Goal: Communication & Community: Ask a question

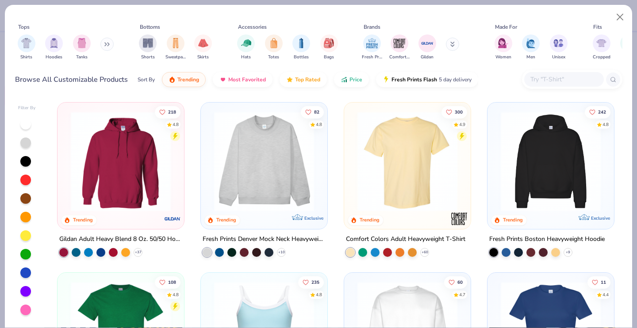
click at [556, 76] on input "text" at bounding box center [563, 79] width 68 height 10
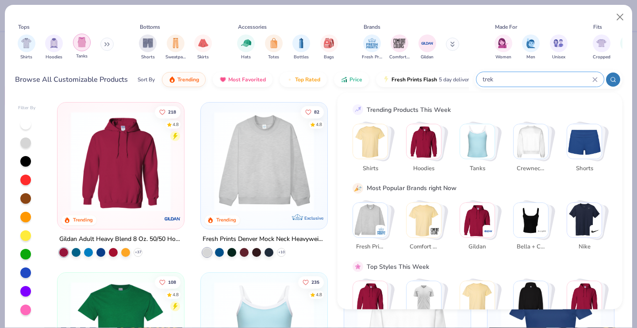
type input "trek"
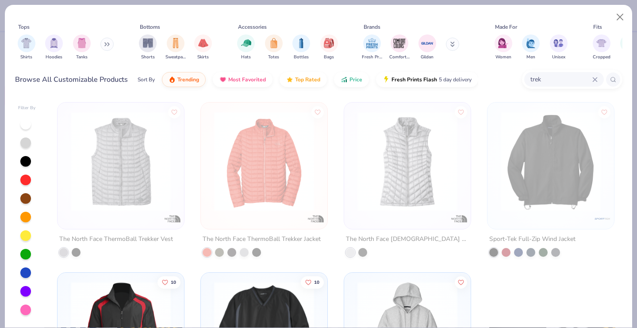
scroll to position [114, 0]
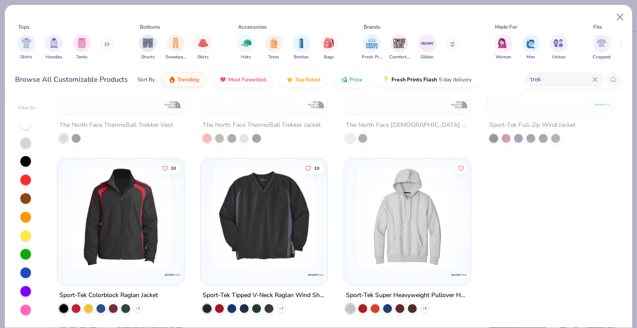
click at [126, 206] on img at bounding box center [120, 218] width 109 height 100
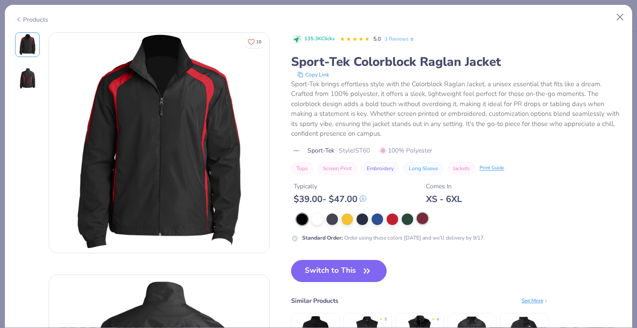
click at [423, 219] on div at bounding box center [421, 218] width 11 height 11
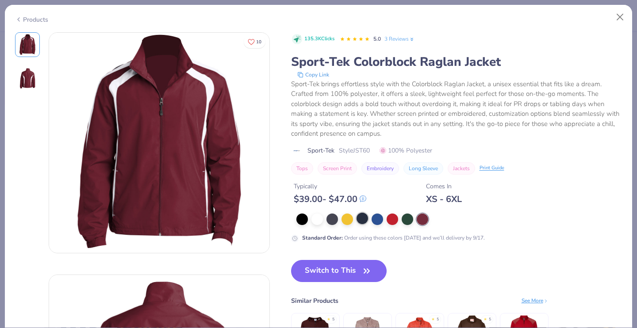
click at [361, 221] on div at bounding box center [361, 218] width 11 height 11
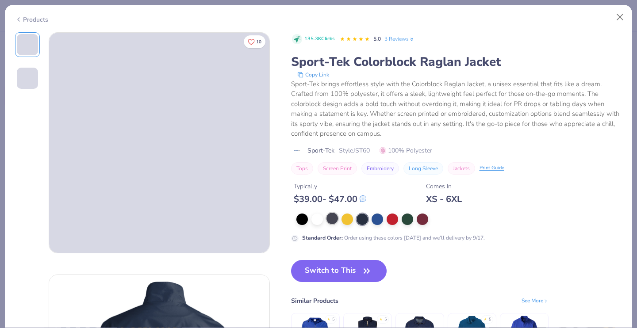
click at [328, 221] on div at bounding box center [331, 218] width 11 height 11
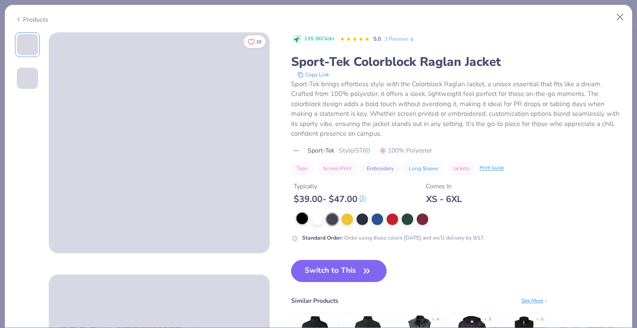
click at [301, 222] on div at bounding box center [301, 218] width 11 height 11
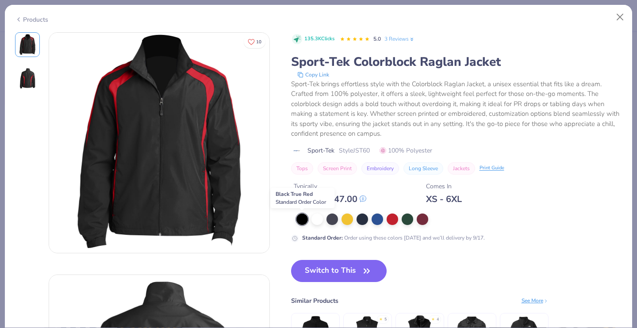
click at [297, 218] on div at bounding box center [301, 218] width 11 height 11
click at [297, 220] on div at bounding box center [301, 218] width 11 height 11
click at [330, 220] on div at bounding box center [331, 218] width 11 height 11
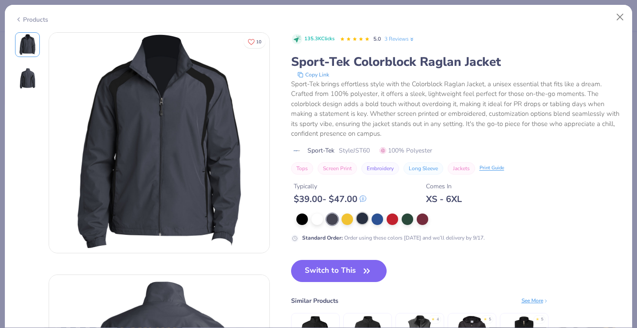
click at [358, 225] on div at bounding box center [459, 218] width 326 height 11
click at [361, 222] on div at bounding box center [361, 218] width 11 height 11
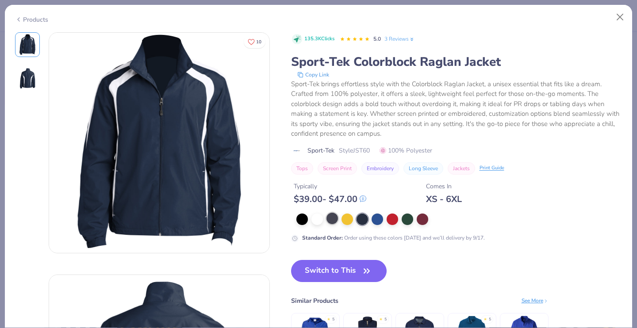
click at [332, 221] on div at bounding box center [331, 218] width 11 height 11
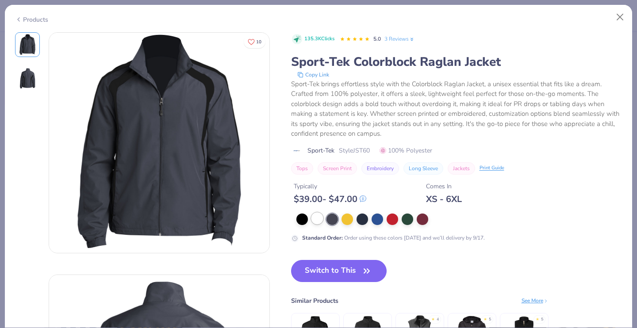
click at [315, 222] on div at bounding box center [316, 218] width 11 height 11
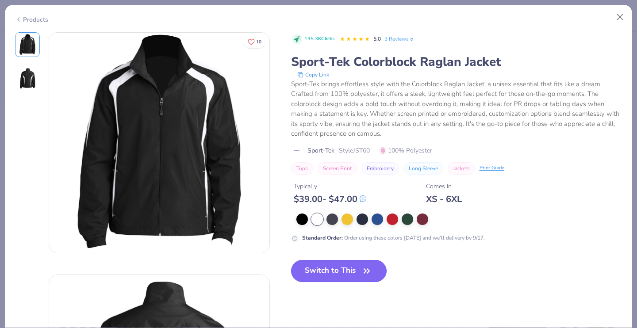
click at [321, 274] on button "Switch to This" at bounding box center [339, 271] width 96 height 22
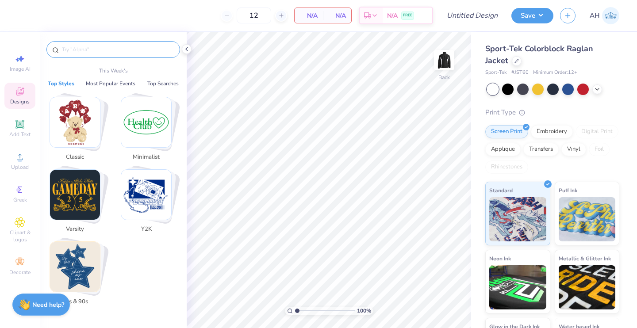
click at [140, 52] on input "text" at bounding box center [117, 49] width 113 height 9
click at [186, 52] on icon at bounding box center [186, 49] width 7 height 7
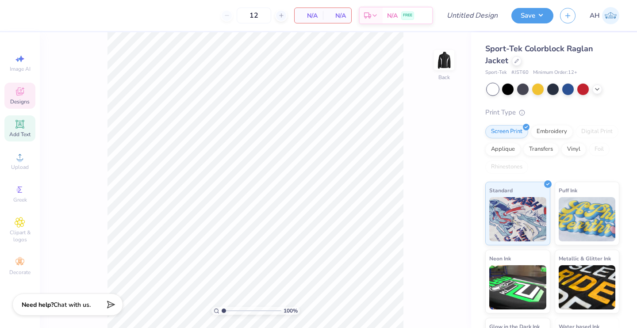
click at [26, 130] on div "Add Text" at bounding box center [19, 128] width 31 height 26
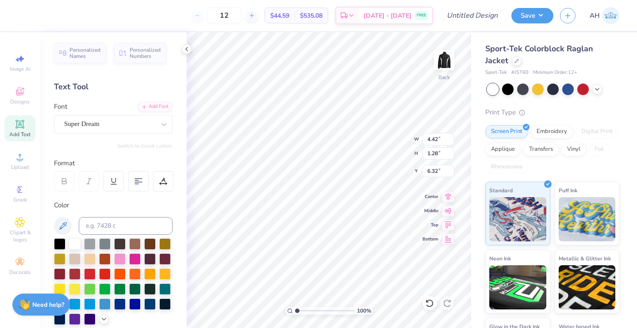
type input "4.42"
type input "1.28"
type input "3.00"
click at [160, 121] on icon at bounding box center [164, 124] width 9 height 9
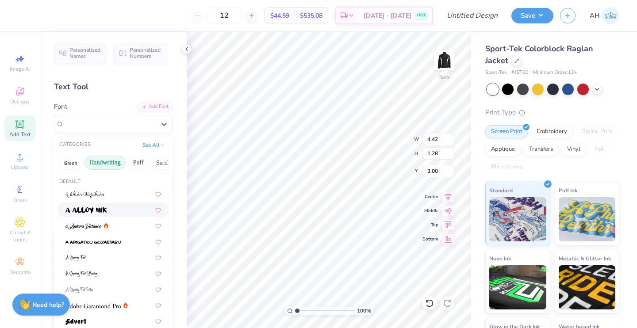
click at [114, 163] on button "Handwriting" at bounding box center [104, 163] width 41 height 14
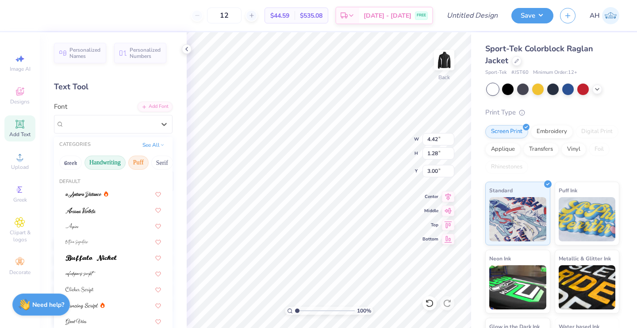
click at [137, 162] on button "Puff" at bounding box center [138, 163] width 20 height 14
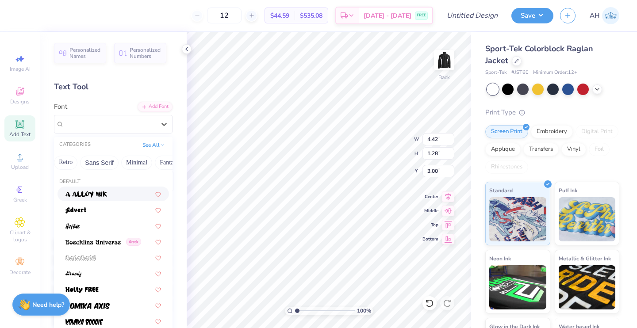
scroll to position [0, 188]
click at [135, 162] on button "Minimal" at bounding box center [136, 163] width 31 height 14
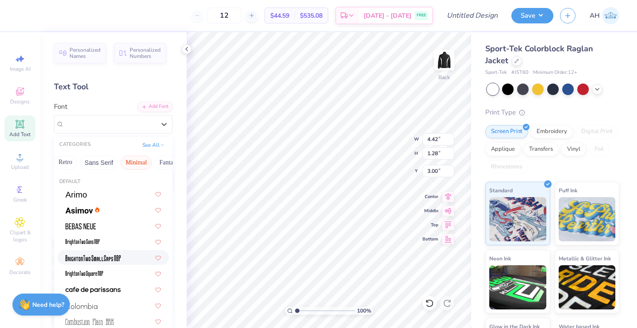
scroll to position [72, 0]
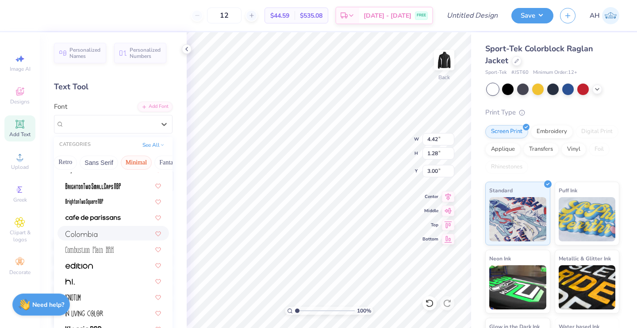
click at [113, 236] on div at bounding box center [112, 233] width 95 height 9
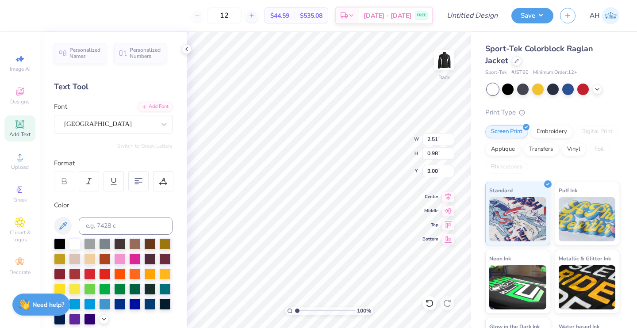
scroll to position [7, 1]
type textarea "T"
type textarea "ENVY DANC"
type input "3.73"
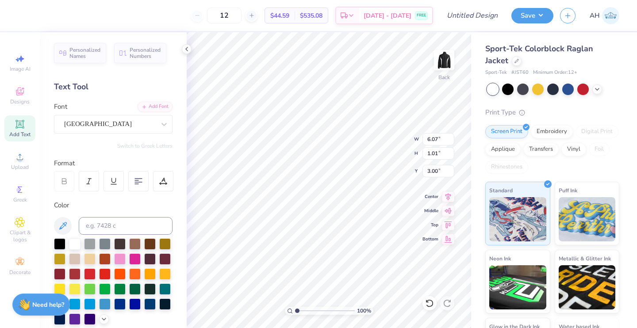
type input "0.62"
type input "3.00"
type textarea "ENVY DANCE TEAM"
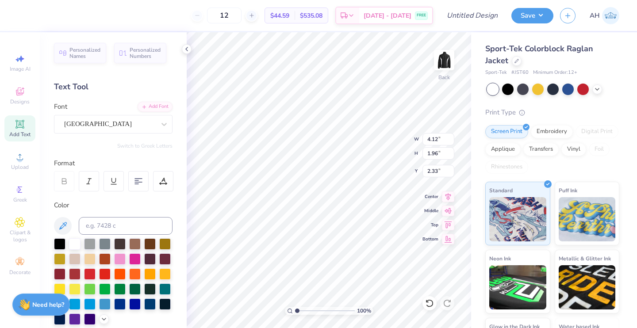
type input "3.00"
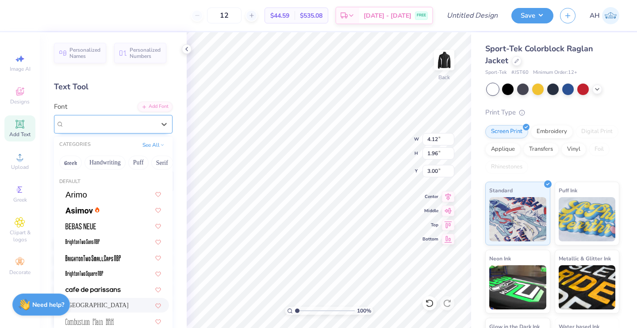
click at [139, 127] on div "[GEOGRAPHIC_DATA]" at bounding box center [109, 124] width 93 height 14
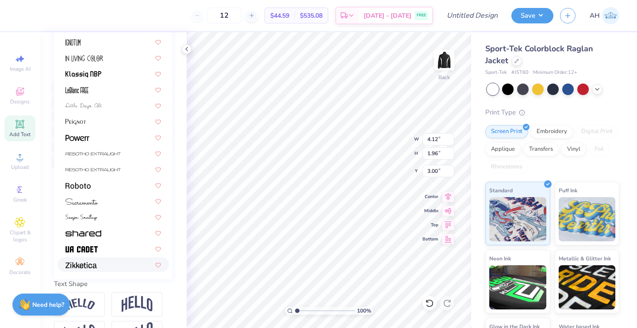
scroll to position [179, 0]
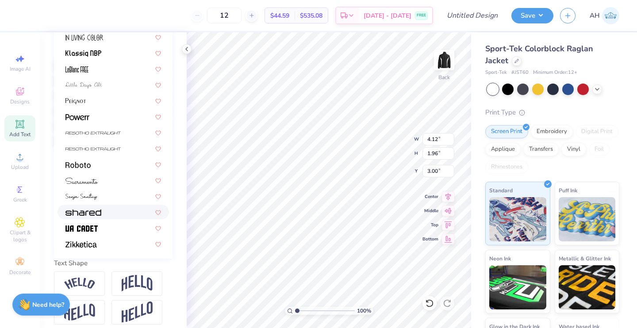
click at [102, 212] on div at bounding box center [112, 211] width 95 height 9
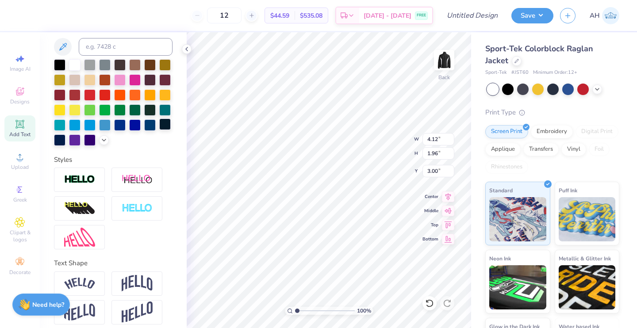
type input "6.80"
type input "1.84"
type input "3.06"
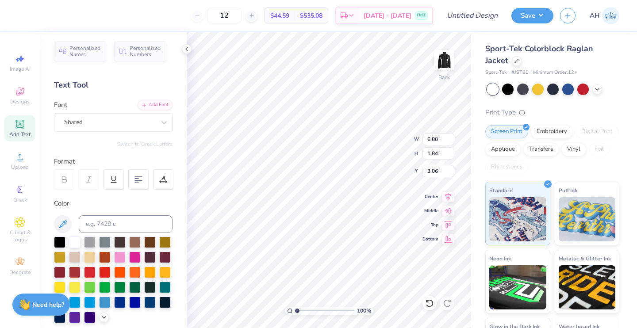
scroll to position [0, 0]
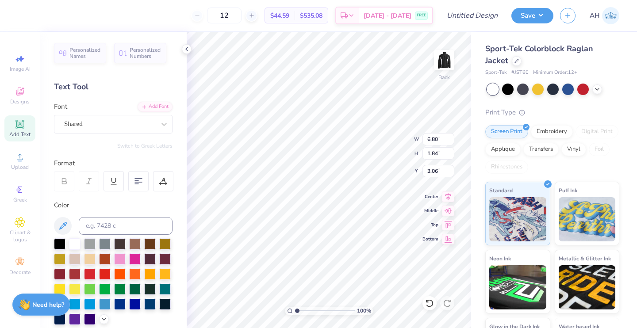
type input "5.91"
type input "1.59"
type input "4.83"
type input "1.30"
click at [185, 48] on icon at bounding box center [186, 49] width 7 height 7
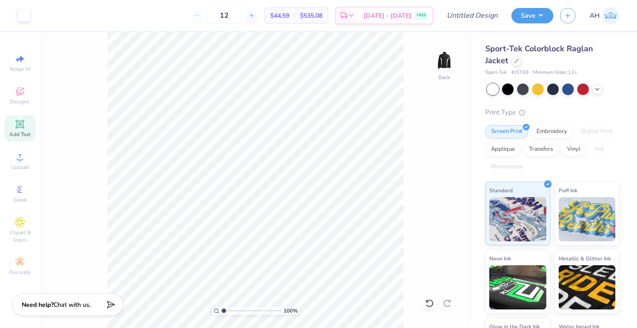
click at [11, 123] on div "Add Text" at bounding box center [19, 128] width 31 height 26
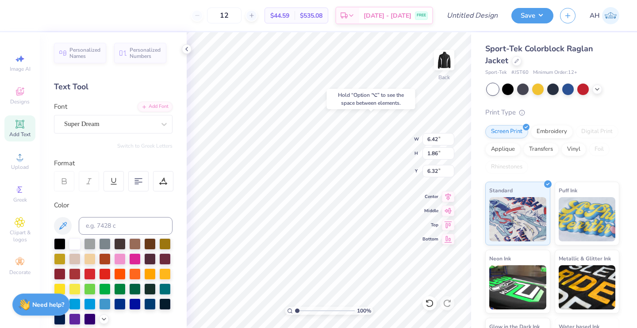
type input "3.00"
type input "3.94"
type input "1.14"
type textarea "T"
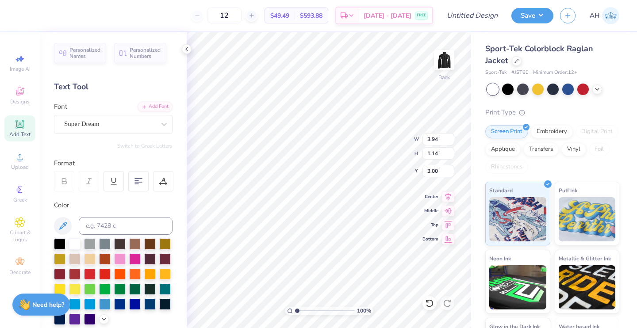
scroll to position [7, 1]
type textarea "[PERSON_NAME]"
type input "5.19"
type input "0.61"
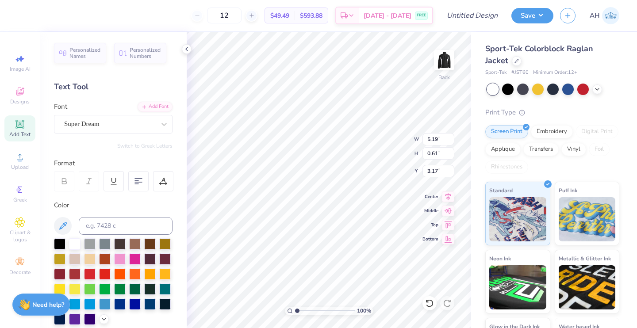
type input "4.71"
type input "0.55"
type input "4.29"
type input "0.50"
type input "3.22"
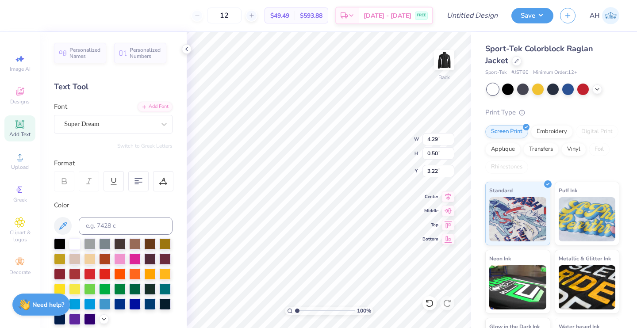
type textarea "CHICO STATE"
type input "4.83"
type input "1.30"
type input "3.06"
click at [121, 118] on div at bounding box center [109, 124] width 91 height 12
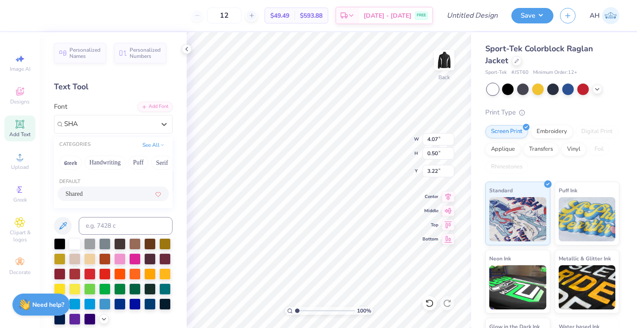
click at [83, 191] on span "Shared" at bounding box center [73, 193] width 17 height 9
type input "SHA"
type input "1.30"
type input "3.00"
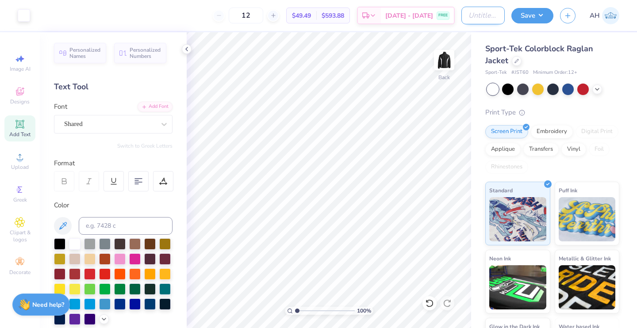
click at [486, 18] on input "Design Title" at bounding box center [482, 16] width 43 height 18
type input "Envy Hip Hop Jacket"
click at [276, 17] on icon at bounding box center [273, 15] width 6 height 6
click at [284, 17] on input "13" at bounding box center [275, 16] width 34 height 16
click at [276, 17] on icon at bounding box center [273, 15] width 6 height 6
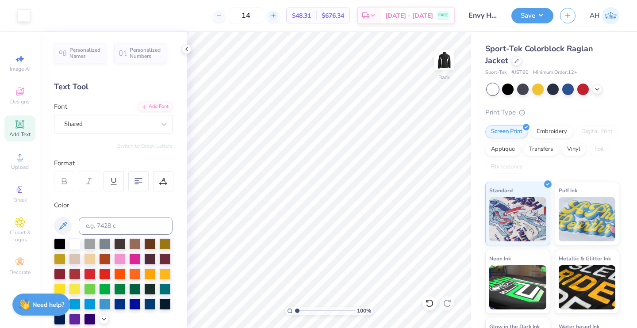
click at [273, 17] on line at bounding box center [273, 16] width 0 height 4
click at [225, 19] on div at bounding box center [219, 16] width 12 height 12
type input "13"
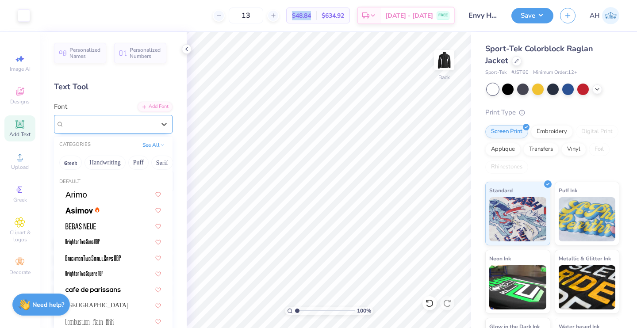
click at [135, 129] on div at bounding box center [109, 124] width 91 height 12
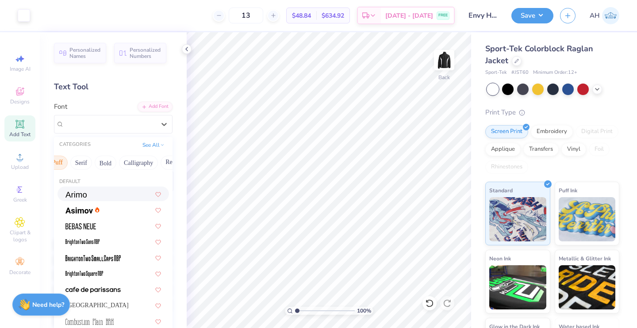
scroll to position [0, 84]
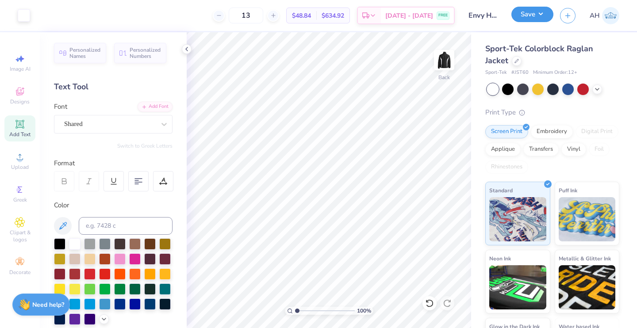
click at [538, 20] on button "Save" at bounding box center [532, 14] width 42 height 15
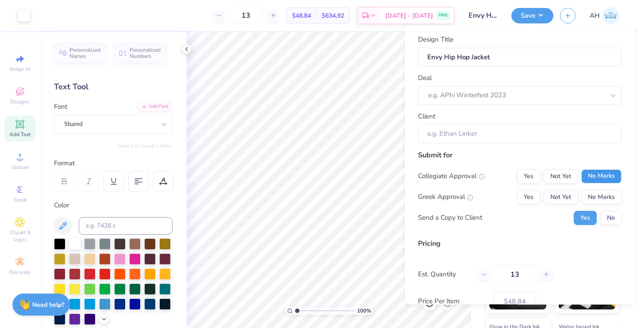
click at [584, 175] on button "No Marks" at bounding box center [601, 176] width 40 height 14
click at [518, 178] on button "Yes" at bounding box center [528, 176] width 23 height 14
click at [543, 194] on button "Not Yet" at bounding box center [560, 197] width 34 height 14
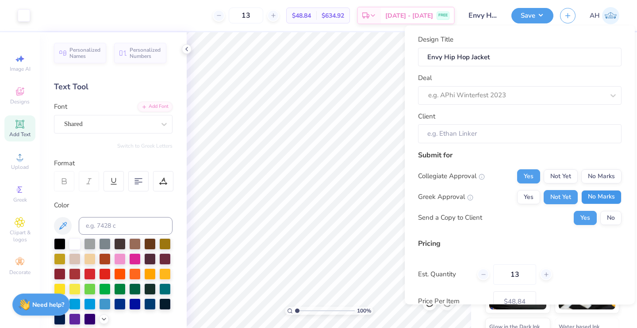
click at [581, 198] on button "No Marks" at bounding box center [601, 197] width 40 height 14
type input "$48.84"
click at [600, 214] on button "No" at bounding box center [610, 217] width 21 height 14
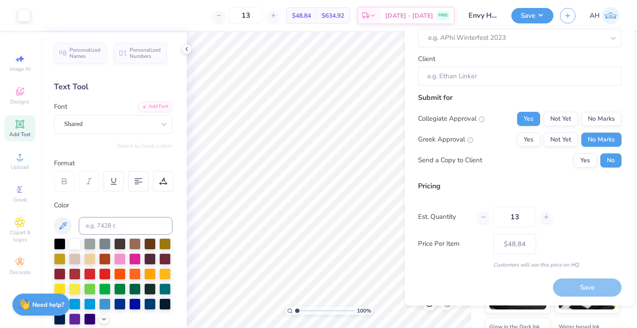
scroll to position [0, 0]
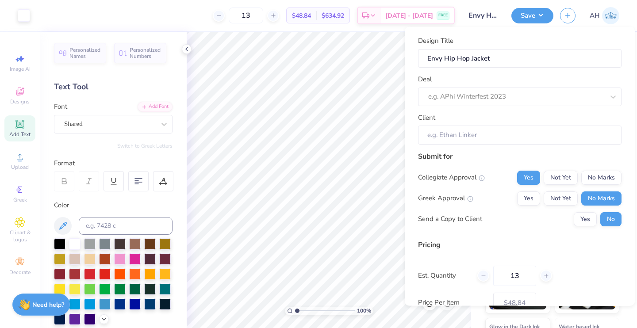
click at [503, 122] on div "Client" at bounding box center [519, 128] width 203 height 32
click at [502, 131] on input "Client" at bounding box center [519, 135] width 203 height 19
click at [480, 137] on input "Client" at bounding box center [519, 135] width 203 height 19
click at [453, 136] on input "Client" at bounding box center [519, 135] width 203 height 19
click at [438, 130] on input "Client" at bounding box center [519, 135] width 203 height 19
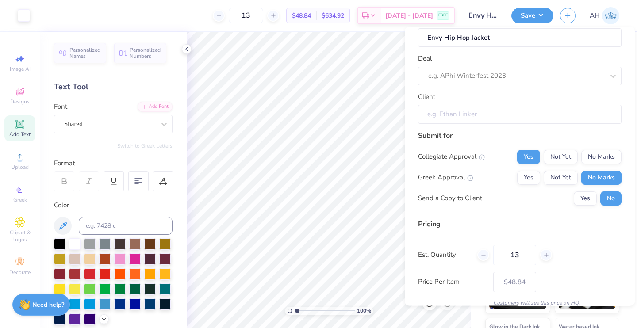
scroll to position [18, 0]
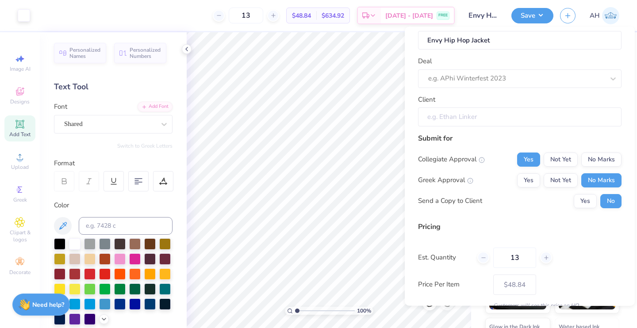
click at [435, 121] on input "Client" at bounding box center [519, 116] width 203 height 19
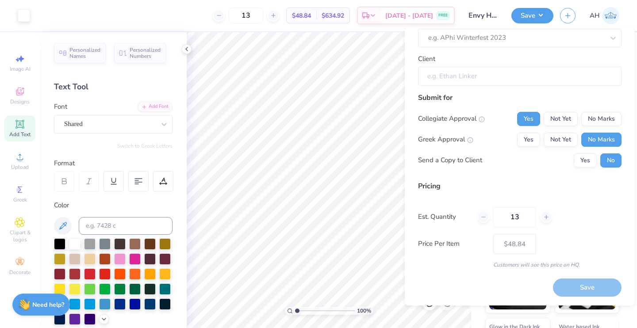
scroll to position [0, 0]
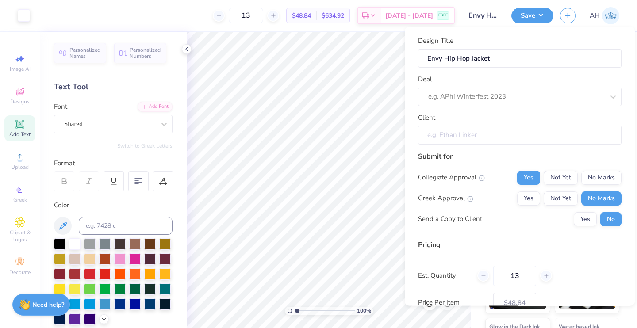
click at [470, 128] on input "Client" at bounding box center [519, 135] width 203 height 19
click at [504, 68] on div "Design Title Envy Hip Hop Jacket Deal e.g. APhi Winterfest 2023 Client" at bounding box center [519, 90] width 203 height 109
click at [521, 61] on input "Envy Hip Hop Jacket" at bounding box center [519, 58] width 203 height 19
click at [507, 103] on div "e.g. APhi Winterfest 2023" at bounding box center [519, 96] width 203 height 19
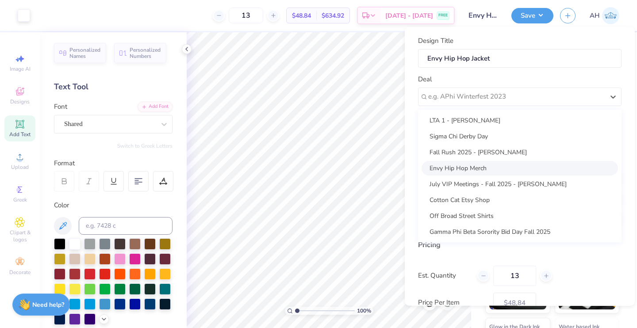
click at [473, 170] on div "Envy Hip Hop Merch" at bounding box center [519, 167] width 196 height 15
type input "[PERSON_NAME]"
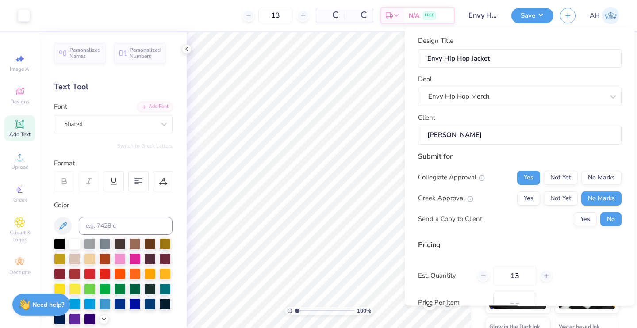
type input "$48.84"
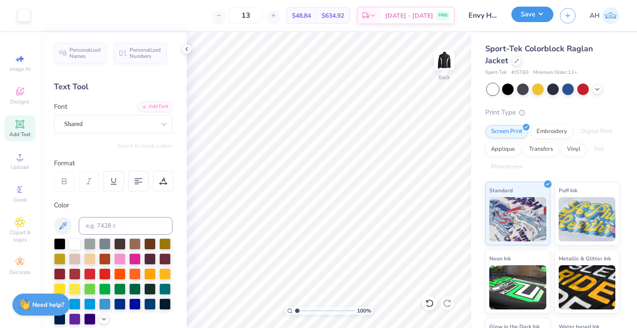
click at [534, 20] on button "Save" at bounding box center [532, 14] width 42 height 15
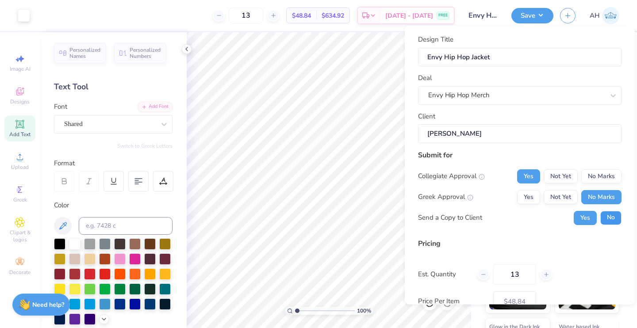
click at [604, 222] on button "No" at bounding box center [610, 217] width 21 height 14
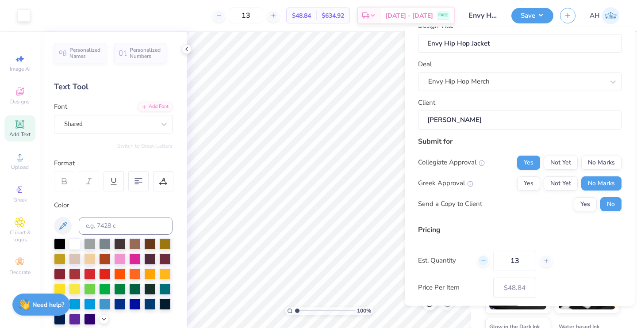
scroll to position [58, 0]
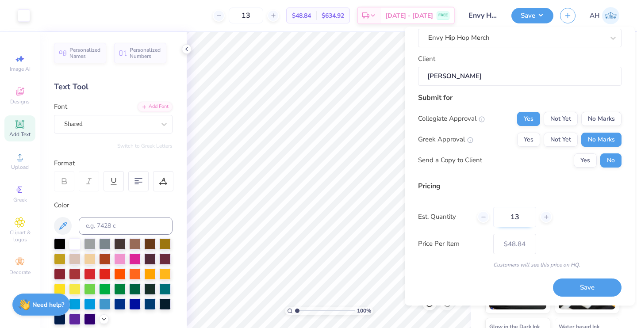
click at [523, 216] on input "13" at bounding box center [514, 217] width 43 height 20
click at [559, 294] on button "Save" at bounding box center [587, 288] width 69 height 18
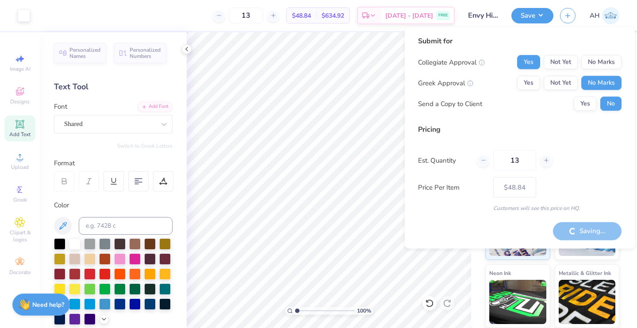
type input "– –"
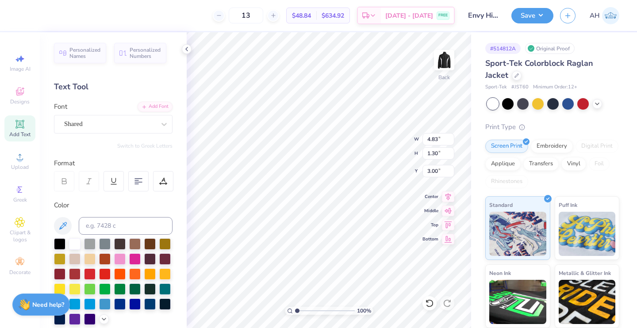
scroll to position [7, 1]
type textarea "ENVY HIP HOP DANCEVTEAM"
type textarea "ENVY HIP HOP DANCE TEAM"
click at [130, 128] on div "Shared" at bounding box center [109, 124] width 93 height 14
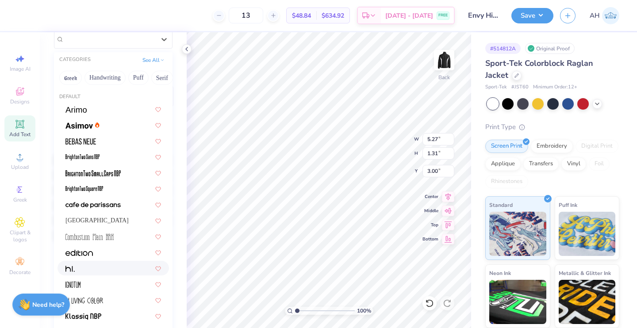
scroll to position [81, 0]
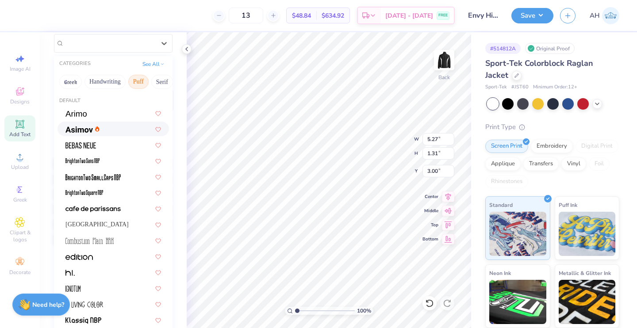
click at [136, 84] on button "Puff" at bounding box center [138, 82] width 20 height 14
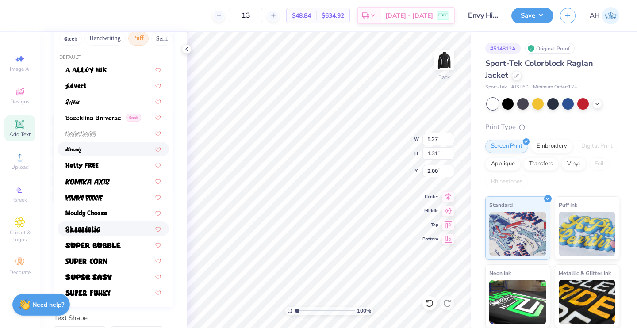
scroll to position [152, 0]
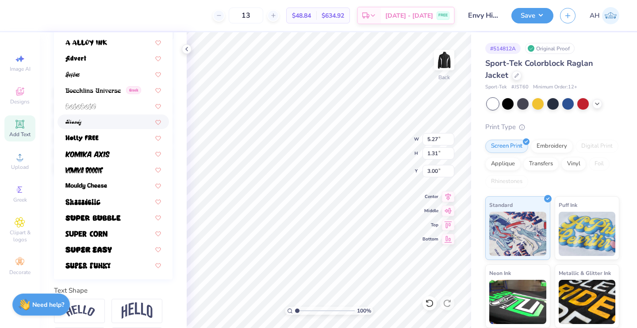
click at [100, 123] on div at bounding box center [112, 121] width 95 height 9
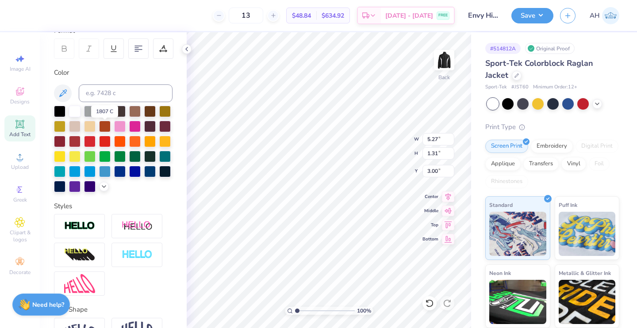
type input "3.92"
type input "1.24"
type input "3.03"
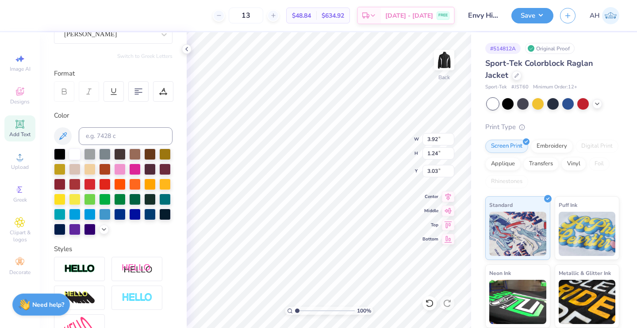
scroll to position [0, 0]
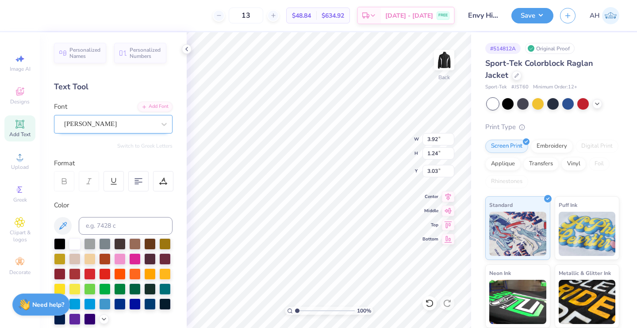
click at [131, 120] on div "[PERSON_NAME]" at bounding box center [109, 124] width 93 height 14
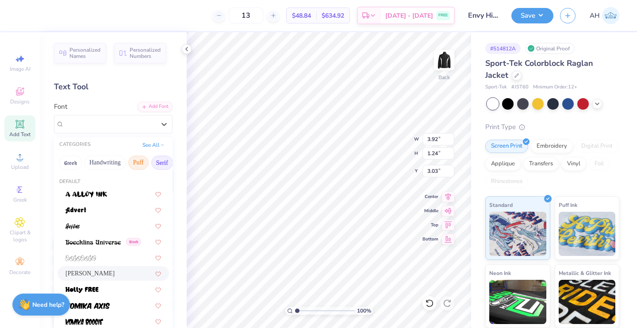
click at [157, 164] on button "Serif" at bounding box center [162, 163] width 22 height 14
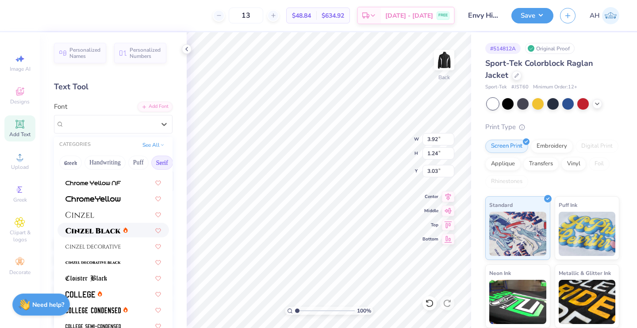
scroll to position [142, 0]
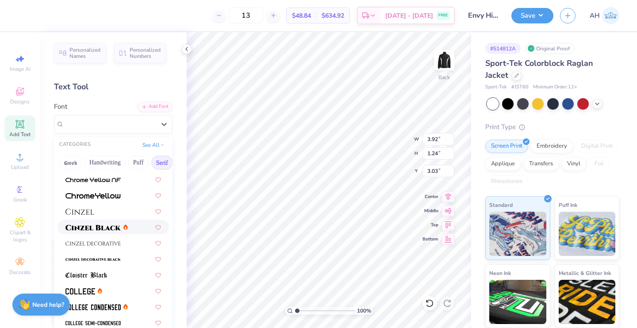
click at [108, 232] on div at bounding box center [112, 227] width 111 height 15
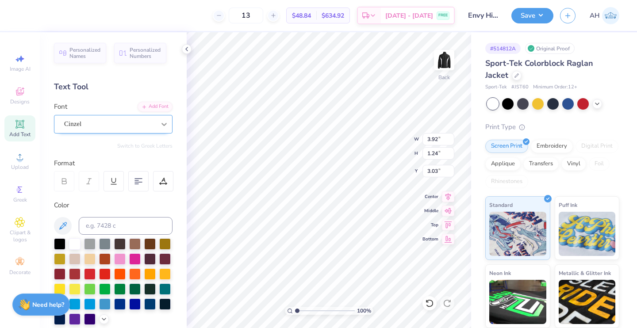
type input "5.35"
type input "1.31"
type input "3.00"
click at [156, 123] on div at bounding box center [164, 124] width 16 height 16
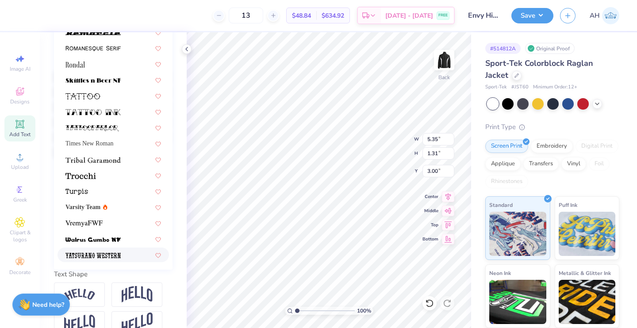
scroll to position [172, 0]
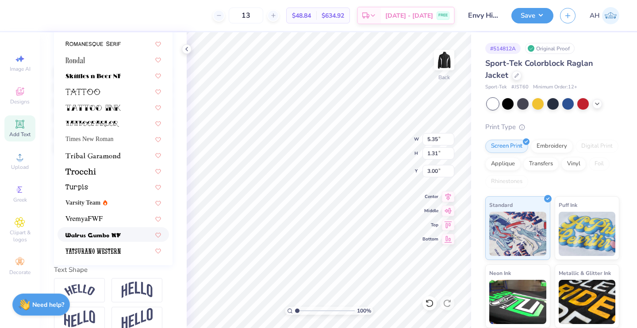
click at [105, 238] on img at bounding box center [92, 235] width 55 height 6
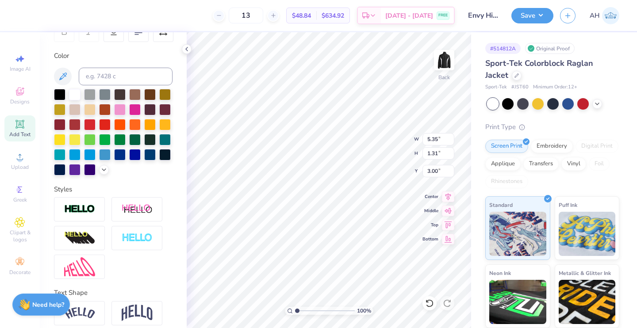
scroll to position [85, 0]
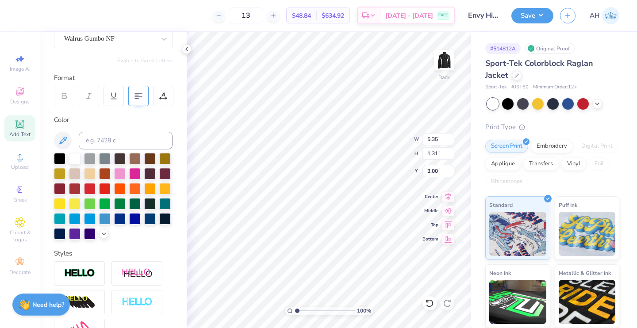
type input "5.57"
type input "1.33"
type input "2.99"
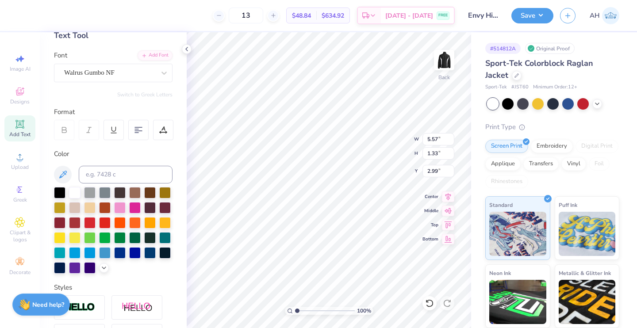
scroll to position [48, 0]
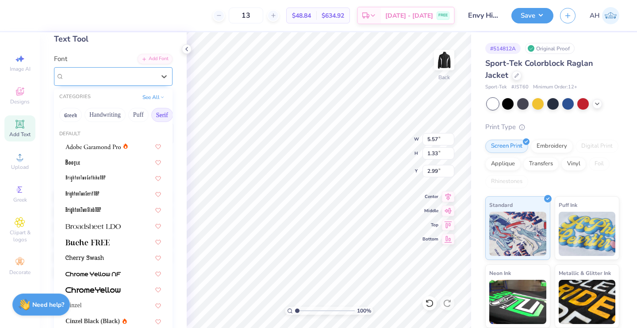
click at [141, 84] on div "Walrus Gumbo NF" at bounding box center [113, 76] width 118 height 19
click at [126, 114] on button "Bold" at bounding box center [121, 115] width 22 height 14
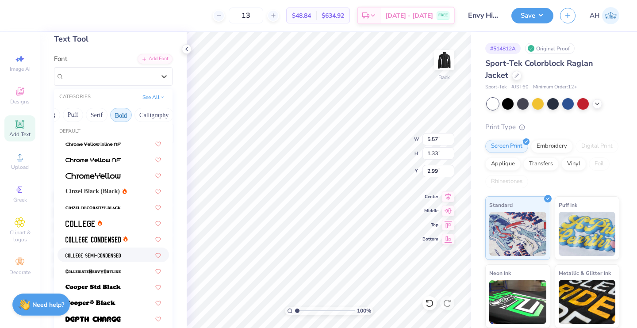
scroll to position [6, 0]
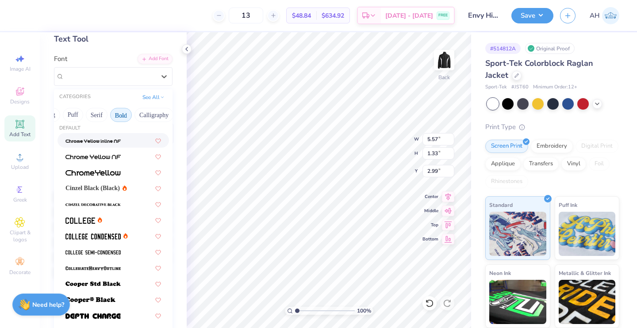
click at [122, 141] on div at bounding box center [112, 140] width 95 height 9
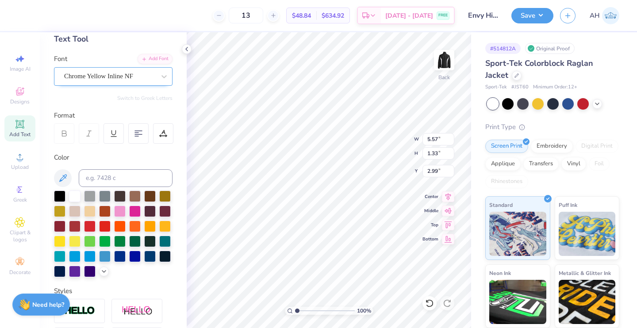
type input "4.81"
type input "1.26"
type input "3.02"
click at [127, 78] on div "Chrome Yellow Inline NF" at bounding box center [109, 76] width 93 height 14
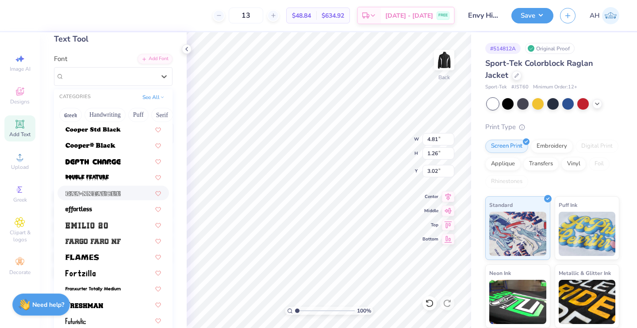
scroll to position [174, 0]
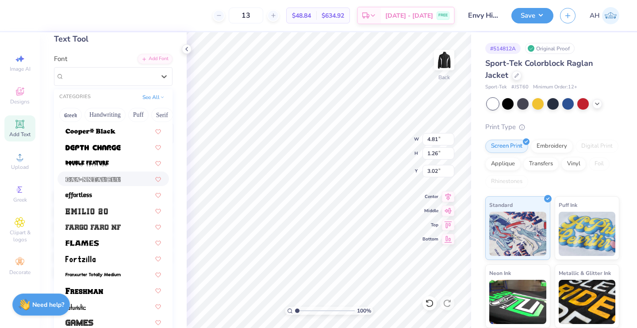
click at [116, 179] on img at bounding box center [92, 179] width 55 height 6
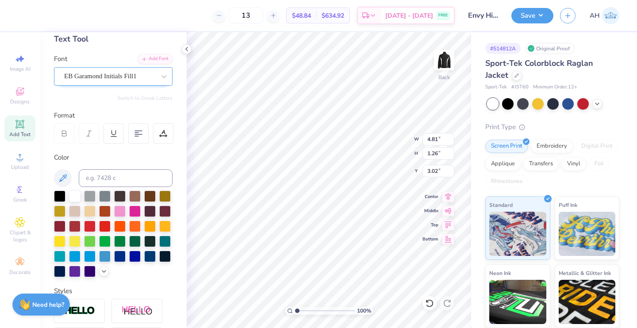
type input "2.70"
type input "1.48"
type input "2.91"
click at [128, 73] on div "EB Garamond Initials Fill1" at bounding box center [109, 76] width 93 height 14
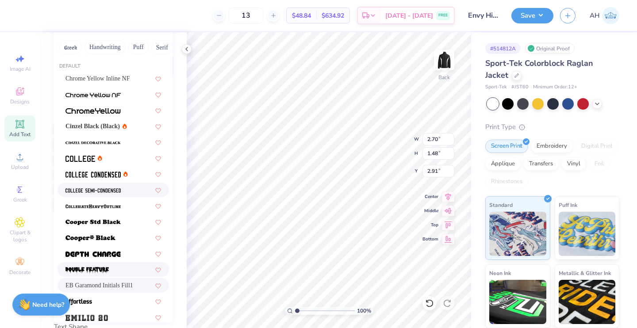
scroll to position [113, 0]
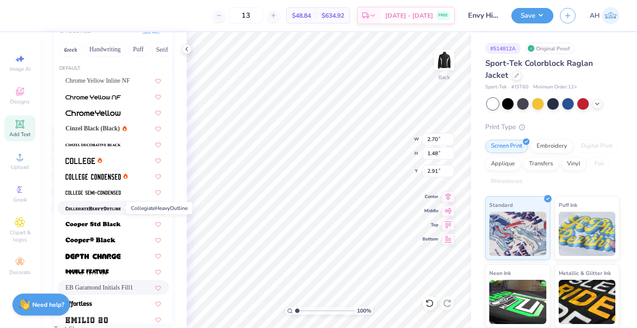
click at [110, 211] on img at bounding box center [92, 209] width 55 height 6
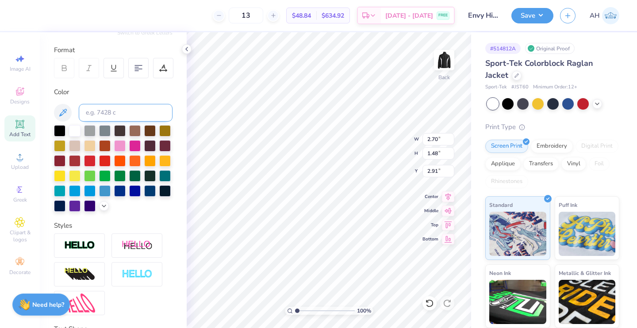
type input "1.82"
type input "1.31"
type input "3.00"
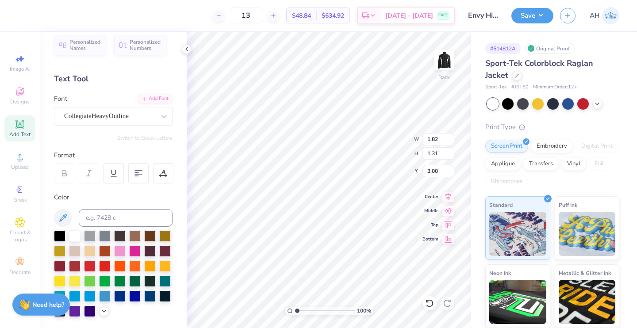
type input "1.61"
type input "1.16"
type textarea "N"
type textarea "ENVY HIP HOP DANCE TEAM"
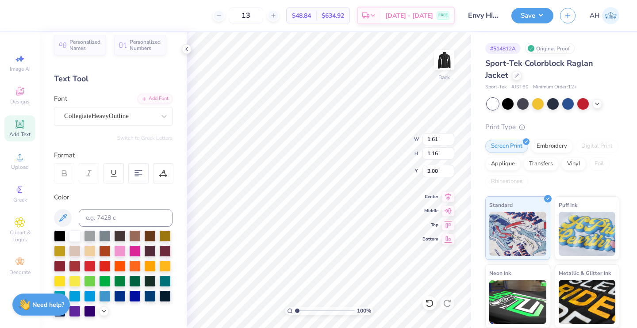
scroll to position [7, 3]
type input "4.69"
type input "1.28"
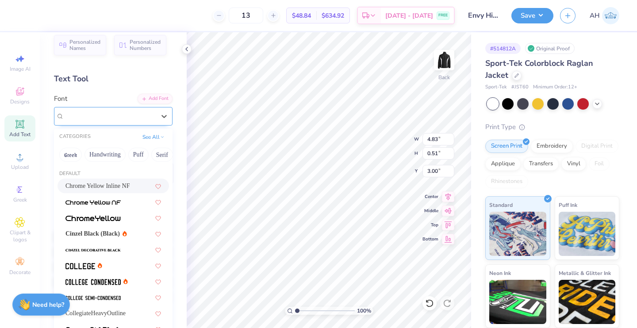
click at [146, 107] on div "Shared" at bounding box center [113, 116] width 118 height 19
click at [111, 185] on span "Chrome Yellow Inline NF" at bounding box center [97, 185] width 64 height 9
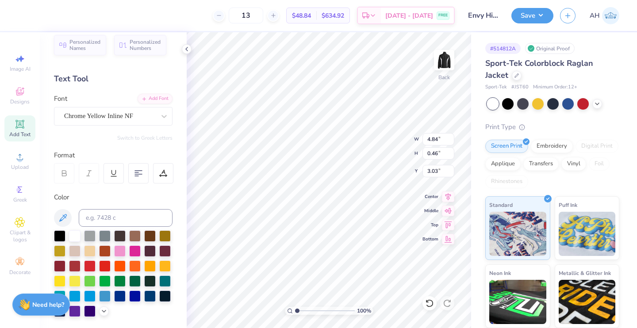
type input "4.84"
type input "0.46"
type input "3.03"
type input "4.69"
type input "1.28"
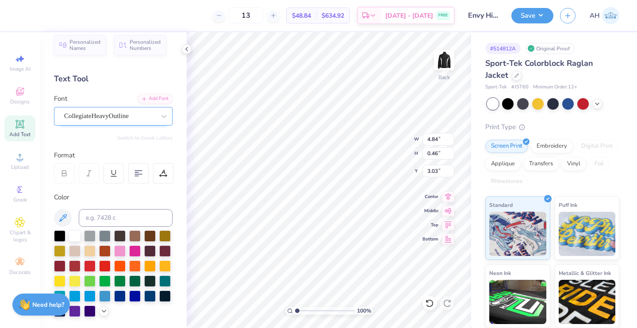
type input "3.00"
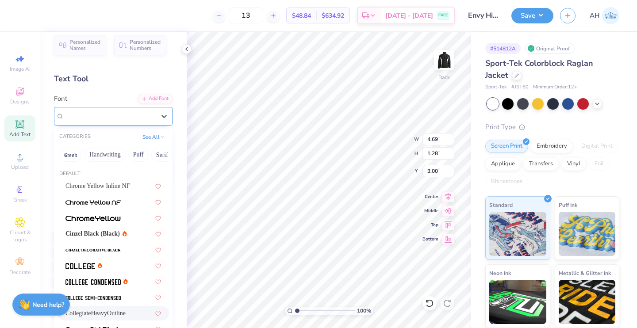
click at [115, 119] on div "CollegiateHeavyOutline" at bounding box center [109, 116] width 93 height 14
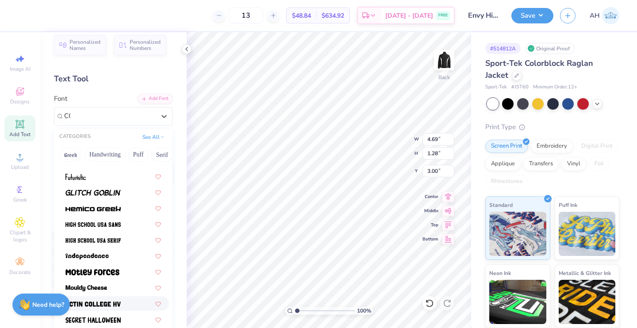
scroll to position [0, 0]
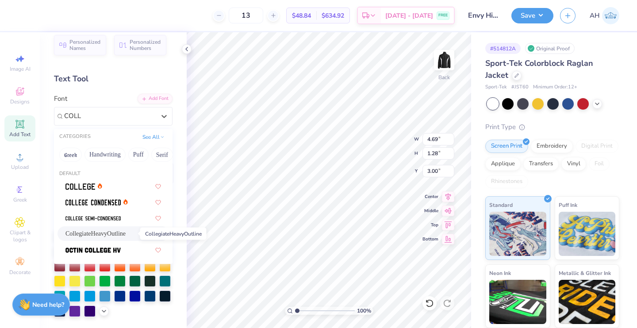
click at [103, 230] on span "CollegiateHeavyOutline" at bounding box center [95, 233] width 60 height 9
type input "COLL"
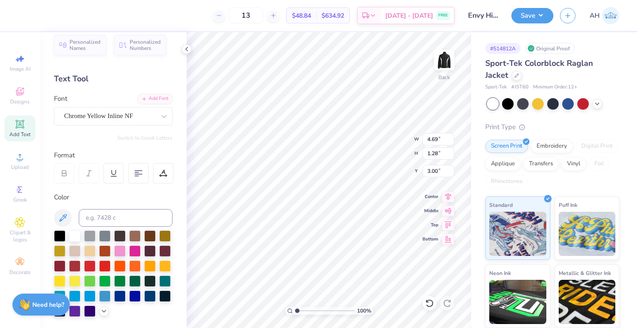
type input "4.84"
type input "0.46"
type input "3.03"
click at [142, 122] on div "Chrome Yellow Inline NF" at bounding box center [109, 116] width 93 height 14
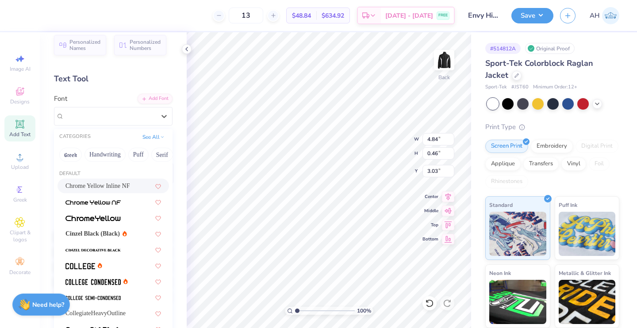
type input "V"
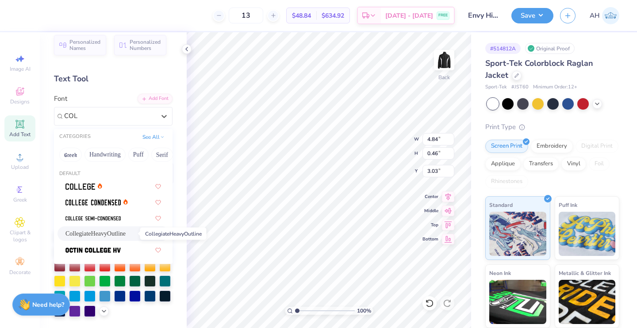
click at [81, 230] on span "CollegiateHeavyOutline" at bounding box center [95, 233] width 60 height 9
type input "COL"
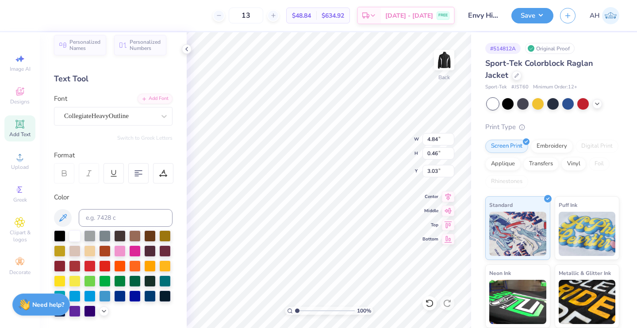
type input "4.16"
type input "0.51"
type input "3.00"
type input "4.29"
type input "0.53"
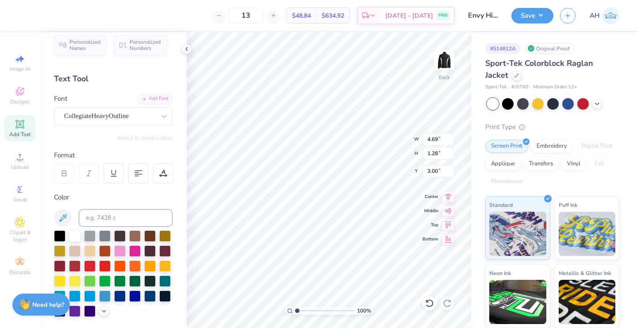
type input "4.69"
type input "1.28"
type input "4.29"
type input "0.53"
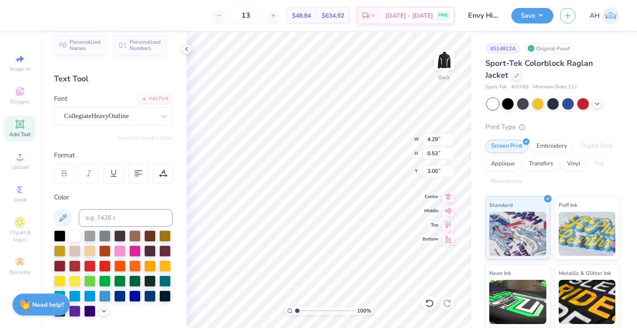
type input "4.69"
type input "1.28"
type input "4.29"
type input "0.53"
click at [435, 139] on input "4.29" at bounding box center [438, 139] width 32 height 12
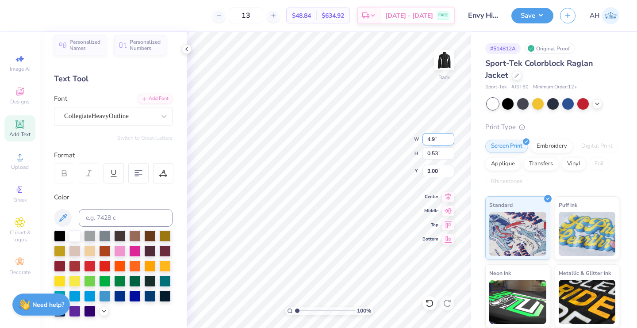
type input "4.69"
click at [435, 138] on input "4.29" at bounding box center [438, 139] width 32 height 12
type input "4.69"
type input "0.57"
type input "2.98"
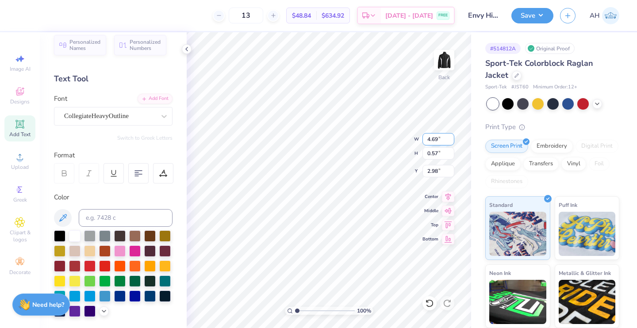
type input "1.28"
type input "3.00"
type input "0.57"
click at [437, 171] on input "2.98" at bounding box center [438, 171] width 32 height 12
type input "2"
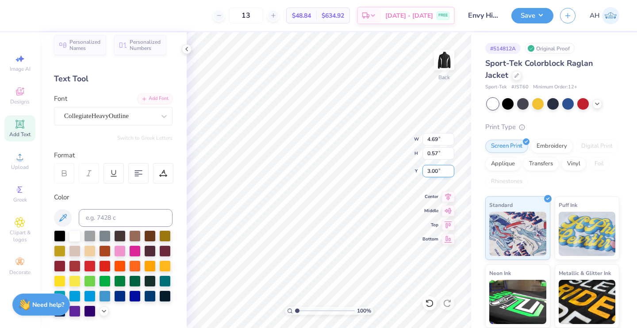
type input "3.00"
type input "1.28"
type input "4.80"
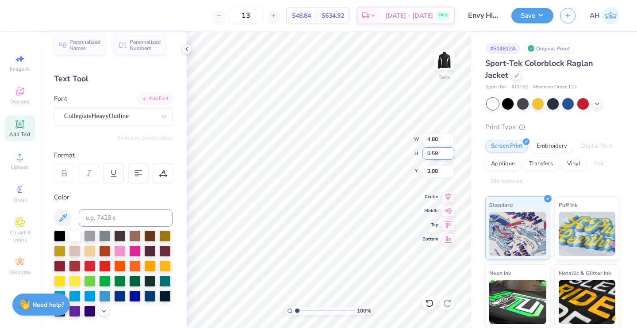
click at [437, 153] on input "0.59" at bounding box center [438, 153] width 32 height 12
type input "0"
type input "1.28"
type input "6.87"
type input "0.84"
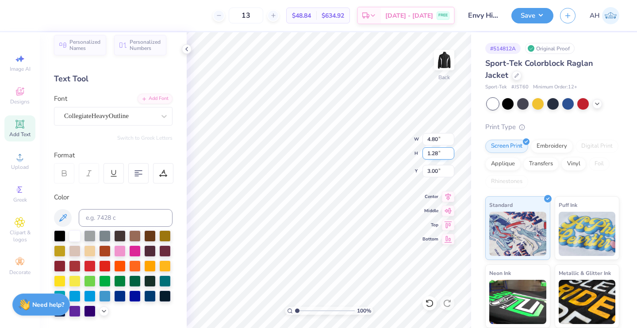
type input "2.87"
type input "6.42"
type input "0.79"
type input "3.00"
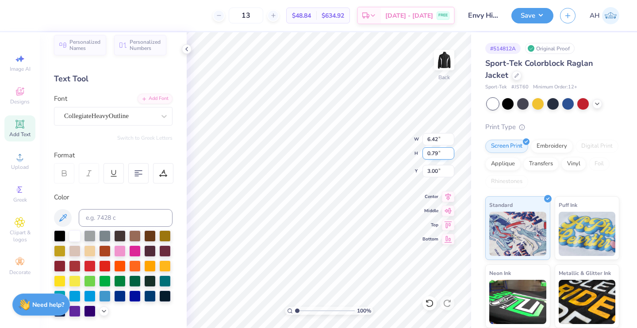
type textarea "CHICO STATE"
type input "4.69"
type input "1.28"
type input "3.12"
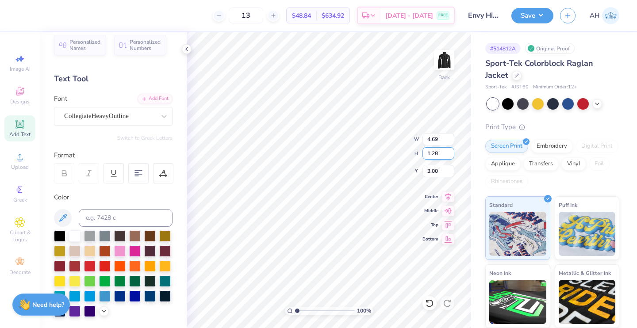
type input "2.06"
type input "2.36"
type input "2.70"
type input "1.78"
type input "3.39"
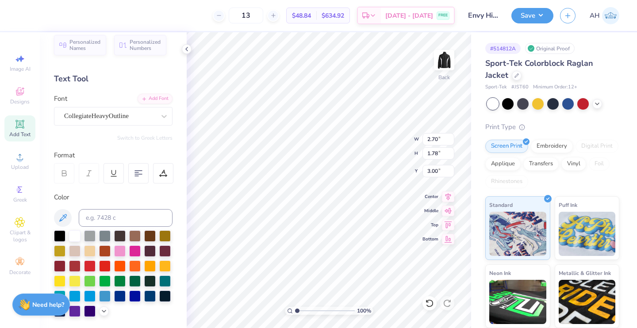
type input "3.00"
type input "4.69"
type input "1.28"
type input "5.17"
type input "1.42"
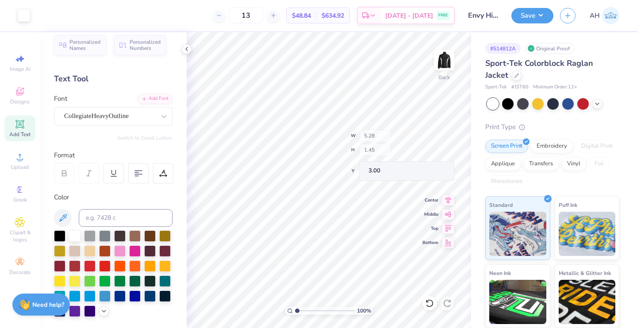
type input "5.28"
type input "1.45"
type input "2.70"
click at [437, 155] on input "1.78" at bounding box center [438, 153] width 32 height 12
click at [437, 155] on input "1.45" at bounding box center [438, 153] width 32 height 12
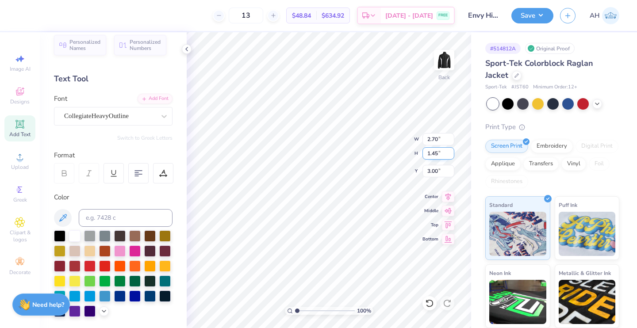
type input "1.45"
type input "2.20"
type input "3.16"
type input "2.83"
type input "1.86"
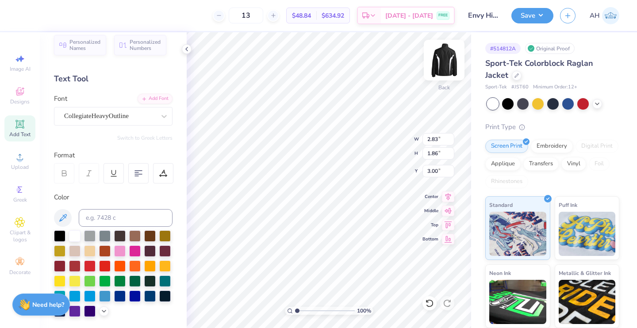
type input "5.28"
type input "1.45"
type input "5.39"
type input "1.48"
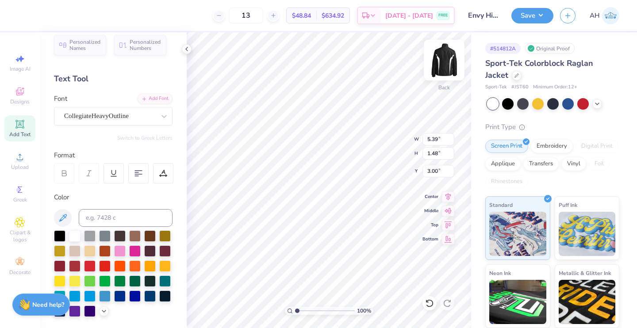
type input "5.39"
type input "1.48"
type input "2.63"
type input "1.73"
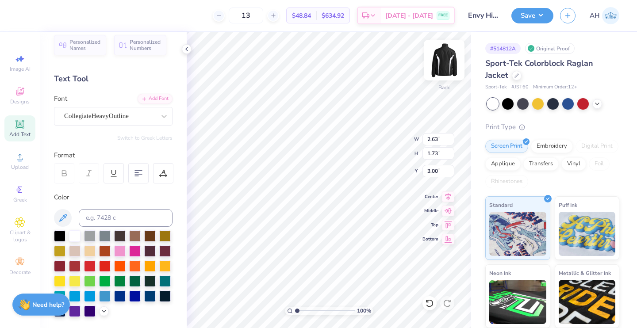
type input "5.39"
type input "1.48"
type input "2.63"
type input "1.73"
click at [438, 138] on input "2.63" at bounding box center [438, 139] width 32 height 12
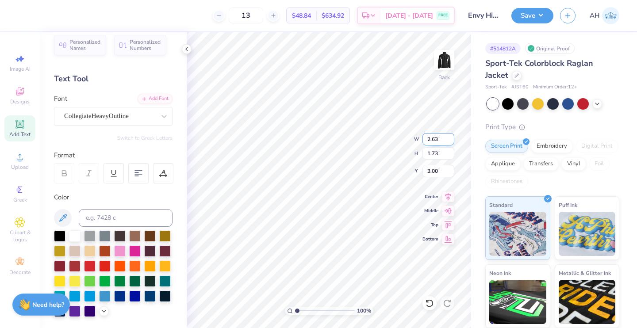
scroll to position [7, 1]
type textarea "CHICO STATE"
type input "5.39"
type input "1.48"
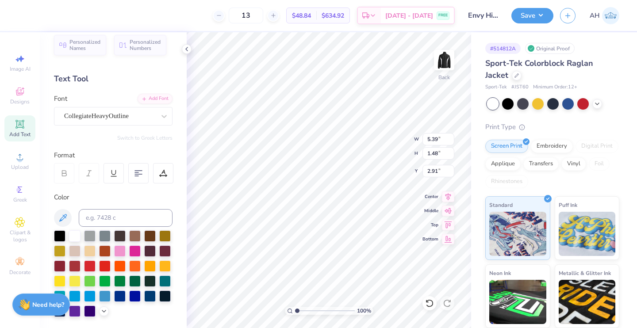
type input "5.73"
type input "1.57"
type input "2.91"
type input "5.40"
type input "0.66"
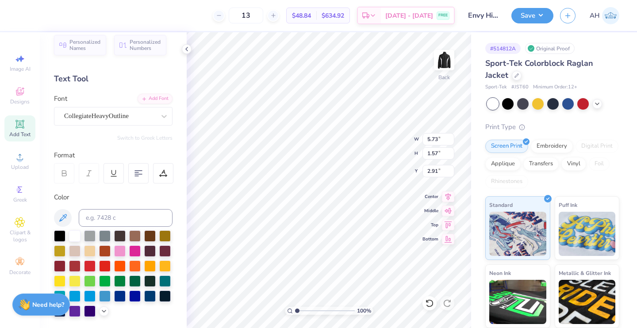
type input "3.00"
type input "5.73"
type input "1.57"
type input "2.91"
click at [438, 137] on input "5.73" at bounding box center [438, 139] width 32 height 12
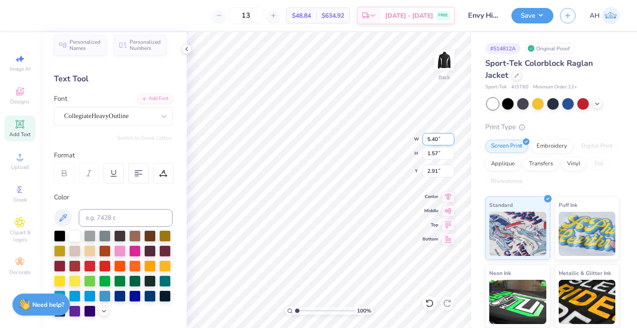
type input "5.40"
type input "1.48"
type input "2.95"
type input "1.48"
click at [530, 16] on button "Save" at bounding box center [532, 14] width 42 height 15
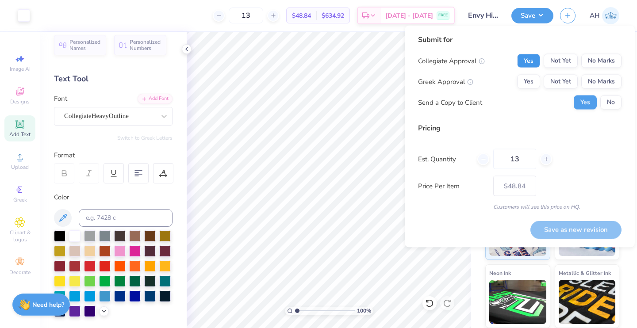
click at [536, 60] on button "Yes" at bounding box center [528, 61] width 23 height 14
click at [590, 83] on button "No Marks" at bounding box center [601, 82] width 40 height 14
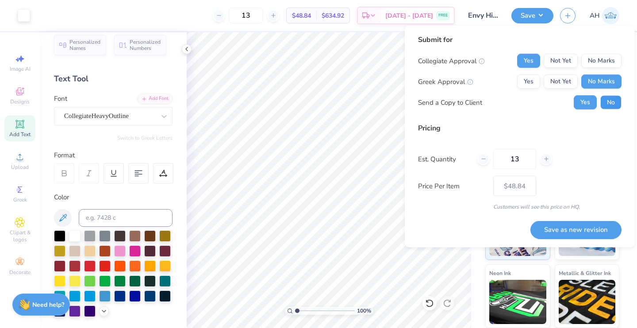
click at [614, 99] on button "No" at bounding box center [610, 102] width 21 height 14
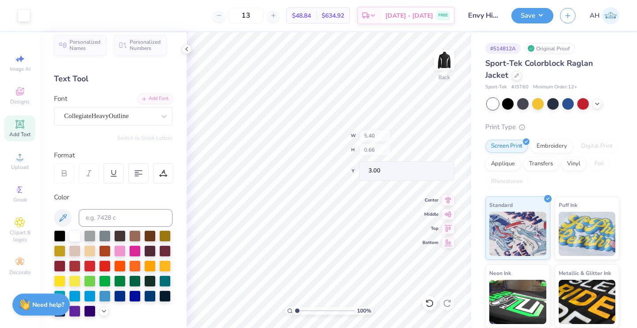
type input "1.48"
click at [437, 152] on input "0.66" at bounding box center [438, 153] width 32 height 12
type input "01.48"
type input "6.87"
type input "0.84"
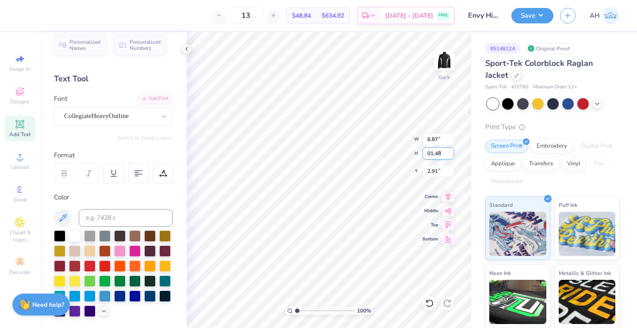
type input "2.91"
click at [428, 304] on icon at bounding box center [429, 303] width 9 height 9
type input "5.40"
type input "0.66"
type input "3.00"
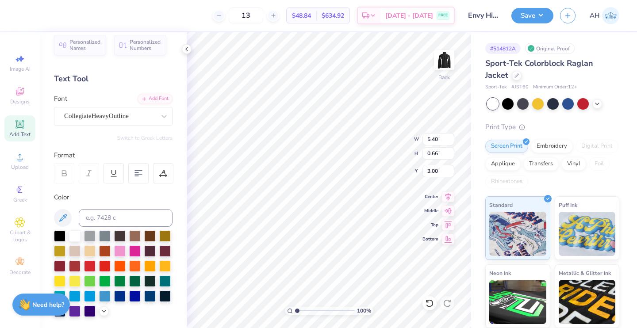
type input "5.77"
type input "0.71"
type input "5.55"
type input "0.68"
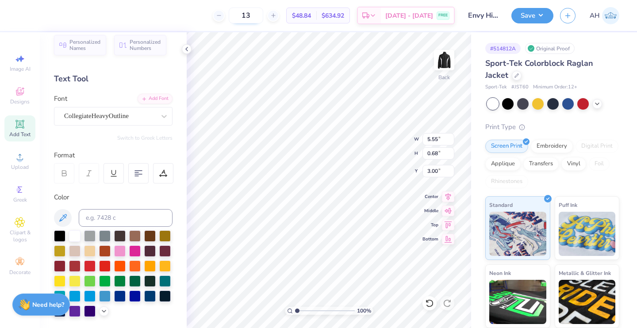
type textarea "CHICO CA"
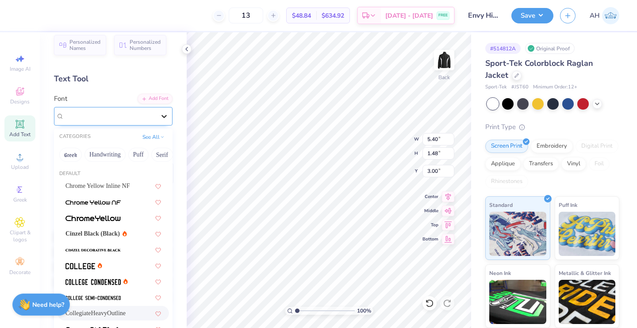
click at [156, 117] on div at bounding box center [164, 116] width 16 height 16
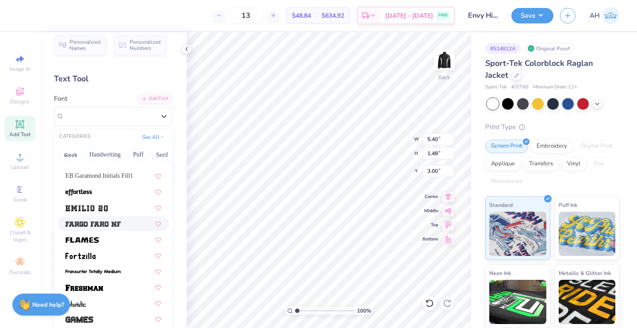
scroll to position [243, 0]
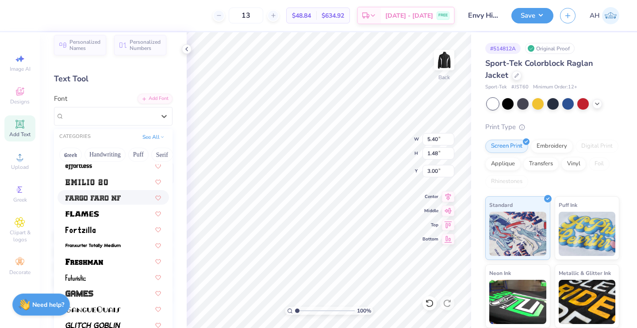
click at [115, 198] on img at bounding box center [92, 198] width 55 height 6
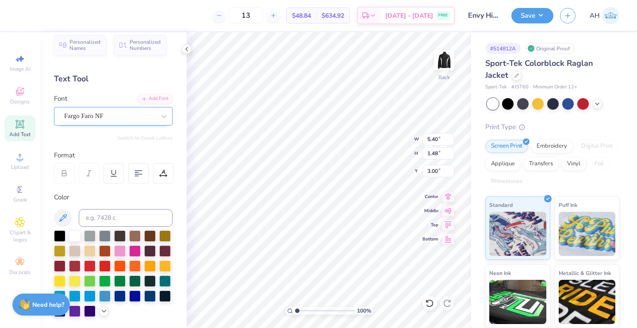
type input "5.85"
type input "1.49"
type input "2.99"
click at [127, 116] on div "Fargo Faro NF" at bounding box center [109, 116] width 93 height 14
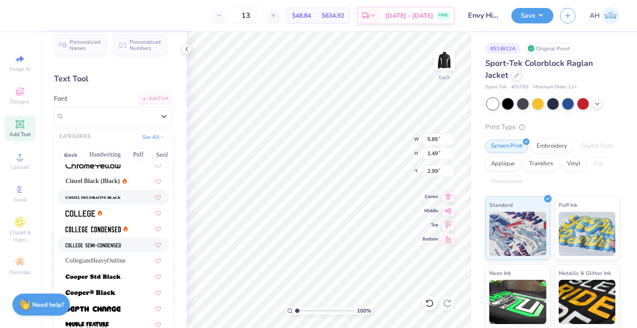
scroll to position [103, 0]
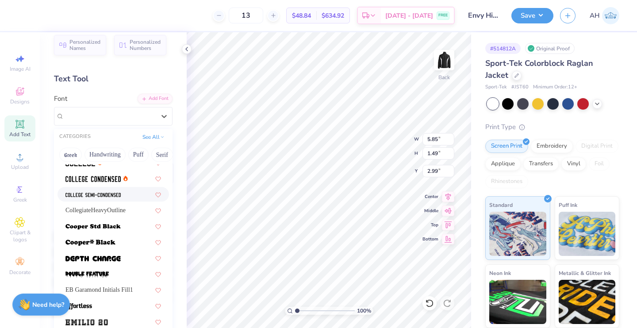
click at [122, 192] on div at bounding box center [112, 194] width 95 height 9
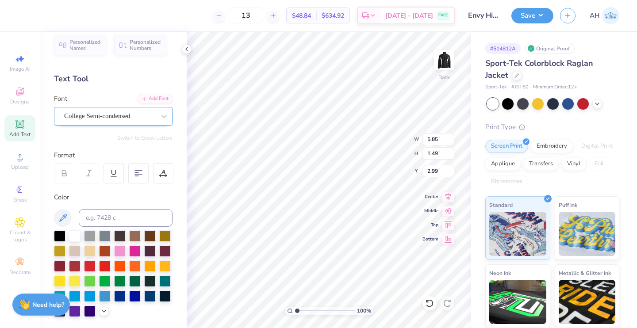
type input "4.20"
type input "1.43"
type input "3.02"
click at [131, 109] on div "College Semi-condensed" at bounding box center [109, 116] width 93 height 14
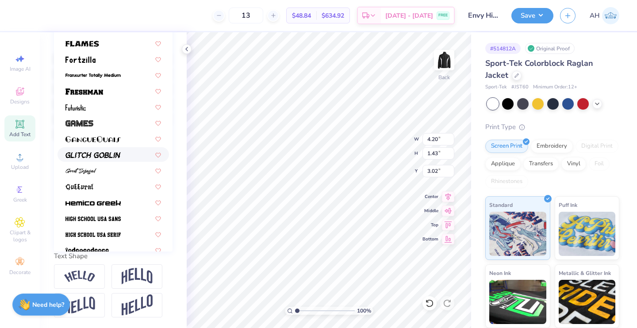
scroll to position [234, 0]
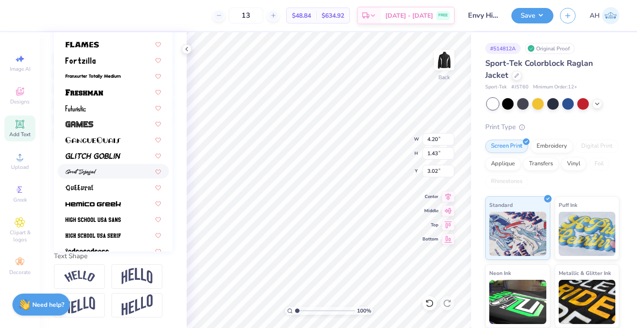
click at [119, 167] on div at bounding box center [112, 171] width 95 height 9
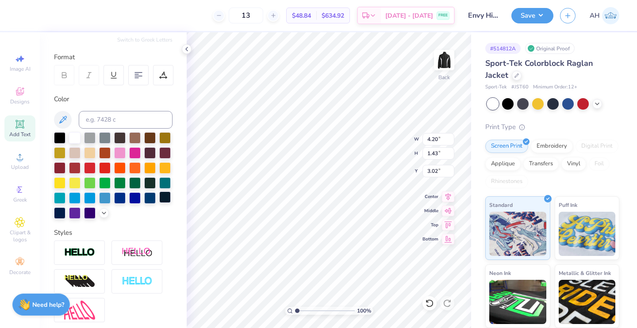
scroll to position [95, 0]
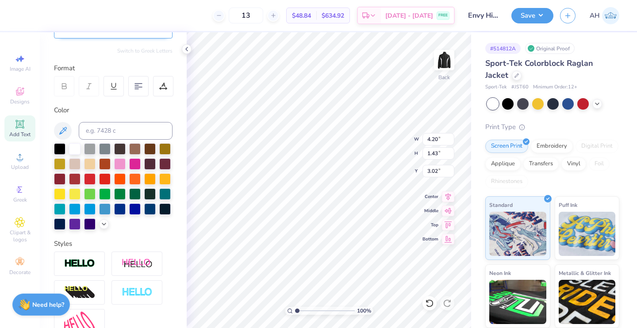
type input "5.02"
type input "1.58"
type input "2.95"
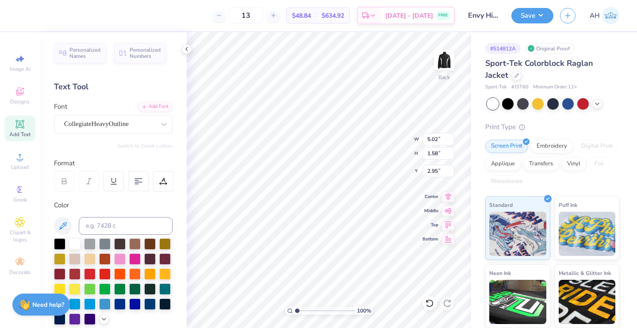
type input "4.01"
type input "0.68"
type input "3.00"
type input "5.02"
type input "1.58"
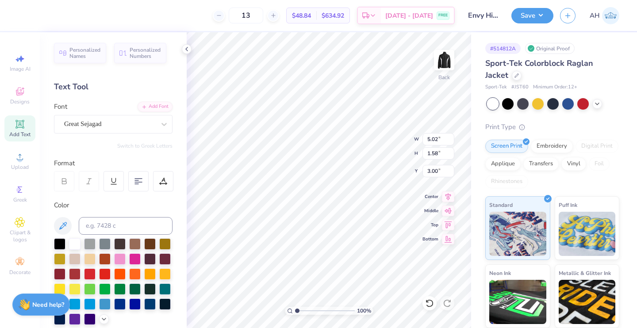
scroll to position [7, 1]
type input "4.01"
type input "0.68"
click at [149, 121] on div "CollegiateHeavyOutline" at bounding box center [109, 124] width 93 height 14
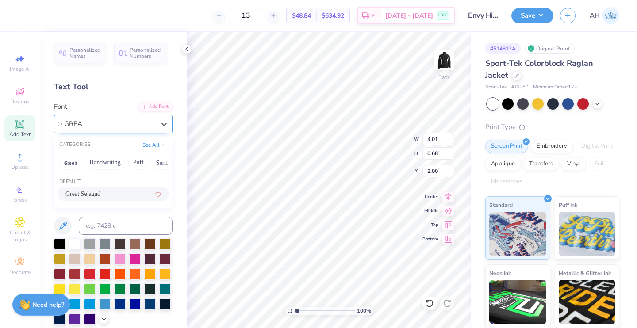
click at [86, 192] on span "Great Sejagad" at bounding box center [82, 193] width 35 height 9
type input "GREA"
type input "3.81"
type input "0.75"
click at [595, 106] on div at bounding box center [597, 103] width 10 height 10
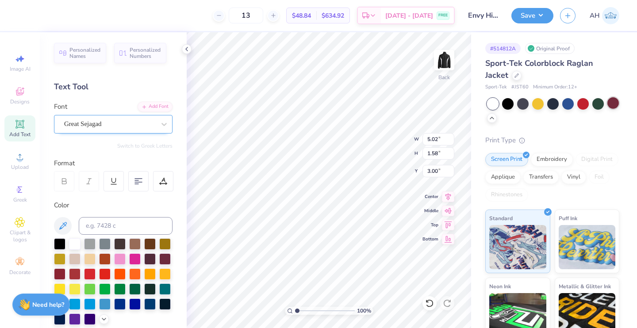
click at [607, 109] on div at bounding box center [612, 102] width 11 height 11
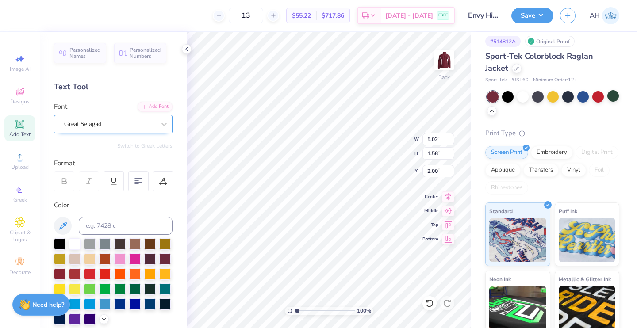
scroll to position [0, 0]
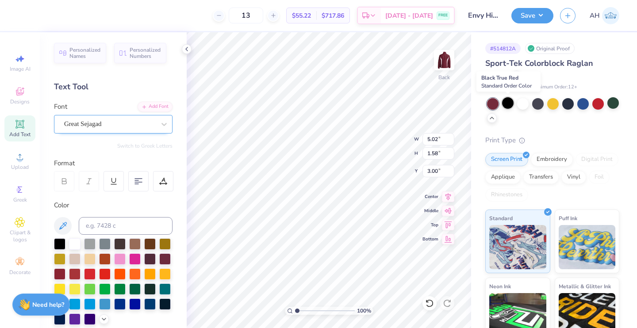
click at [511, 103] on div at bounding box center [507, 102] width 11 height 11
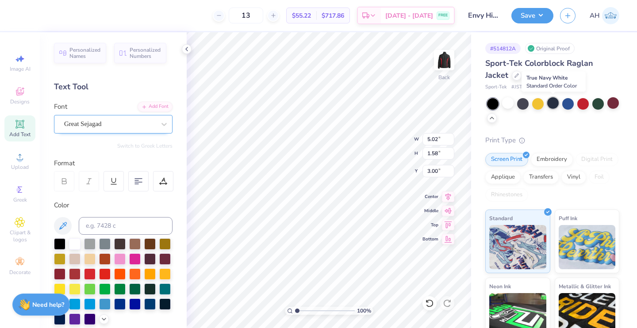
click at [552, 104] on div at bounding box center [552, 102] width 11 height 11
click at [521, 107] on div at bounding box center [522, 102] width 11 height 11
click at [509, 106] on div at bounding box center [507, 102] width 11 height 11
click at [555, 102] on div at bounding box center [552, 102] width 11 height 11
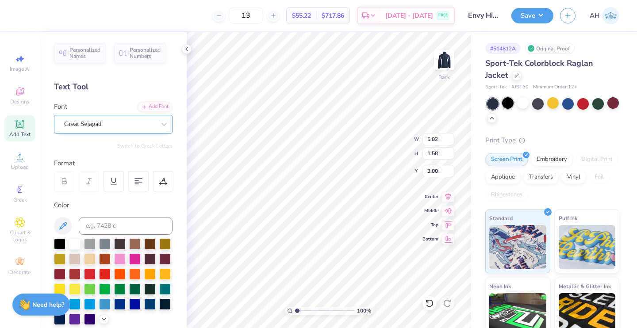
click at [507, 103] on div at bounding box center [507, 102] width 11 height 11
click at [506, 105] on div at bounding box center [507, 102] width 11 height 11
click at [65, 272] on div at bounding box center [59, 272] width 11 height 11
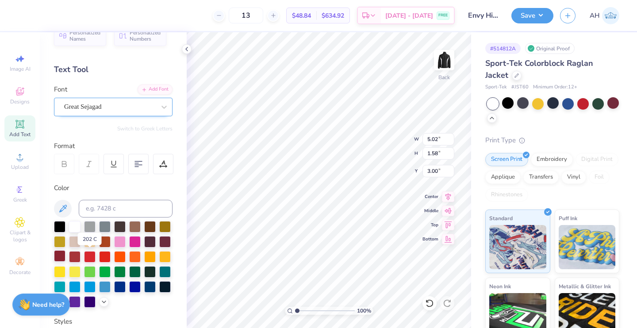
scroll to position [16, 0]
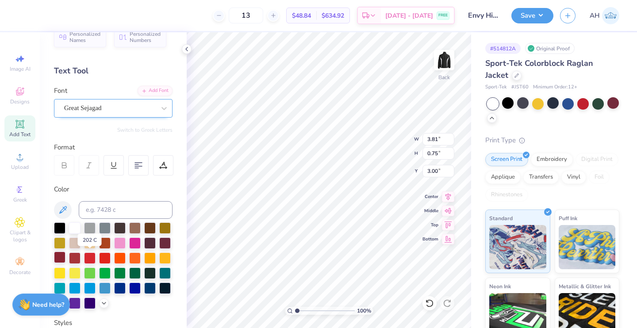
click at [65, 258] on div at bounding box center [59, 257] width 11 height 11
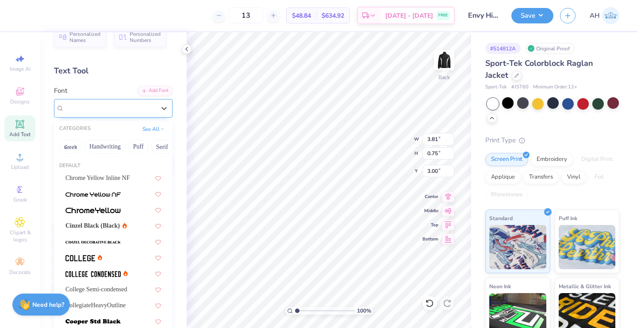
click at [148, 112] on div "Great Sejagad" at bounding box center [109, 108] width 93 height 14
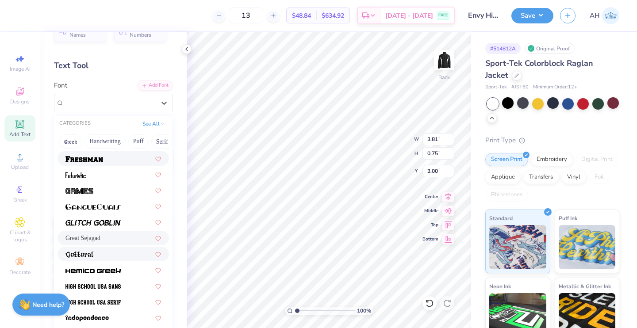
scroll to position [333, 0]
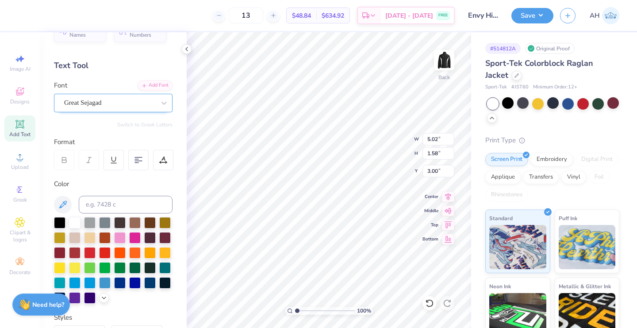
click at [133, 97] on div at bounding box center [109, 103] width 91 height 12
click at [145, 100] on div "Great Sejagad" at bounding box center [109, 103] width 93 height 14
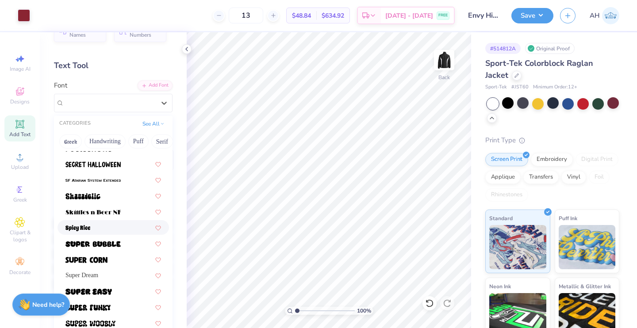
scroll to position [916, 0]
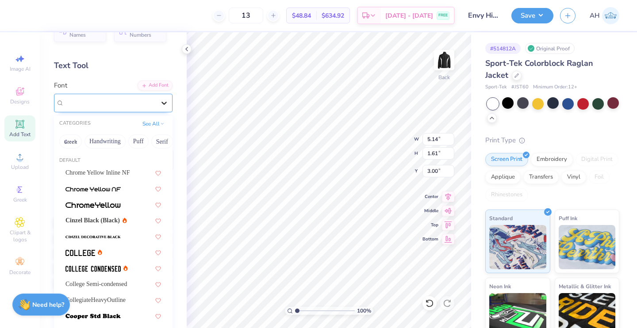
click at [156, 105] on div at bounding box center [164, 103] width 16 height 16
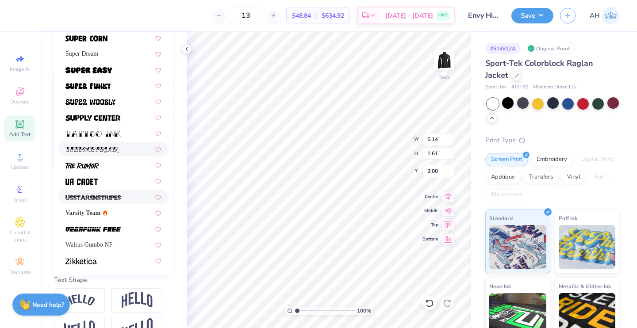
scroll to position [173, 0]
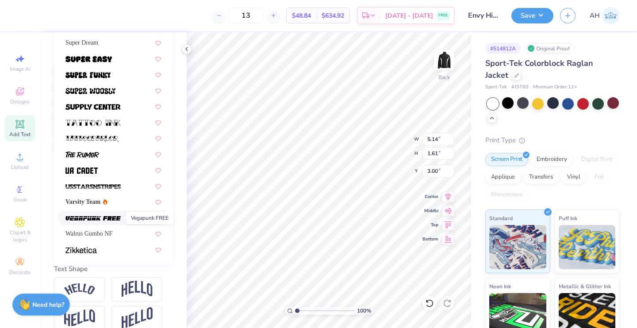
click at [101, 220] on img at bounding box center [92, 218] width 55 height 6
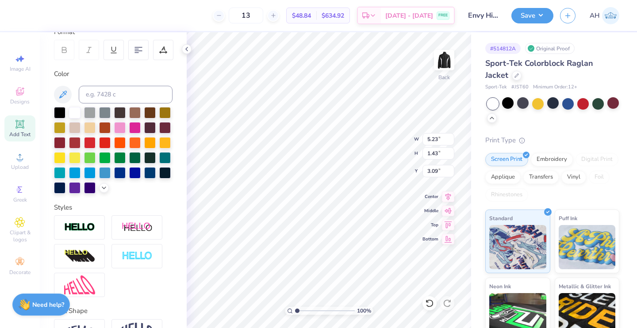
scroll to position [53, 0]
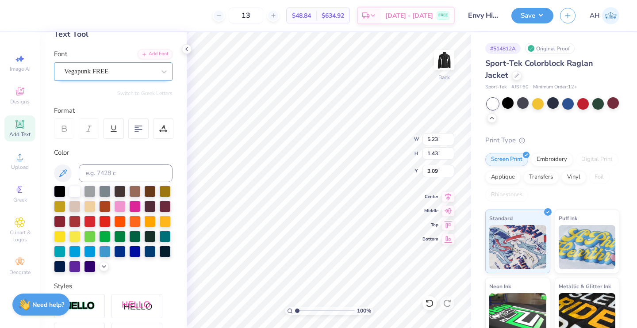
click at [121, 64] on div "Vegapunk FREE" at bounding box center [113, 71] width 118 height 19
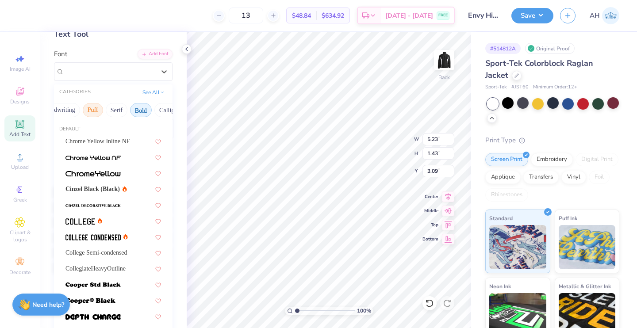
scroll to position [0, 65]
click at [123, 112] on button "Bold" at bounding box center [122, 110] width 22 height 14
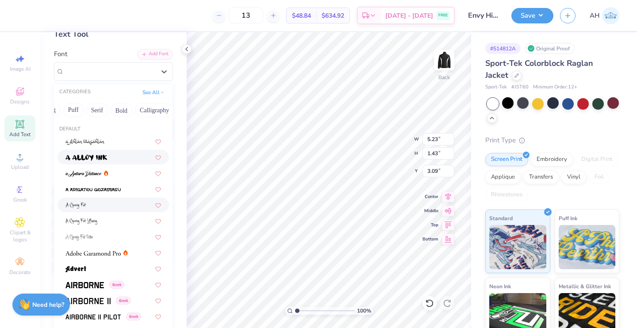
click at [111, 199] on div at bounding box center [112, 205] width 111 height 15
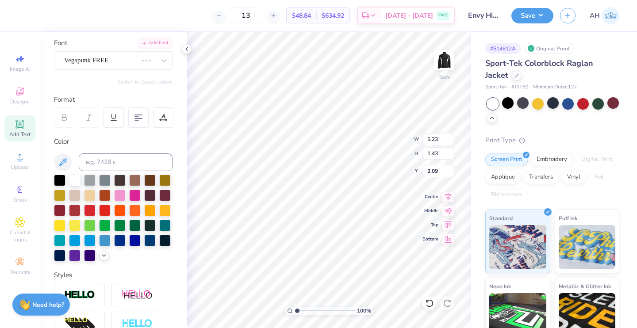
scroll to position [64, 0]
click at [138, 59] on div "Vegapunk FREE" at bounding box center [100, 60] width 75 height 14
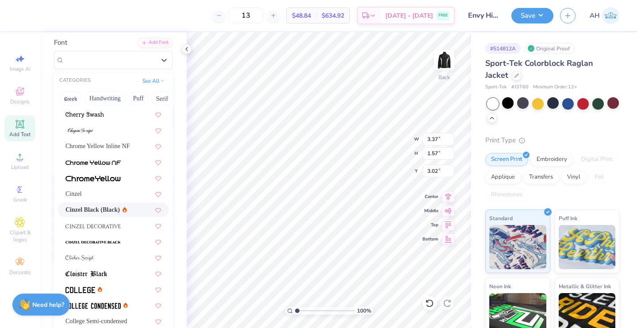
scroll to position [1012, 0]
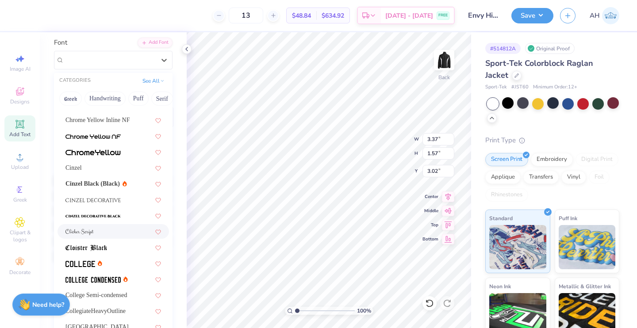
click at [103, 231] on div at bounding box center [112, 231] width 95 height 9
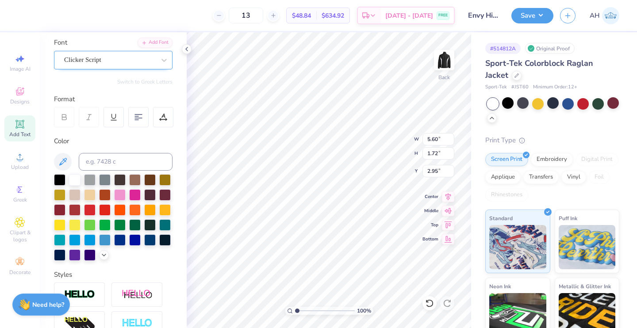
click at [112, 61] on div "Clicker Script" at bounding box center [109, 60] width 93 height 14
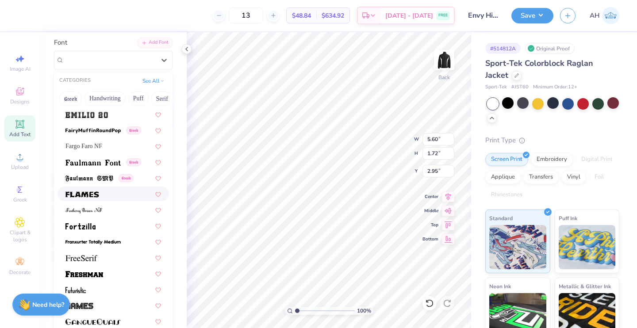
scroll to position [1833, 0]
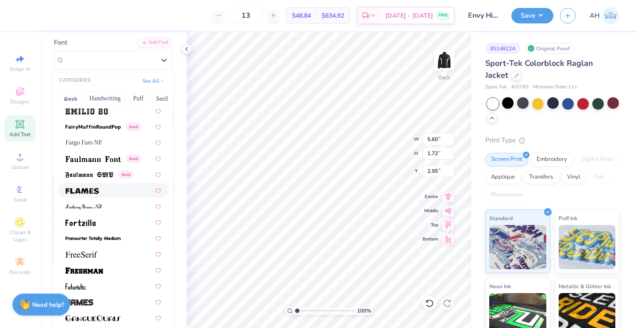
click at [101, 192] on div at bounding box center [112, 190] width 95 height 9
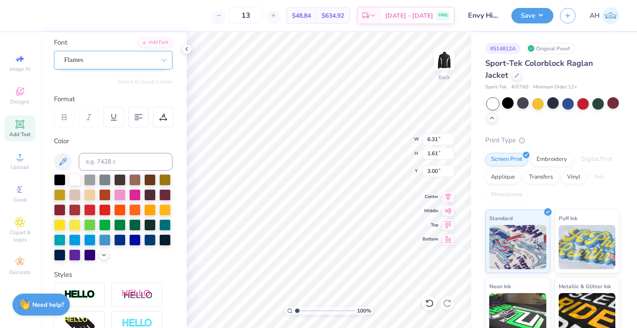
click at [122, 58] on div "Flames" at bounding box center [109, 60] width 93 height 14
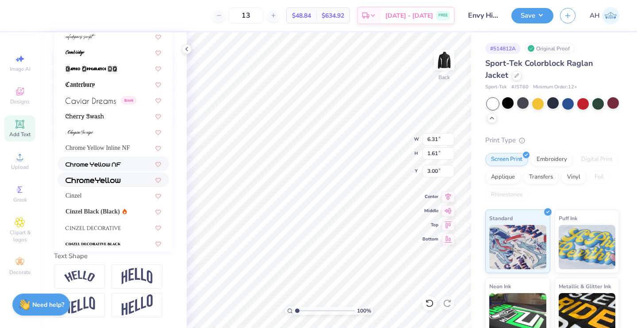
scroll to position [862, 0]
click at [113, 191] on div "Cinzel" at bounding box center [112, 195] width 95 height 9
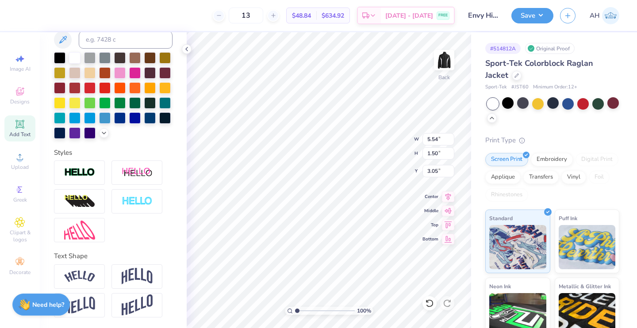
scroll to position [0, 0]
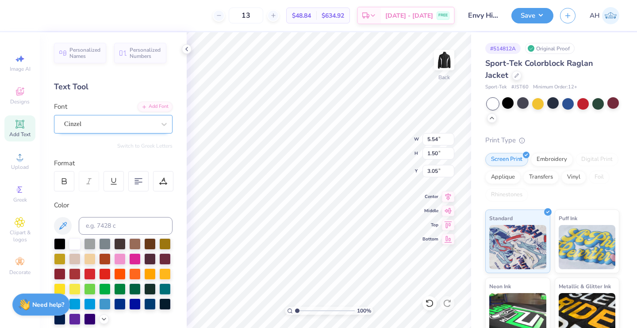
click at [112, 125] on div "Cinzel" at bounding box center [109, 124] width 93 height 14
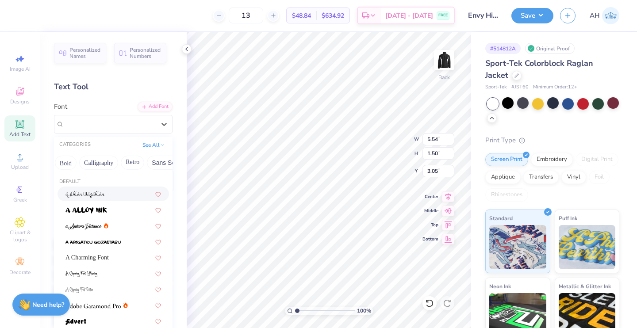
scroll to position [0, 129]
click at [98, 163] on button "Calligraphy" at bounding box center [90, 163] width 39 height 14
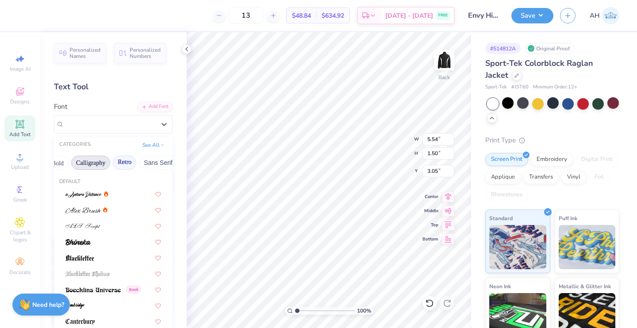
click at [128, 166] on button "Retro" at bounding box center [124, 163] width 23 height 14
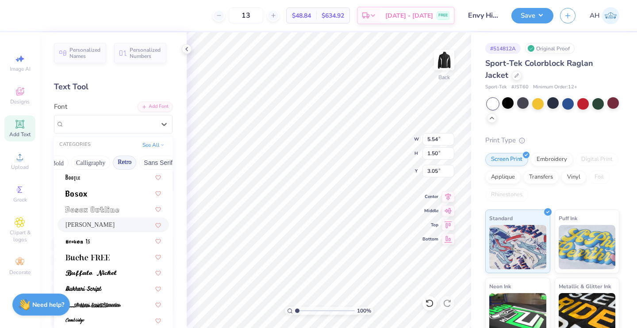
scroll to position [109, 0]
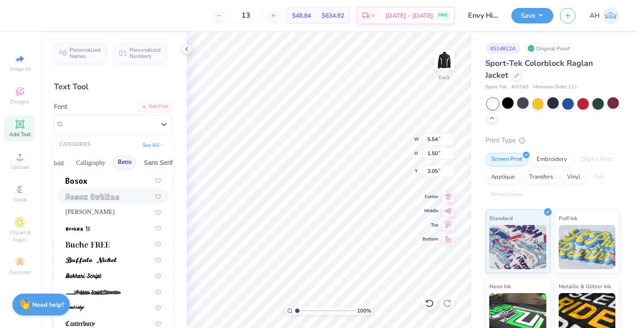
click at [107, 201] on div at bounding box center [112, 196] width 111 height 15
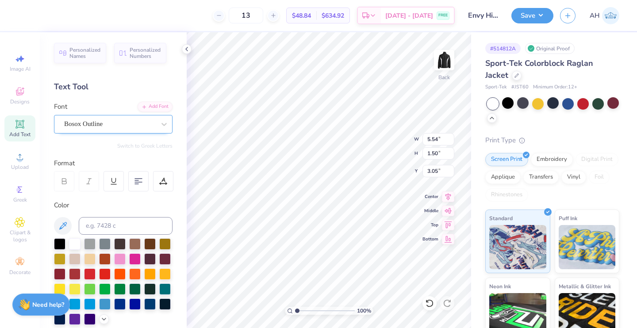
click at [110, 125] on div "Bosox Outline" at bounding box center [109, 124] width 93 height 14
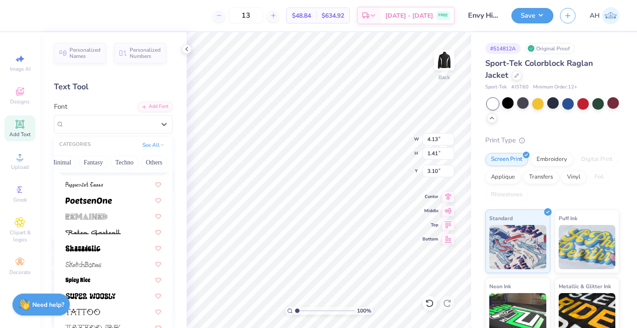
scroll to position [0, 270]
click at [113, 161] on button "Techno" at bounding box center [125, 163] width 28 height 14
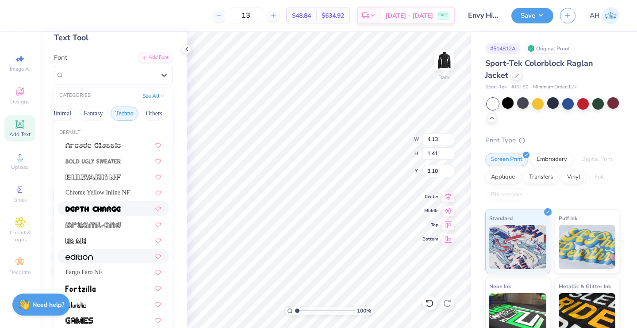
scroll to position [38, 0]
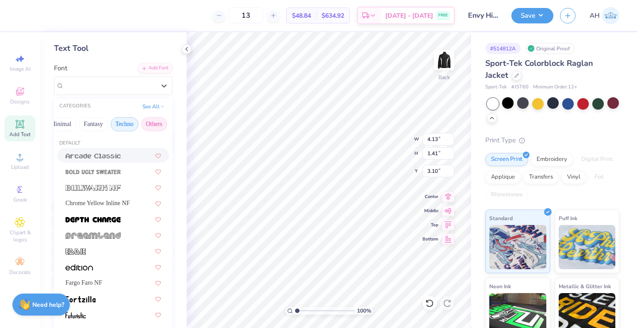
click at [141, 120] on button "Others" at bounding box center [154, 124] width 26 height 14
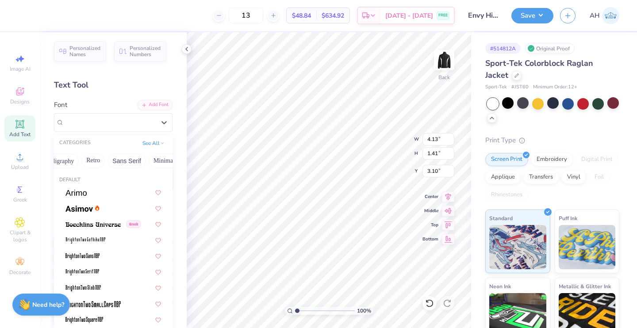
scroll to position [0, 135]
click at [87, 157] on button "Calligraphy" at bounding box center [84, 161] width 39 height 14
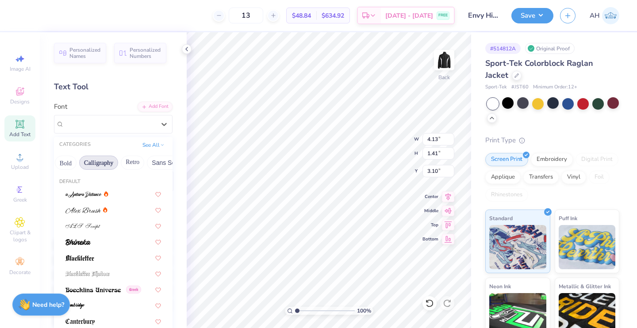
scroll to position [0, 97]
click at [85, 208] on img at bounding box center [82, 210] width 35 height 6
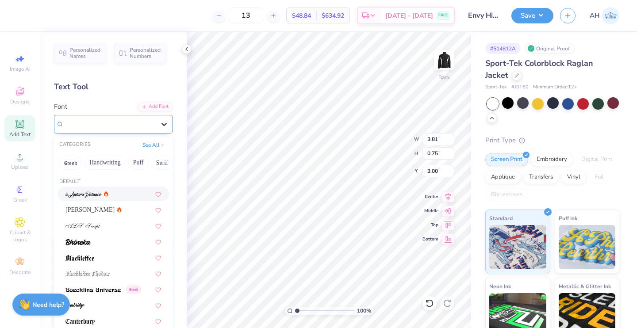
click at [160, 127] on icon at bounding box center [164, 124] width 9 height 9
click at [103, 123] on div "[PERSON_NAME]" at bounding box center [109, 124] width 93 height 14
click at [122, 124] on div "Great Sejagad" at bounding box center [109, 124] width 93 height 14
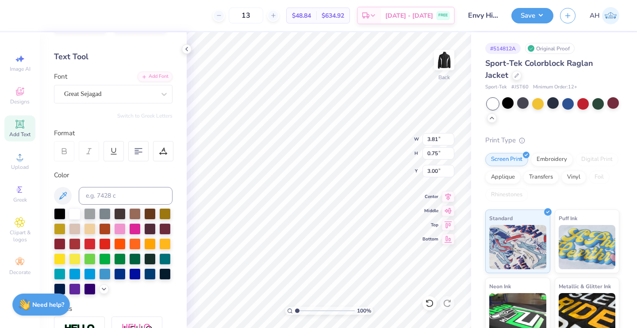
scroll to position [7, 1]
click at [140, 97] on div "Great Sejagad" at bounding box center [109, 94] width 93 height 14
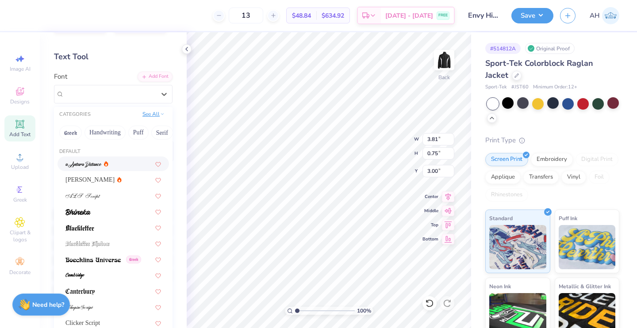
click at [145, 115] on button "See All" at bounding box center [153, 114] width 27 height 9
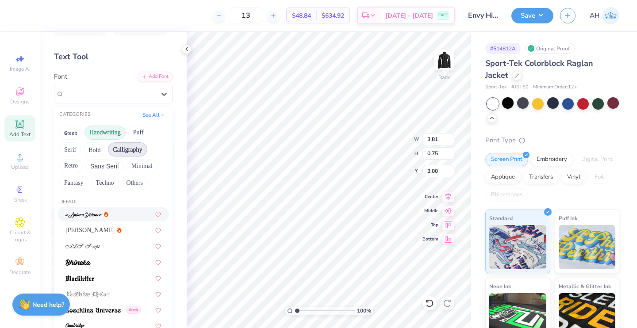
click at [97, 137] on button "Handwriting" at bounding box center [104, 133] width 41 height 14
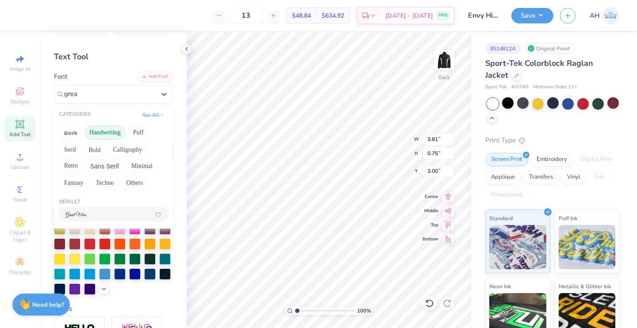
scroll to position [30, 0]
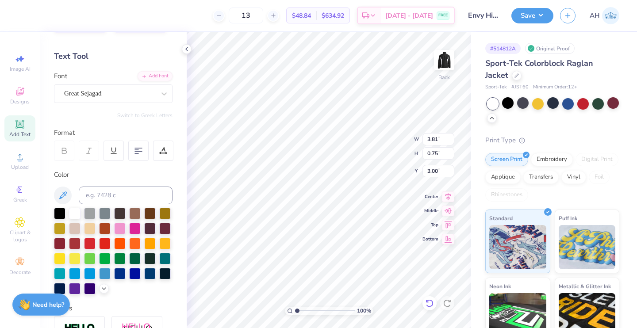
click at [430, 303] on icon at bounding box center [429, 303] width 9 height 9
click at [429, 306] on icon at bounding box center [429, 303] width 9 height 9
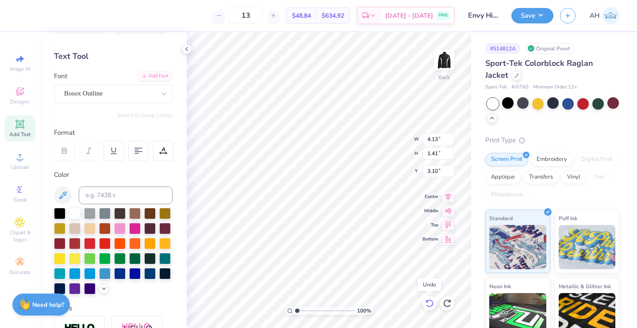
click at [429, 305] on icon at bounding box center [429, 303] width 9 height 9
click at [429, 306] on icon at bounding box center [429, 303] width 9 height 9
click at [428, 306] on icon at bounding box center [429, 303] width 8 height 8
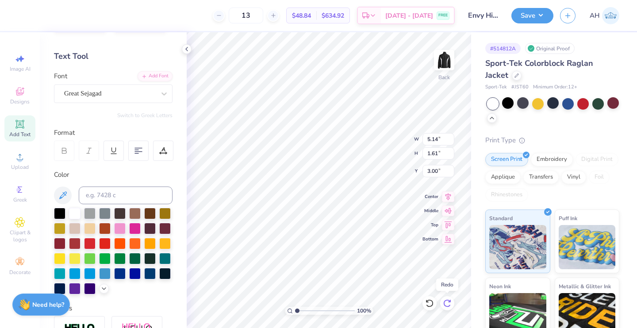
click at [448, 303] on icon at bounding box center [446, 303] width 9 height 9
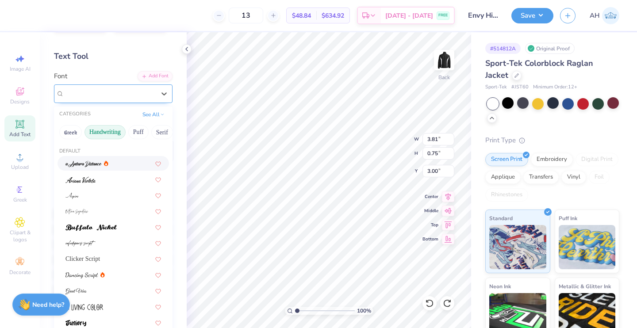
click at [149, 96] on div "Great Sejagad" at bounding box center [109, 94] width 93 height 14
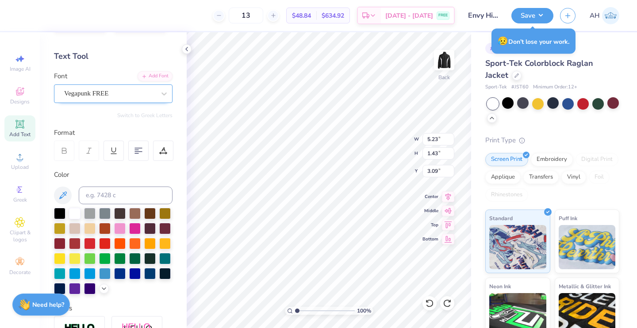
click at [133, 91] on div "Vegapunk FREE" at bounding box center [109, 94] width 93 height 14
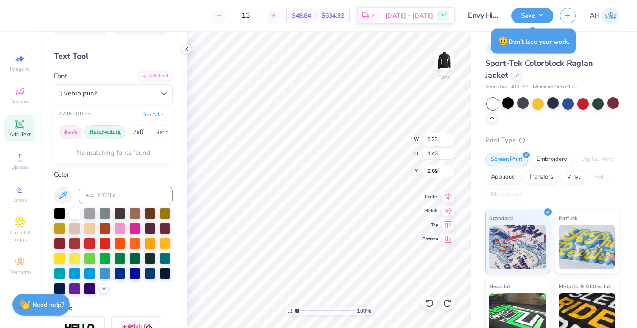
click at [71, 129] on button "Greek" at bounding box center [70, 132] width 23 height 14
click at [131, 127] on button "Puff" at bounding box center [138, 132] width 20 height 14
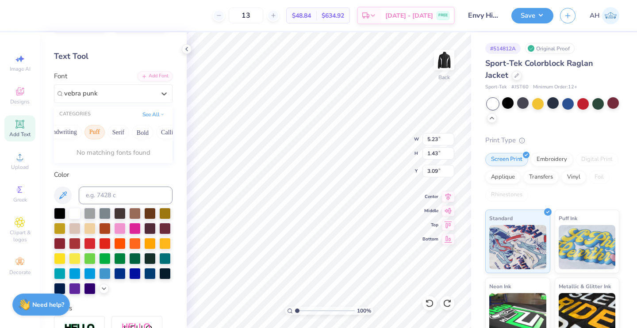
scroll to position [0, 55]
click at [130, 127] on button "Bold" at bounding box center [132, 132] width 22 height 14
click at [107, 129] on button "Serif" at bounding box center [107, 132] width 22 height 14
click at [106, 129] on button "Calligraphy" at bounding box center [118, 132] width 39 height 14
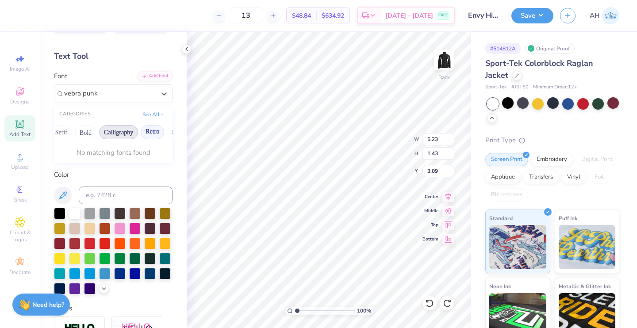
click at [153, 135] on button "Retro" at bounding box center [152, 132] width 23 height 14
click at [112, 126] on button "Techno" at bounding box center [125, 132] width 28 height 14
click at [79, 127] on button "Fantasy" at bounding box center [93, 132] width 29 height 14
click at [145, 127] on button "Others" at bounding box center [154, 132] width 26 height 14
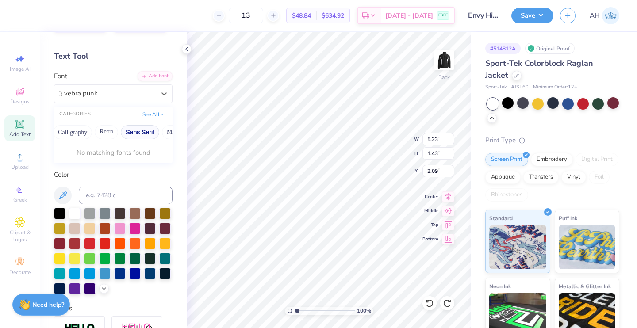
click at [139, 131] on button "Sans Serif" at bounding box center [140, 132] width 38 height 14
click at [142, 95] on div "Vegapunk FREE" at bounding box center [109, 94] width 93 height 14
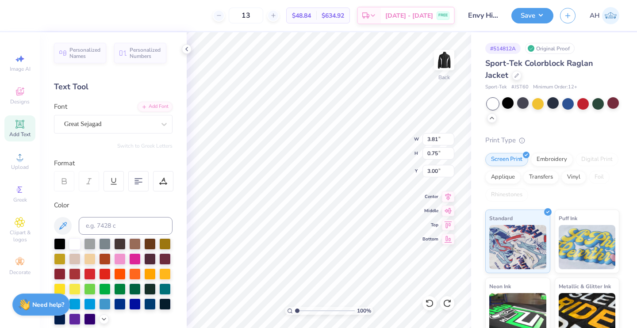
scroll to position [7, 3]
click at [160, 122] on icon at bounding box center [164, 124] width 9 height 9
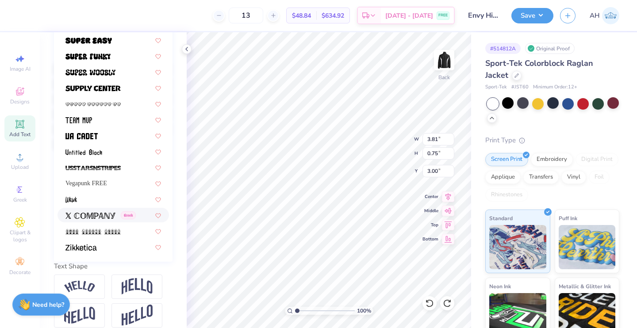
scroll to position [182, 0]
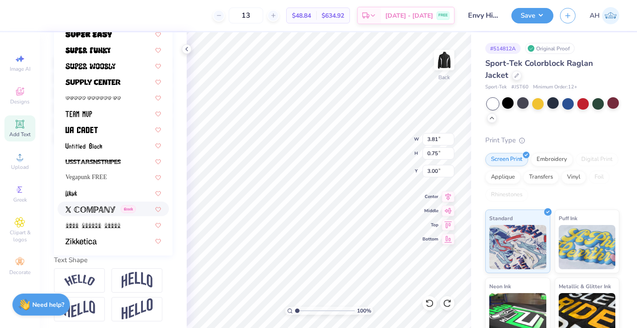
click at [113, 254] on div "Default Colombia Super Dream Vegapunk FREE Greek" at bounding box center [113, 122] width 118 height 265
click at [124, 173] on div "Vegapunk FREE" at bounding box center [112, 176] width 95 height 9
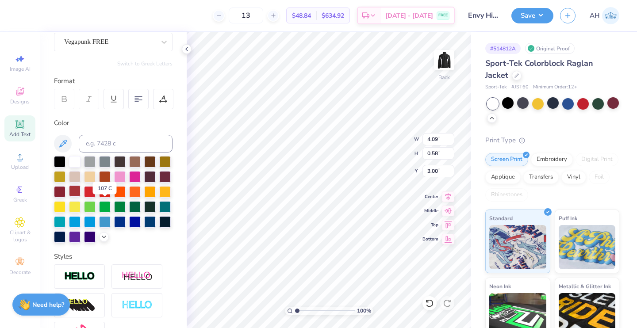
scroll to position [86, 0]
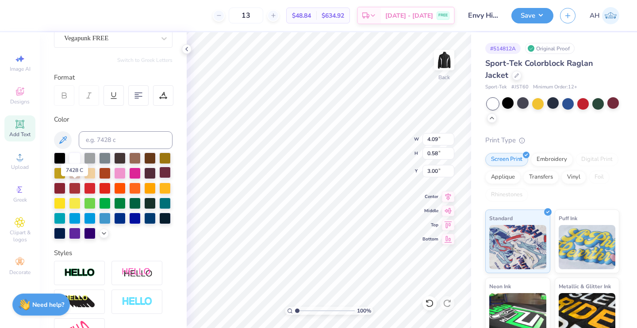
click at [159, 178] on div at bounding box center [164, 172] width 11 height 11
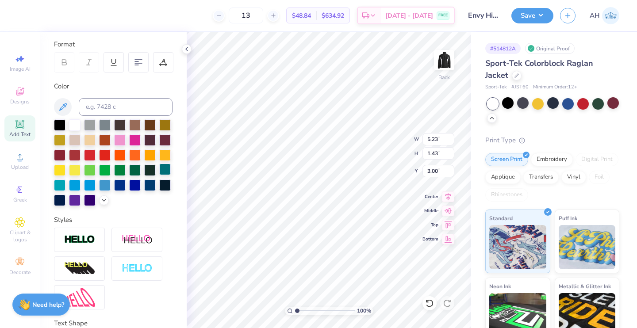
scroll to position [122, 0]
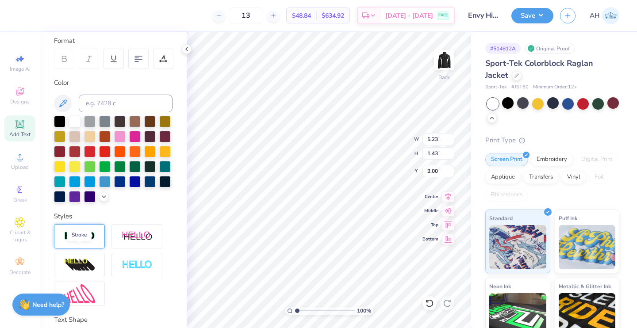
click at [88, 241] on img at bounding box center [79, 236] width 31 height 10
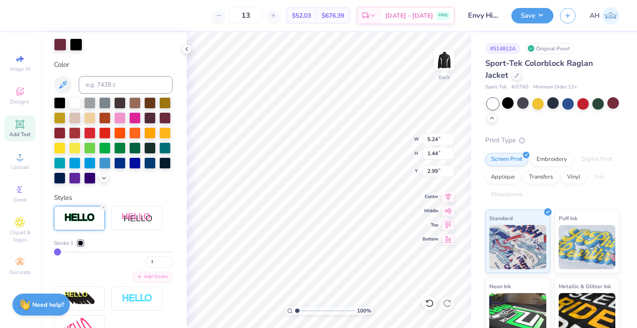
scroll to position [191, 0]
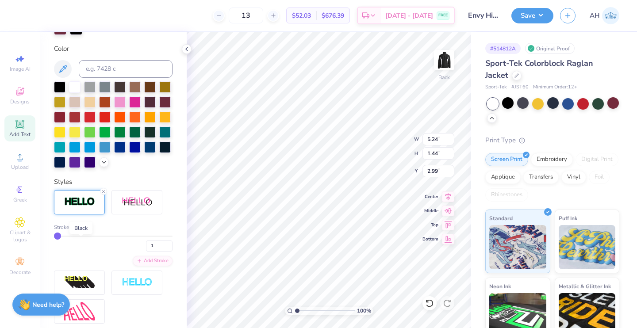
click at [78, 230] on div at bounding box center [80, 227] width 5 height 5
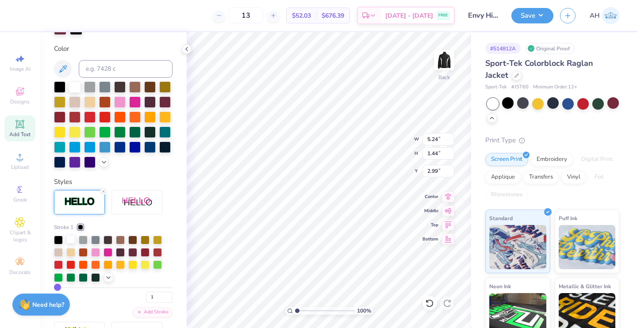
click at [72, 244] on div at bounding box center [70, 239] width 9 height 9
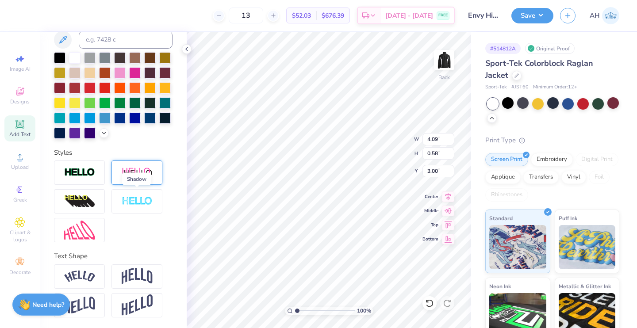
scroll to position [201, 0]
click at [101, 177] on div at bounding box center [79, 172] width 51 height 24
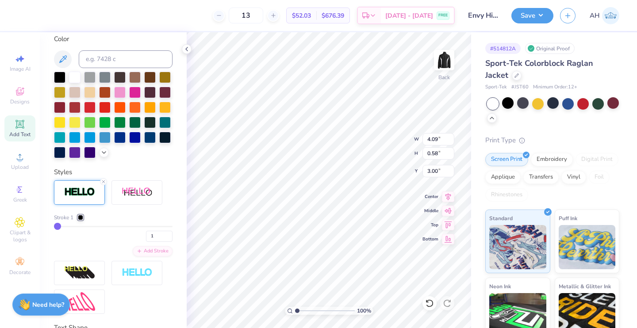
scroll to position [235, 0]
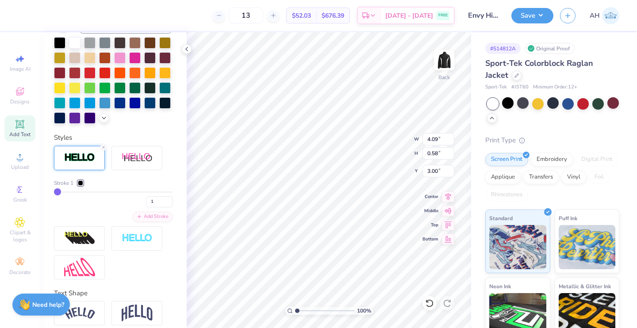
click at [81, 186] on div at bounding box center [80, 182] width 5 height 5
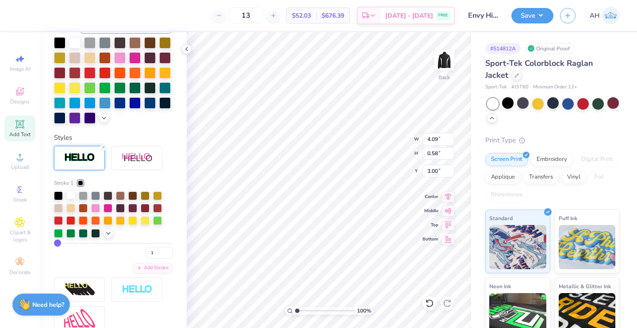
click at [73, 199] on div at bounding box center [70, 195] width 9 height 9
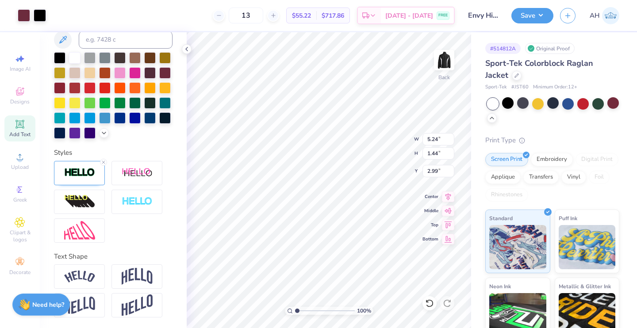
scroll to position [7, 1]
click at [96, 180] on div at bounding box center [79, 173] width 51 height 24
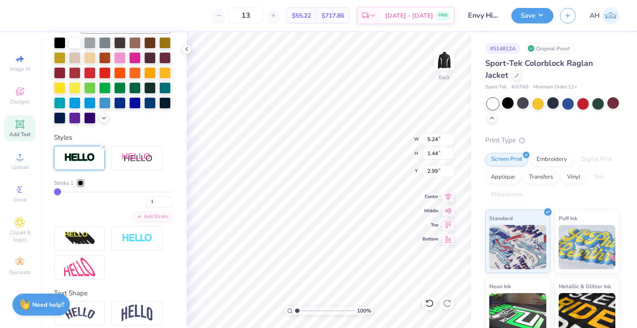
click at [80, 186] on div at bounding box center [80, 182] width 5 height 5
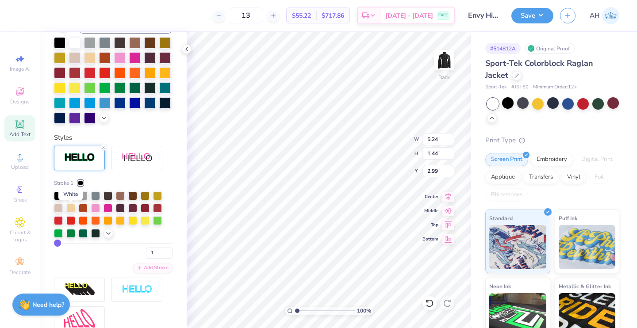
click at [73, 199] on div at bounding box center [70, 195] width 9 height 9
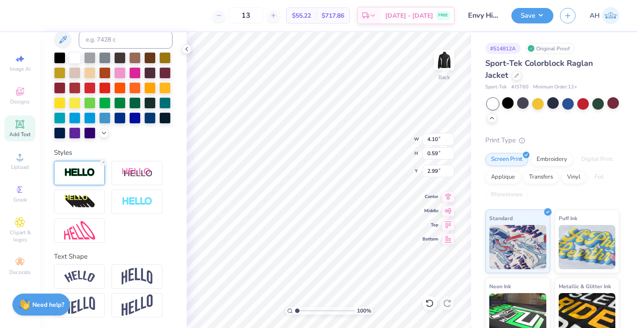
click at [91, 168] on img at bounding box center [79, 173] width 31 height 10
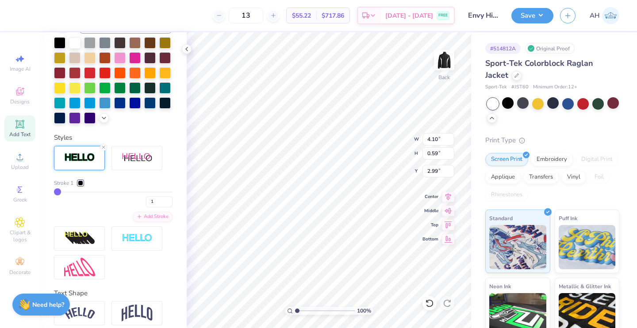
click at [75, 187] on div "Stroke 1" at bounding box center [68, 183] width 29 height 8
click at [79, 186] on div at bounding box center [80, 182] width 5 height 5
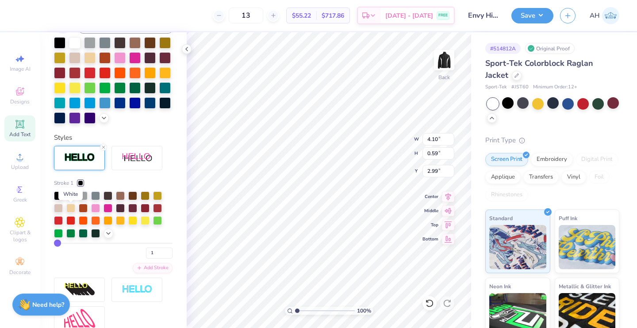
click at [72, 199] on div at bounding box center [70, 195] width 9 height 9
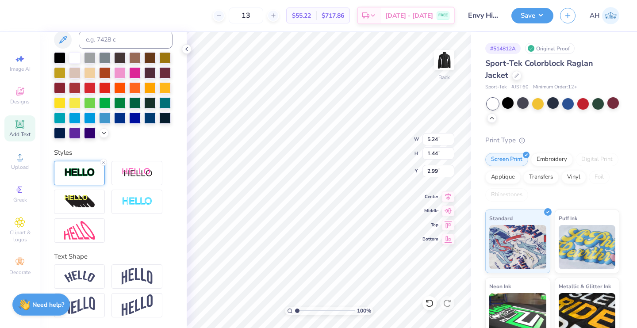
click at [77, 180] on div at bounding box center [79, 173] width 51 height 24
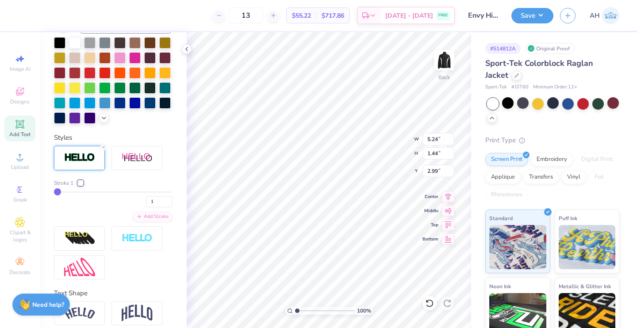
click at [79, 186] on div at bounding box center [80, 182] width 5 height 5
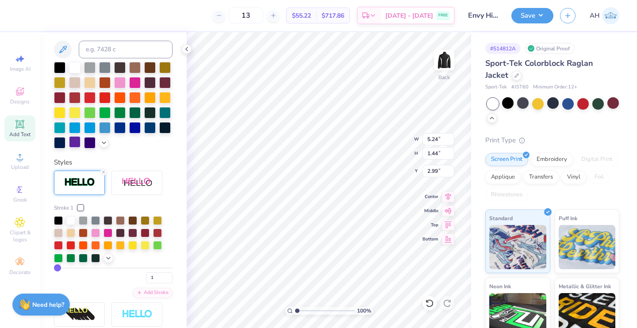
scroll to position [207, 0]
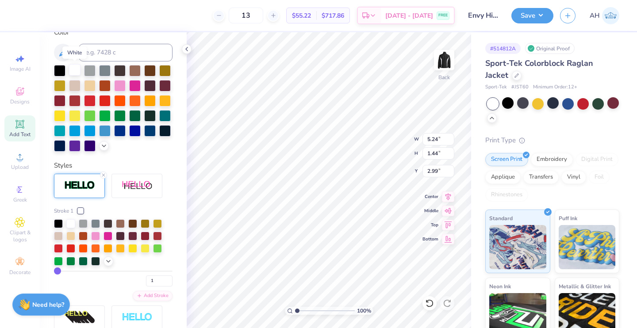
click at [75, 71] on div at bounding box center [74, 69] width 11 height 11
click at [133, 240] on div at bounding box center [132, 235] width 9 height 9
click at [133, 240] on div at bounding box center [132, 236] width 9 height 9
click at [146, 240] on div at bounding box center [145, 235] width 9 height 9
click at [133, 240] on div at bounding box center [132, 235] width 9 height 9
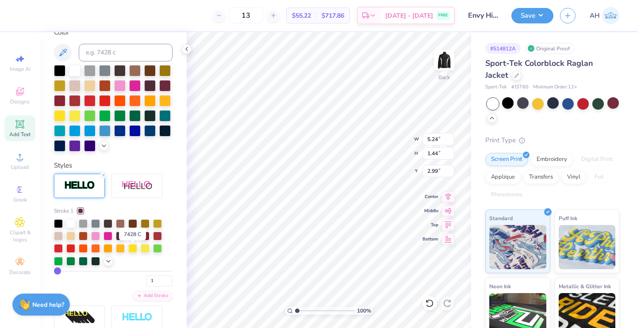
click at [133, 240] on div at bounding box center [132, 235] width 9 height 9
click at [57, 286] on div "7" at bounding box center [113, 279] width 118 height 16
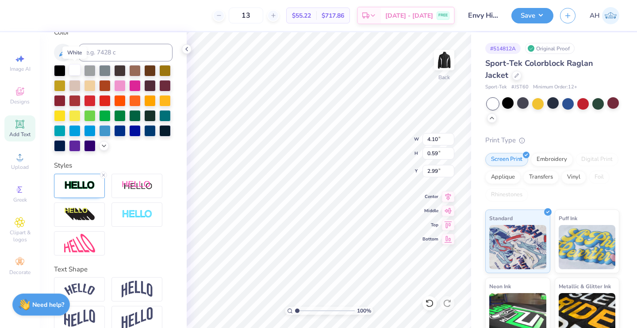
click at [77, 70] on div at bounding box center [74, 69] width 11 height 11
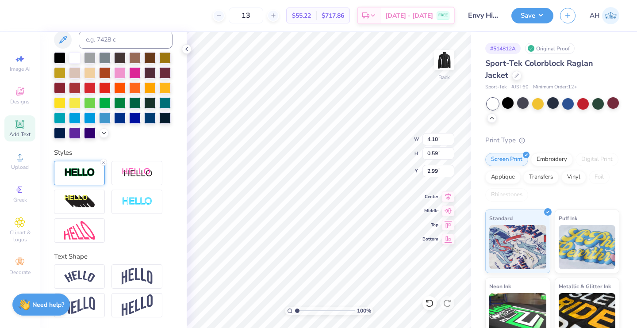
click at [76, 172] on img at bounding box center [79, 173] width 31 height 10
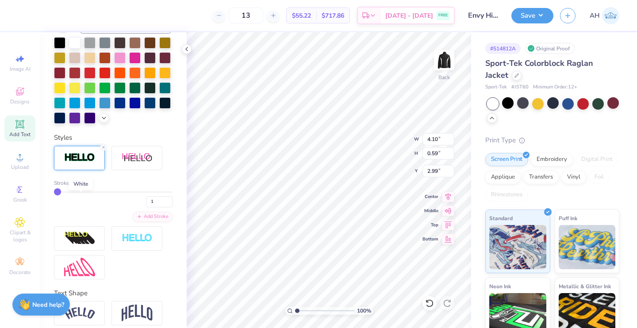
click at [80, 186] on div at bounding box center [80, 182] width 5 height 5
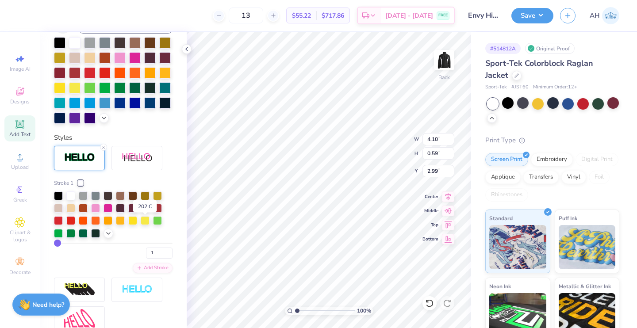
click at [143, 212] on div at bounding box center [145, 207] width 9 height 9
drag, startPoint x: 56, startPoint y: 257, endPoint x: 65, endPoint y: 258, distance: 9.8
click at [158, 259] on input "3" at bounding box center [159, 253] width 27 height 11
click at [137, 212] on div at bounding box center [132, 207] width 9 height 9
click at [145, 212] on div at bounding box center [145, 207] width 9 height 9
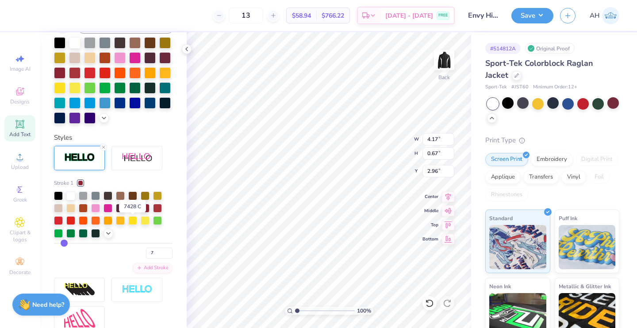
click at [133, 212] on div at bounding box center [132, 207] width 9 height 9
click at [151, 259] on input "7" at bounding box center [159, 253] width 27 height 11
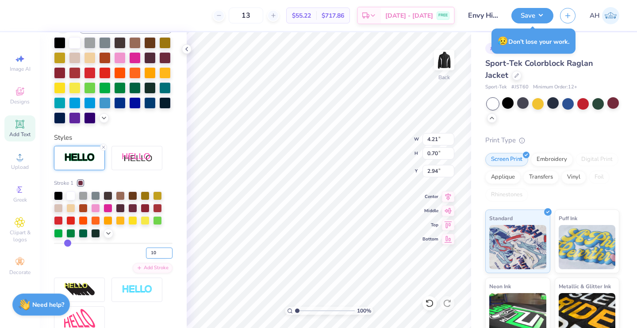
click at [151, 259] on input "10" at bounding box center [159, 253] width 27 height 11
click at [148, 259] on input "8" at bounding box center [159, 253] width 27 height 11
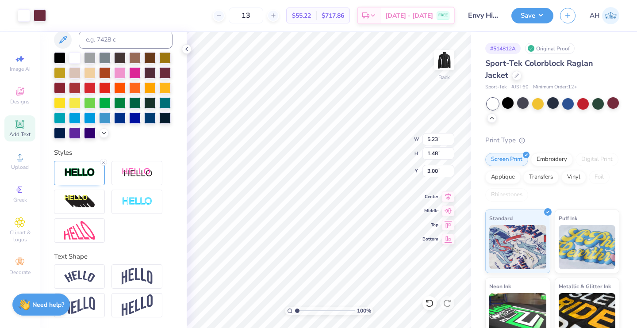
scroll to position [7, 1]
click at [534, 19] on button "Save" at bounding box center [532, 14] width 42 height 15
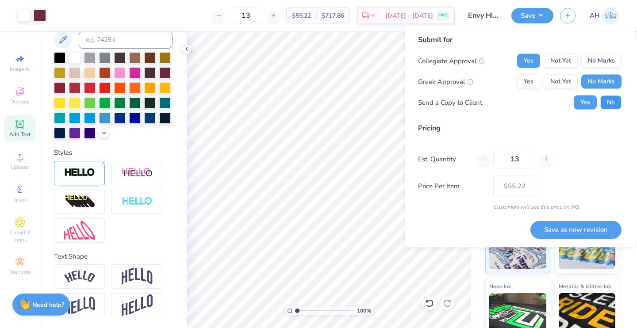
click at [602, 102] on button "No" at bounding box center [610, 102] width 21 height 14
click at [552, 233] on button "Save as new revision" at bounding box center [575, 230] width 91 height 18
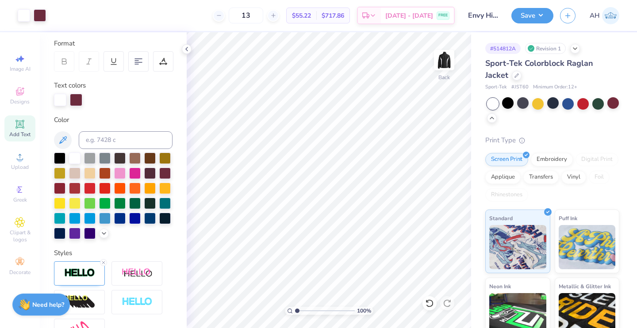
scroll to position [56, 0]
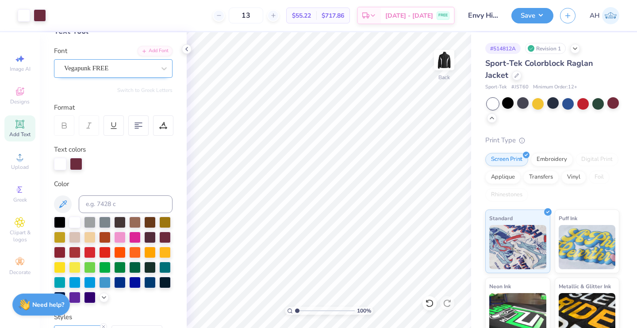
click at [128, 73] on div "Vegapunk FREE" at bounding box center [109, 68] width 93 height 14
click at [103, 68] on div "Vegapunk FREE" at bounding box center [109, 68] width 93 height 14
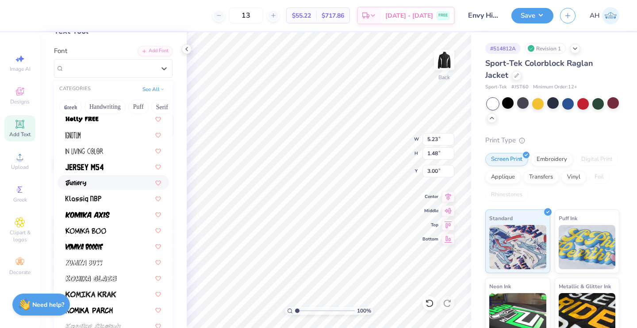
scroll to position [402, 0]
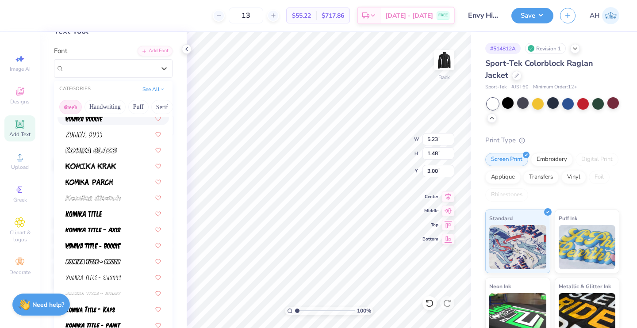
click at [73, 109] on button "Greek" at bounding box center [70, 107] width 23 height 14
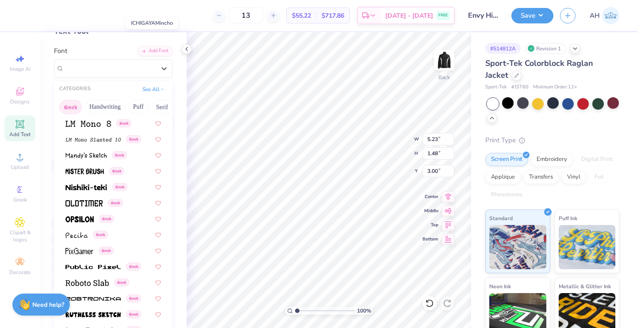
scroll to position [501, 0]
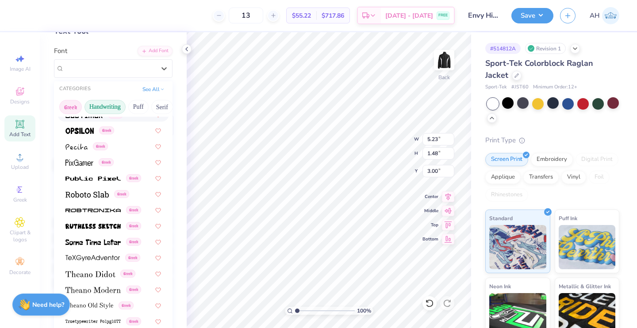
click at [94, 107] on button "Handwriting" at bounding box center [104, 107] width 41 height 14
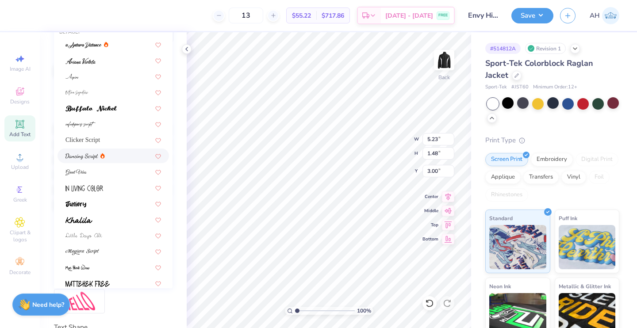
scroll to position [0, 0]
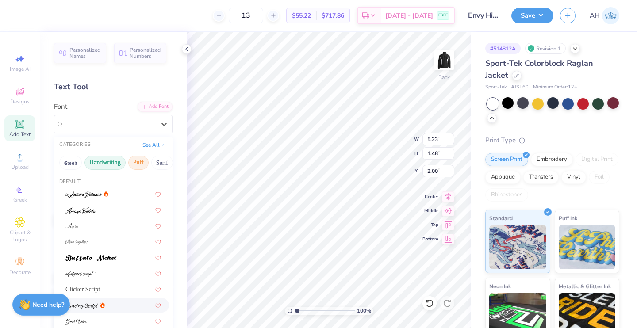
click at [138, 160] on button "Puff" at bounding box center [138, 163] width 20 height 14
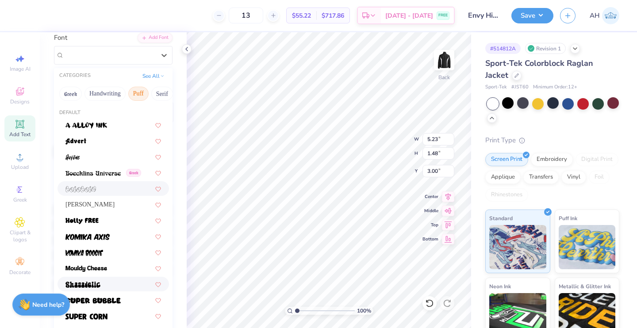
scroll to position [65, 0]
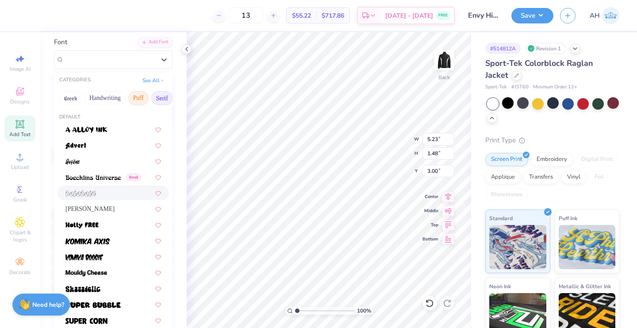
click at [160, 96] on button "Serif" at bounding box center [162, 98] width 22 height 14
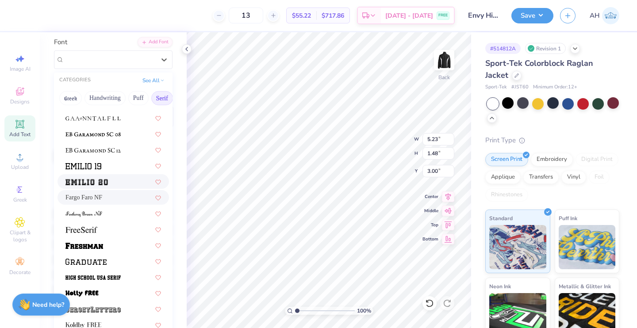
scroll to position [648, 0]
click at [109, 167] on div at bounding box center [112, 164] width 95 height 9
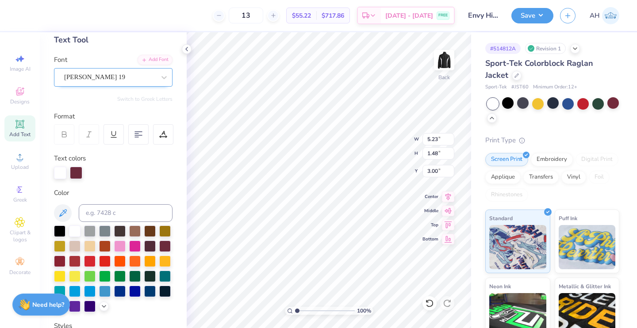
scroll to position [41, 0]
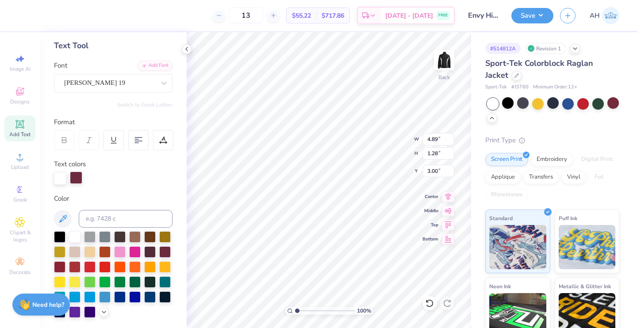
click at [77, 176] on div at bounding box center [76, 178] width 12 height 12
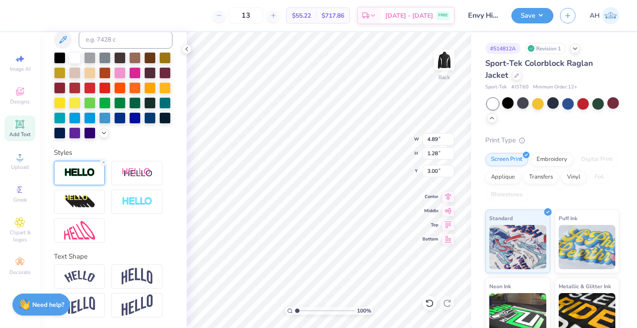
scroll to position [235, 0]
click at [94, 178] on div at bounding box center [79, 173] width 51 height 24
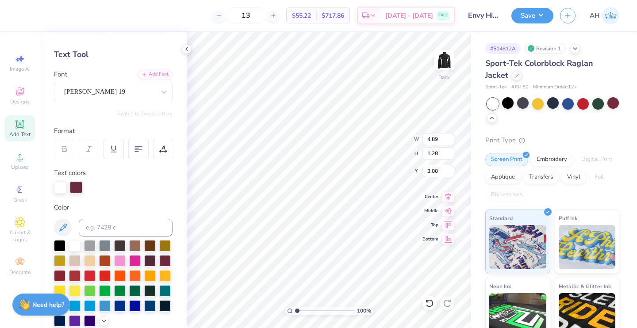
scroll to position [33, 0]
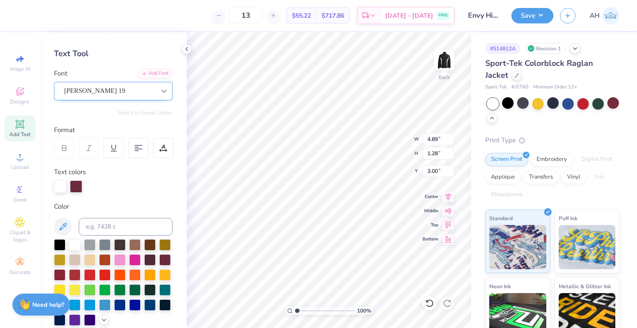
click at [156, 94] on div at bounding box center [164, 91] width 16 height 16
click at [156, 93] on div at bounding box center [164, 91] width 16 height 16
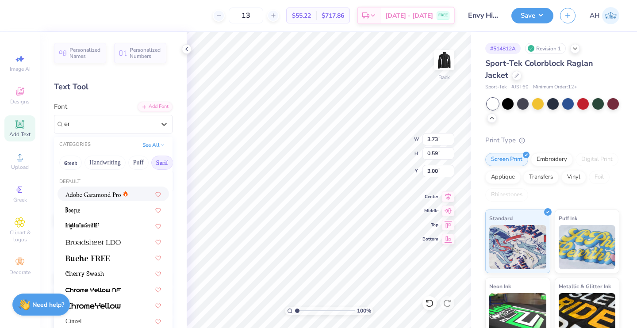
scroll to position [33, 0]
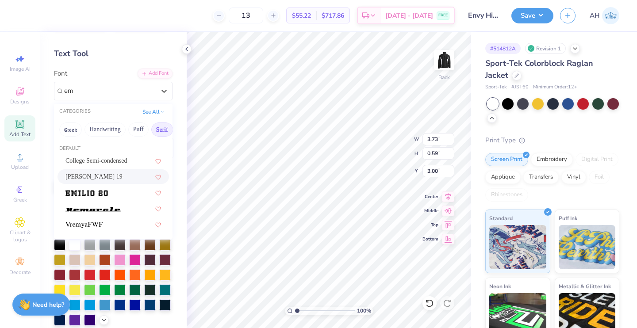
click at [102, 174] on div "[PERSON_NAME] 19" at bounding box center [112, 176] width 95 height 9
type input "em"
type input "4.39"
type input "0.82"
type input "2.89"
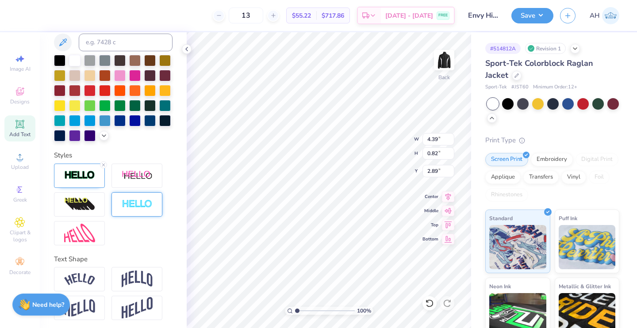
scroll to position [231, 0]
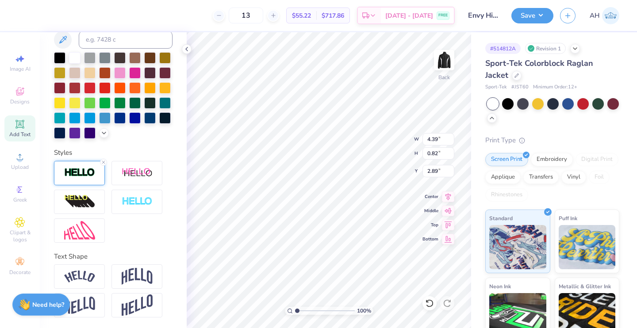
click at [86, 178] on img at bounding box center [79, 173] width 31 height 10
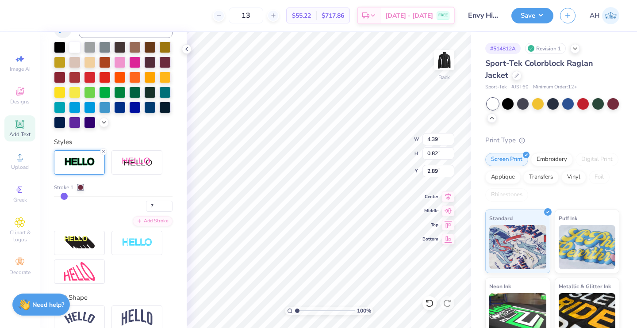
type input "8"
type input "4.40"
type input "0.83"
type input "2.88"
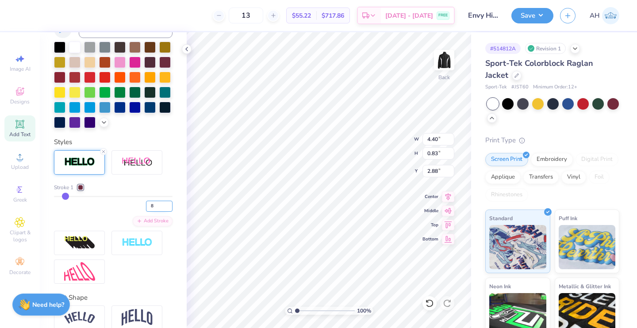
click at [146, 212] on input "8" at bounding box center [159, 206] width 27 height 11
type input "5"
click at [153, 212] on input "5" at bounding box center [159, 206] width 27 height 11
type input "6"
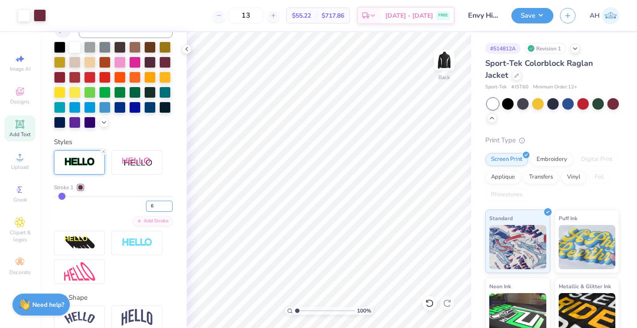
type input "6"
type input "3.00"
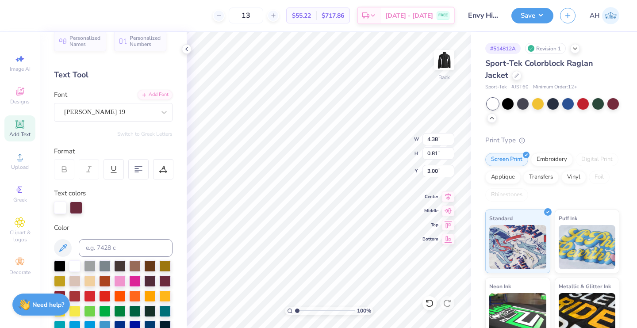
scroll to position [0, 0]
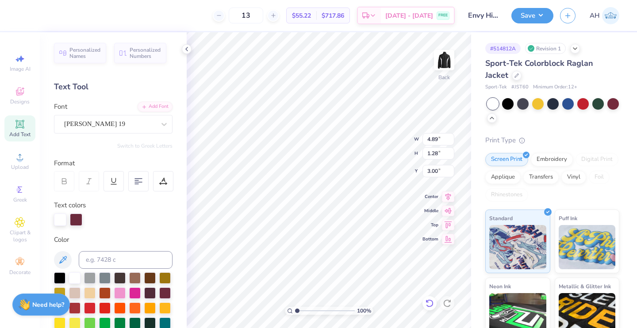
click at [427, 301] on icon at bounding box center [427, 301] width 2 height 2
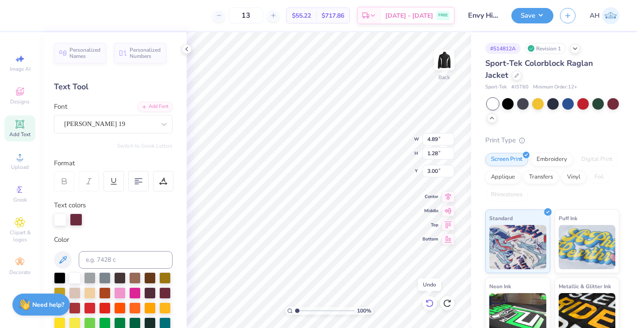
click at [427, 302] on icon at bounding box center [427, 301] width 2 height 2
click at [427, 305] on icon at bounding box center [429, 303] width 9 height 9
type input "4.88"
type input "1.27"
click at [431, 303] on icon at bounding box center [429, 303] width 9 height 9
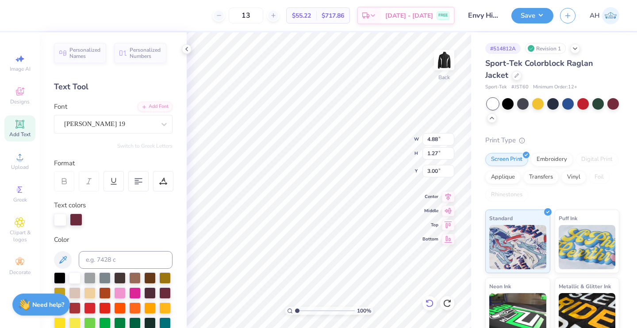
type input "4.89"
type input "1.28"
click at [425, 301] on icon at bounding box center [429, 303] width 9 height 9
type input "3.13"
click at [432, 301] on icon at bounding box center [429, 303] width 9 height 9
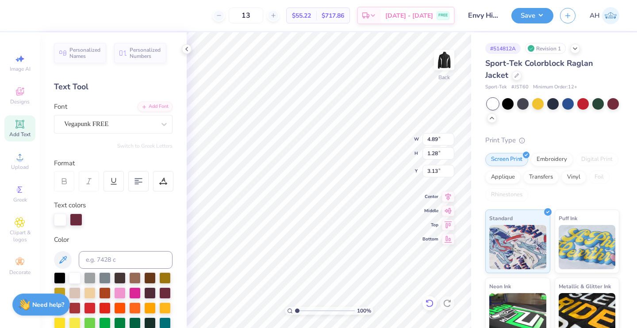
type input "3.73"
type input "0.59"
type input "3.00"
type input "5.50"
type input "1.44"
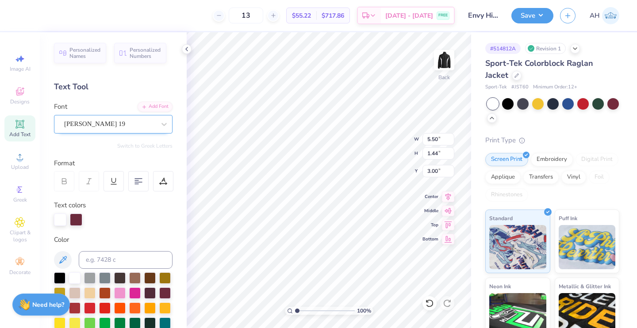
click at [146, 125] on div "[PERSON_NAME] 19" at bounding box center [109, 124] width 93 height 14
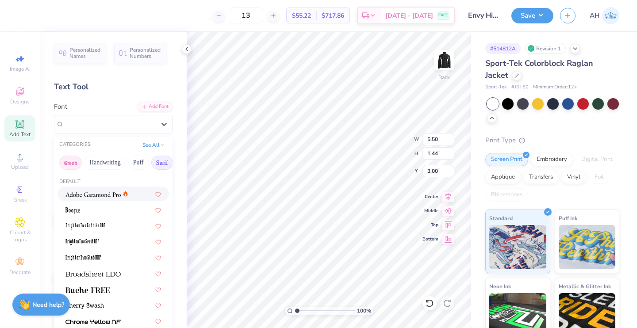
click at [80, 164] on button "Greek" at bounding box center [70, 163] width 23 height 14
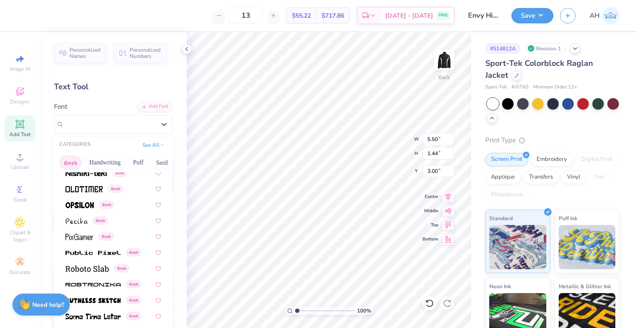
scroll to position [535, 0]
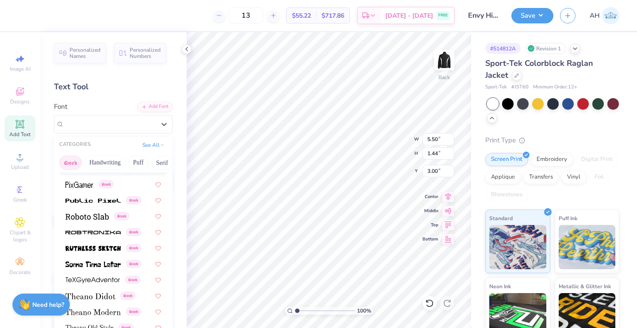
click at [106, 171] on div "Greek Handwriting Puff Serif Bold Calligraphy Retro Sans Serif Minimal Fantasy …" at bounding box center [113, 162] width 118 height 19
click at [107, 167] on button "Handwriting" at bounding box center [104, 163] width 41 height 14
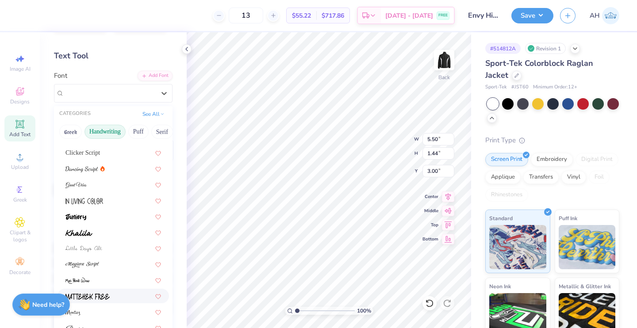
scroll to position [0, 0]
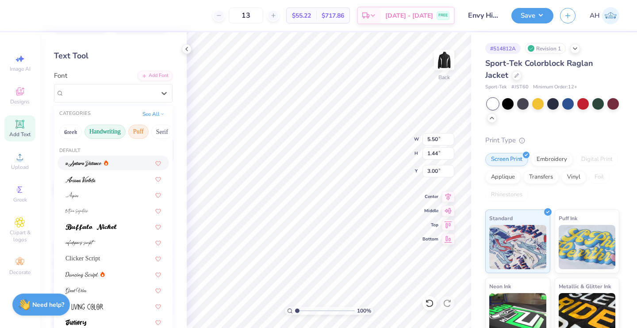
click at [143, 131] on button "Puff" at bounding box center [138, 132] width 20 height 14
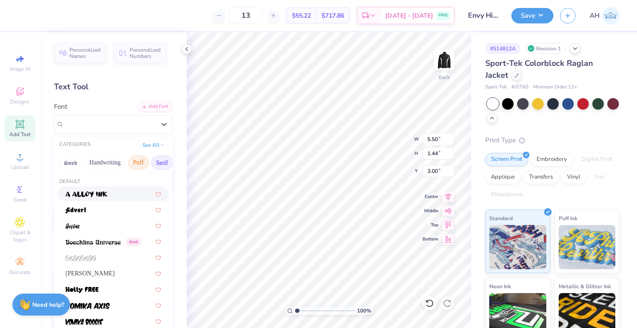
click at [164, 165] on button "Serif" at bounding box center [162, 163] width 22 height 14
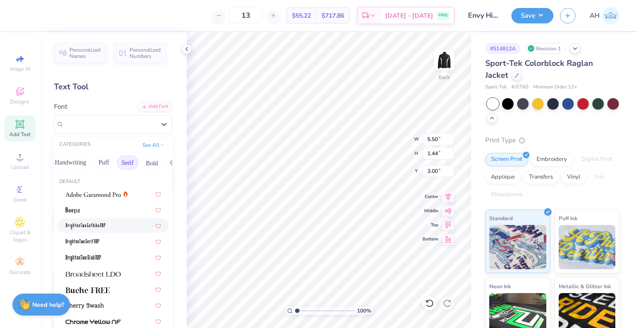
scroll to position [0, 49]
click at [145, 168] on button "Bold" at bounding box center [137, 163] width 22 height 14
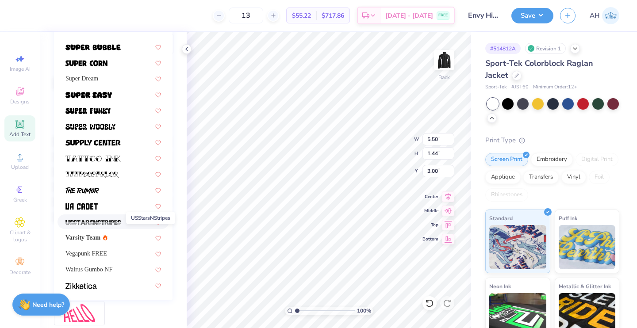
scroll to position [140, 0]
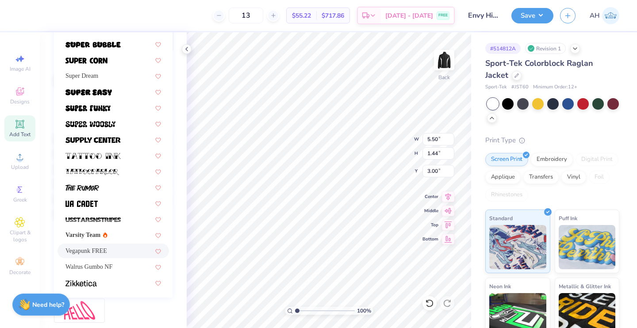
click at [106, 251] on span "Vegapunk FREE" at bounding box center [86, 250] width 42 height 9
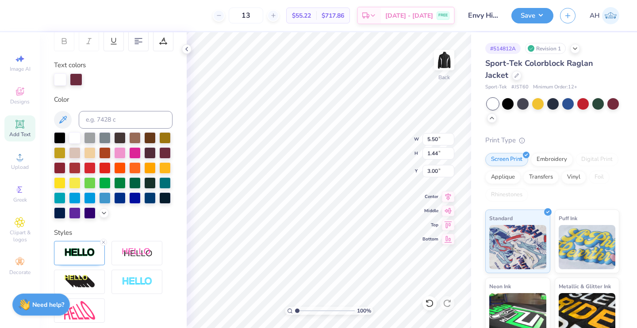
type input "4.44"
type input "1.26"
type input "3.09"
click at [74, 258] on img at bounding box center [79, 253] width 31 height 10
click at [148, 302] on input "7" at bounding box center [159, 296] width 27 height 11
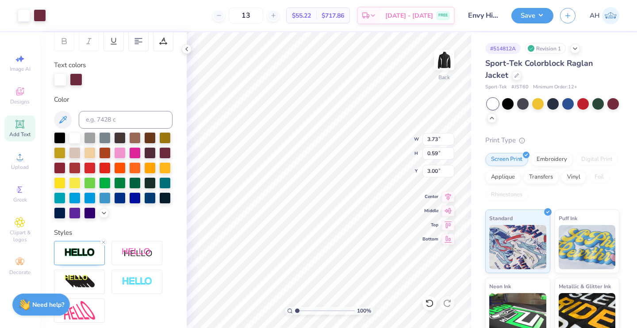
scroll to position [7, 1]
type input "4.44"
type input "1.26"
click at [449, 209] on icon at bounding box center [448, 209] width 12 height 11
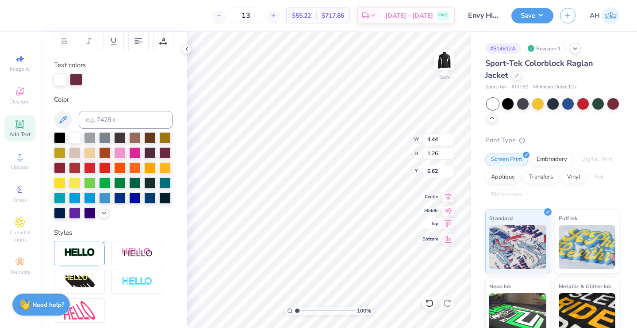
click at [446, 223] on icon at bounding box center [448, 223] width 12 height 11
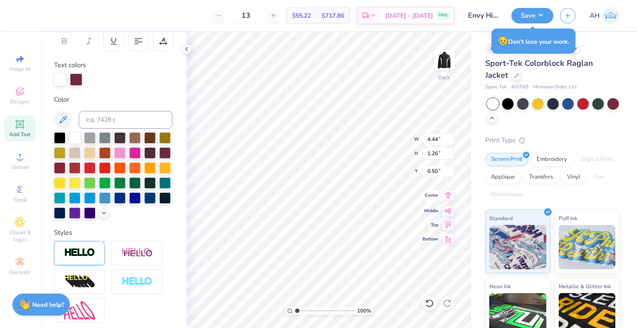
type input "3.00"
type input "3.40"
type input "0.54"
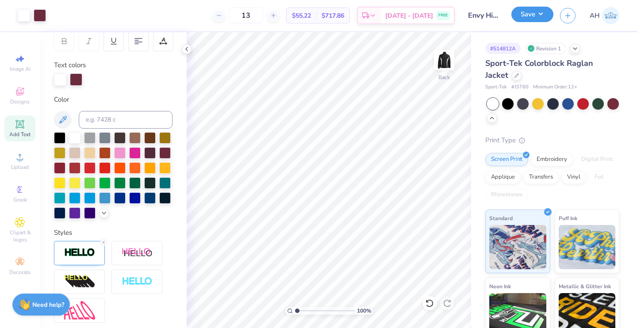
click at [520, 14] on button "Save" at bounding box center [532, 14] width 42 height 15
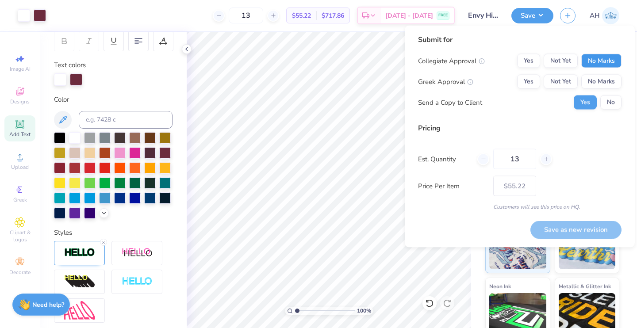
click at [607, 60] on button "No Marks" at bounding box center [601, 61] width 40 height 14
click at [537, 60] on button "Yes" at bounding box center [528, 61] width 23 height 14
click at [586, 76] on button "No Marks" at bounding box center [601, 82] width 40 height 14
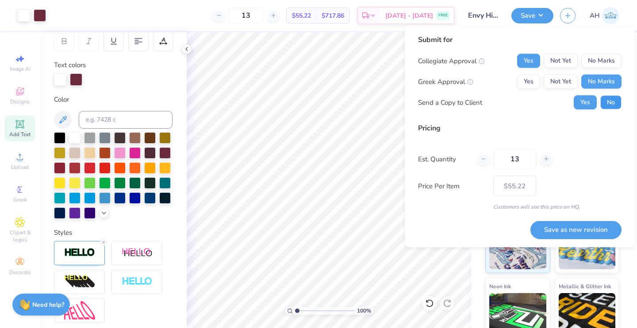
click at [613, 99] on button "No" at bounding box center [610, 102] width 21 height 14
click at [562, 230] on button "Save as new revision" at bounding box center [575, 230] width 91 height 18
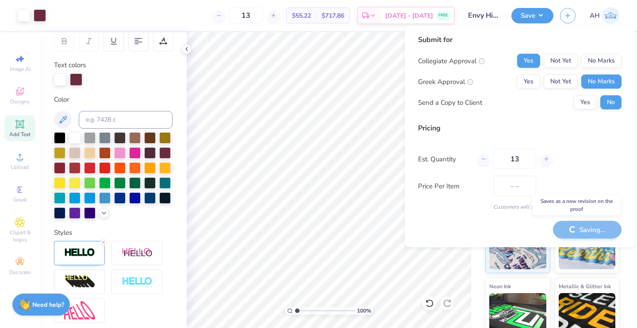
type input "$55.22"
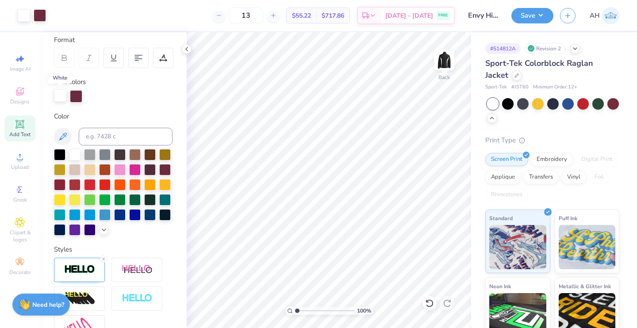
scroll to position [121, 0]
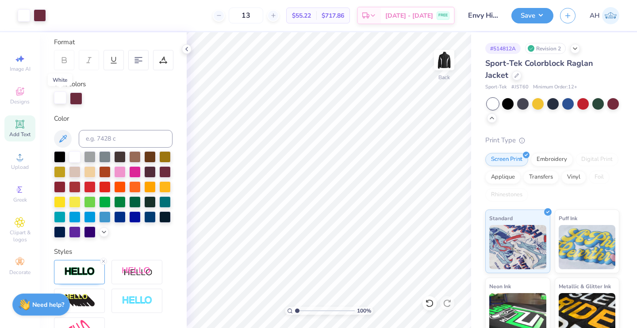
click at [61, 93] on div at bounding box center [60, 97] width 12 height 12
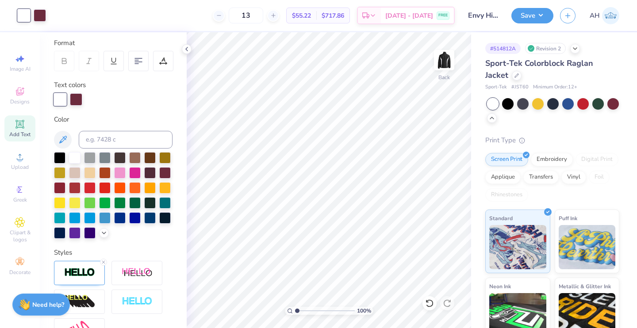
scroll to position [122, 0]
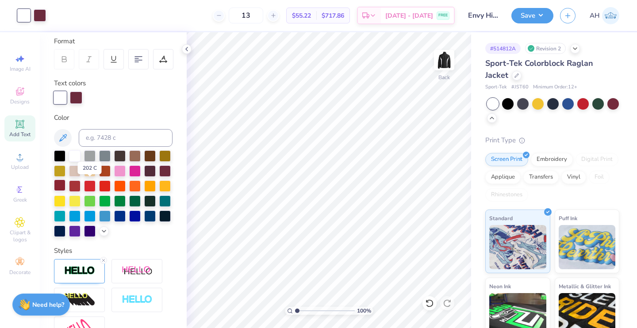
click at [65, 183] on div at bounding box center [59, 184] width 11 height 11
click at [78, 96] on div at bounding box center [76, 97] width 12 height 12
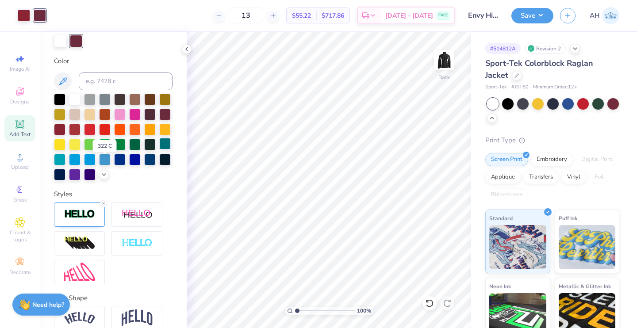
scroll to position [208, 0]
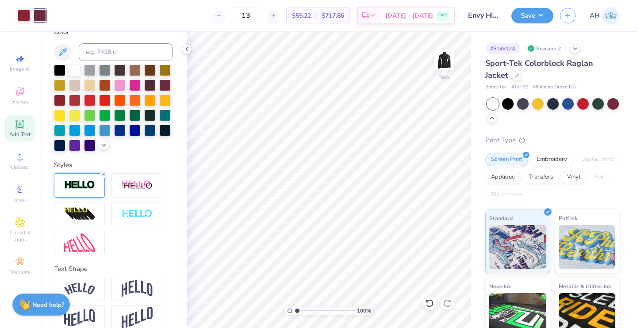
click at [92, 198] on div at bounding box center [79, 185] width 51 height 24
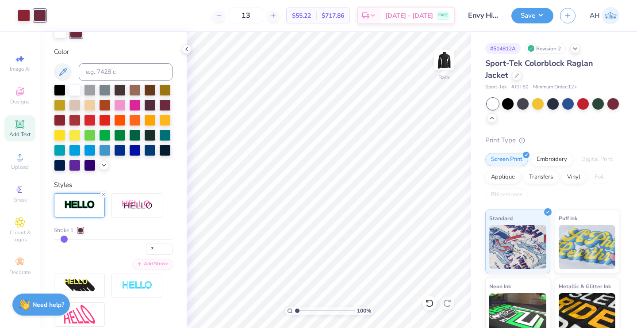
scroll to position [178, 0]
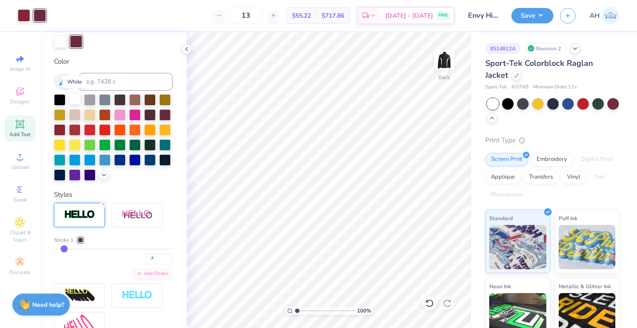
click at [73, 101] on div at bounding box center [74, 98] width 11 height 11
click at [535, 11] on button "Save" at bounding box center [532, 14] width 42 height 15
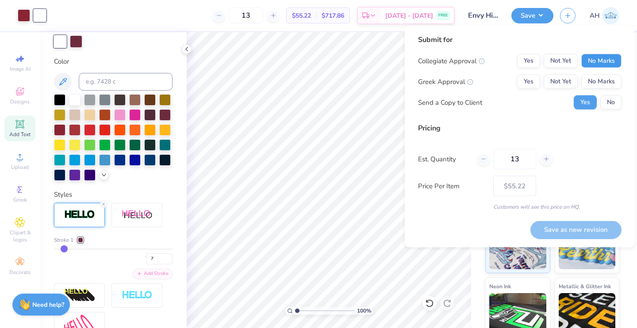
click at [586, 56] on button "No Marks" at bounding box center [601, 61] width 40 height 14
click at [539, 56] on button "Yes" at bounding box center [528, 61] width 23 height 14
click at [590, 79] on button "No Marks" at bounding box center [601, 82] width 40 height 14
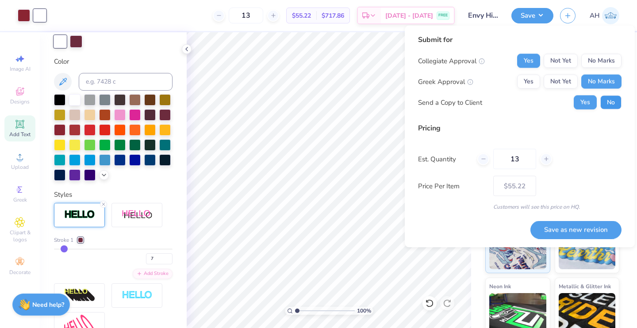
click at [602, 108] on button "No" at bounding box center [610, 102] width 21 height 14
click at [555, 231] on button "Save as new revision" at bounding box center [575, 230] width 91 height 18
type input "$55.22"
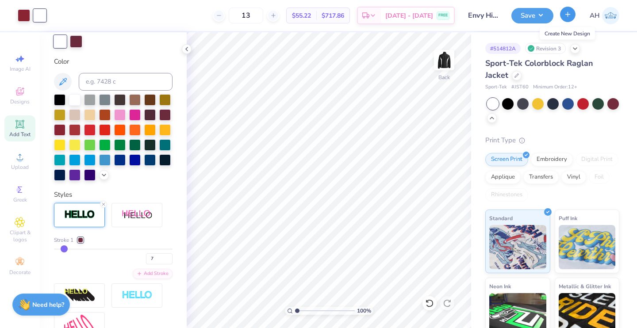
click at [562, 16] on button "button" at bounding box center [567, 14] width 15 height 15
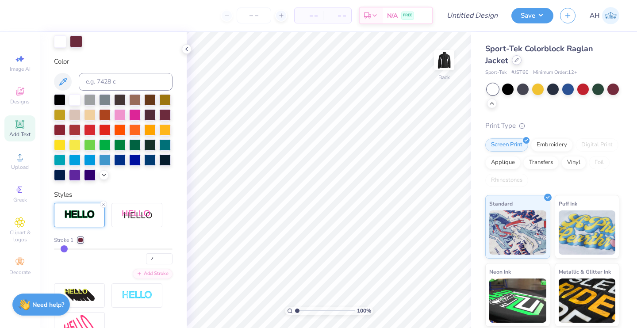
click at [512, 64] on div "Sport-Tek Colorblock Raglan Jacket" at bounding box center [552, 55] width 134 height 24
click at [516, 61] on icon at bounding box center [516, 60] width 4 height 4
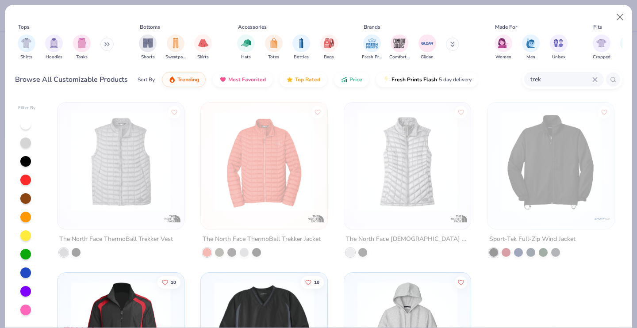
click at [594, 82] on icon at bounding box center [594, 79] width 5 height 5
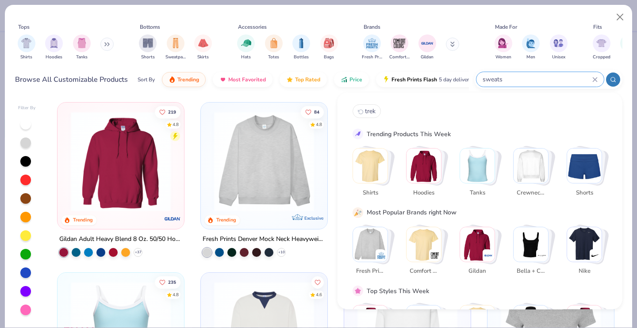
click at [561, 79] on input "sweats" at bounding box center [536, 79] width 111 height 10
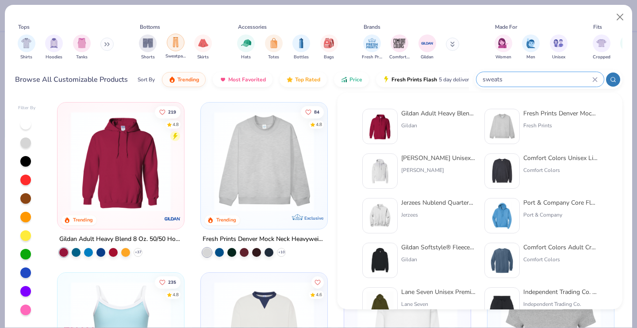
type input "sweats"
click at [173, 47] on div "filter for Sweatpants" at bounding box center [176, 43] width 18 height 18
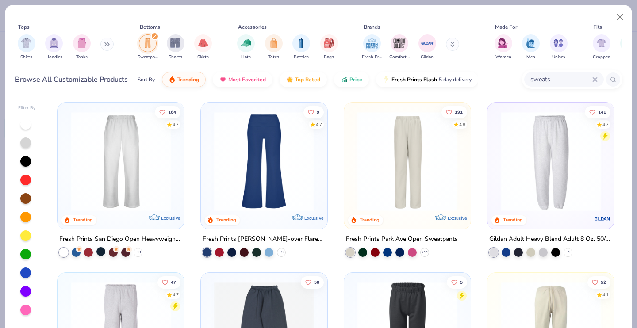
click at [96, 251] on div at bounding box center [100, 251] width 9 height 9
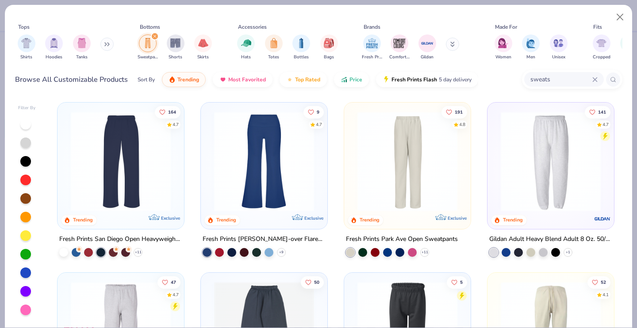
click at [96, 251] on div at bounding box center [100, 252] width 9 height 9
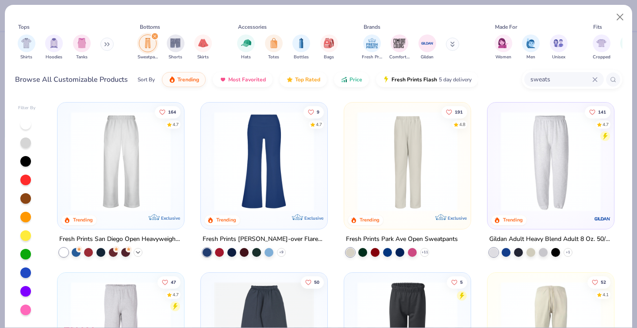
click at [134, 253] on icon at bounding box center [137, 252] width 7 height 7
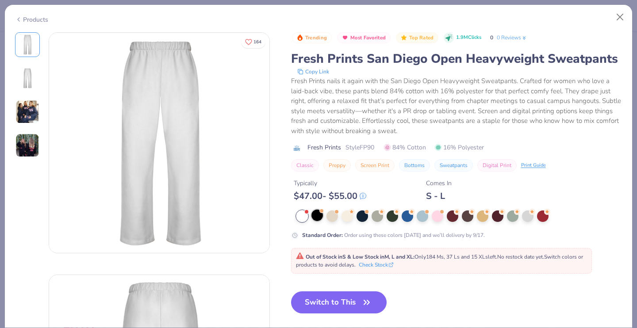
click at [315, 216] on div at bounding box center [316, 215] width 11 height 11
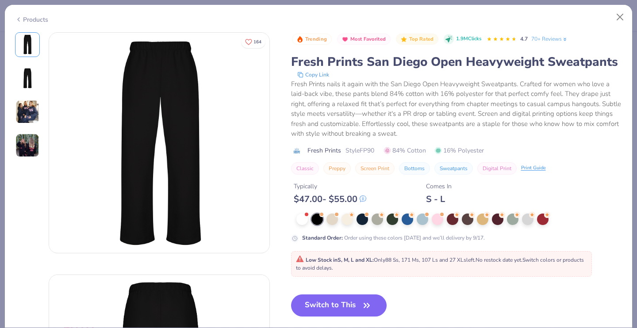
click at [29, 107] on img at bounding box center [27, 112] width 24 height 24
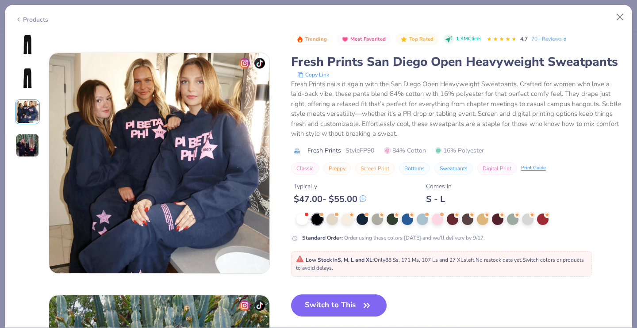
scroll to position [484, 0]
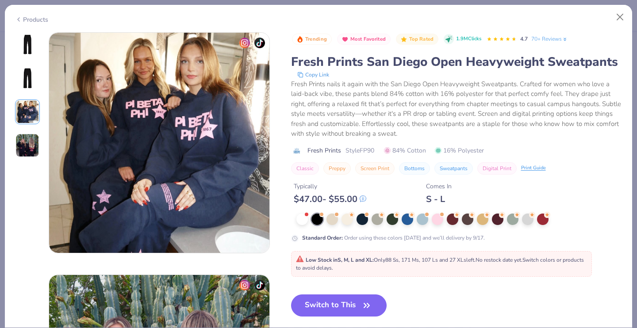
click at [25, 52] on img at bounding box center [27, 44] width 21 height 21
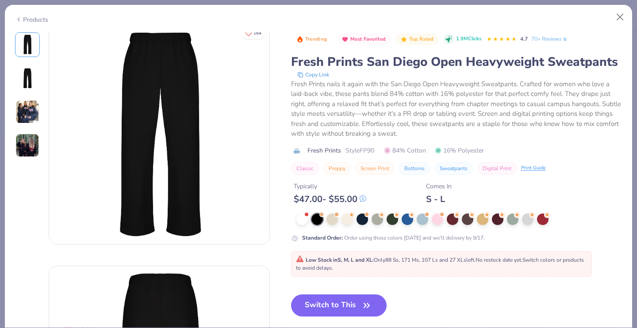
scroll to position [0, 0]
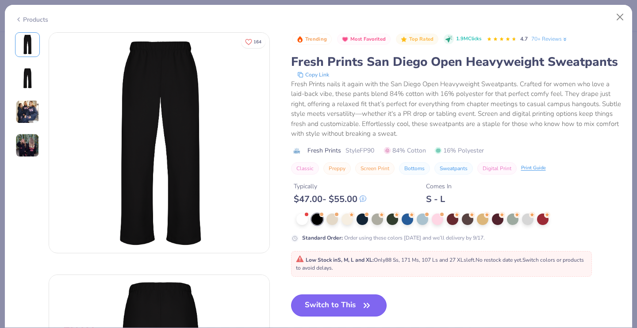
click at [339, 302] on button "Switch to This" at bounding box center [339, 305] width 96 height 22
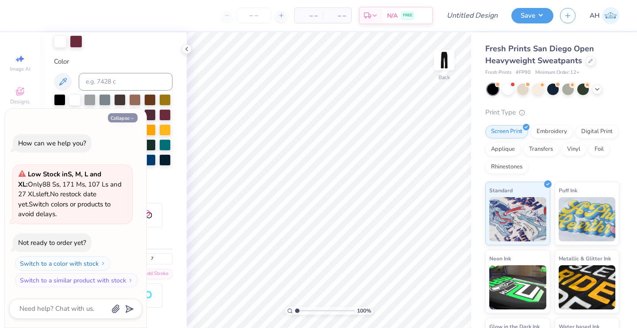
click at [130, 116] on icon "button" at bounding box center [132, 118] width 5 height 5
type textarea "x"
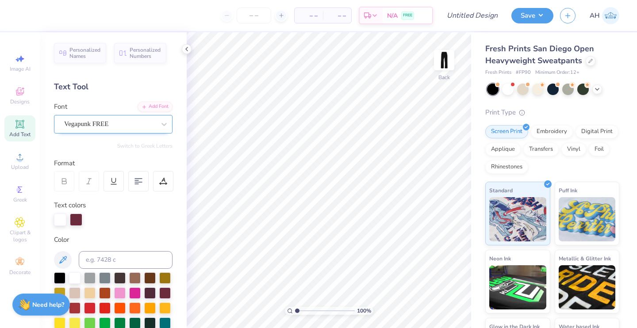
click at [133, 115] on div "Vegapunk FREE" at bounding box center [113, 124] width 118 height 19
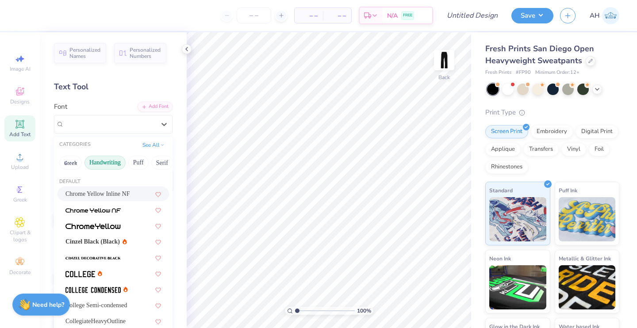
click at [113, 161] on button "Handwriting" at bounding box center [104, 163] width 41 height 14
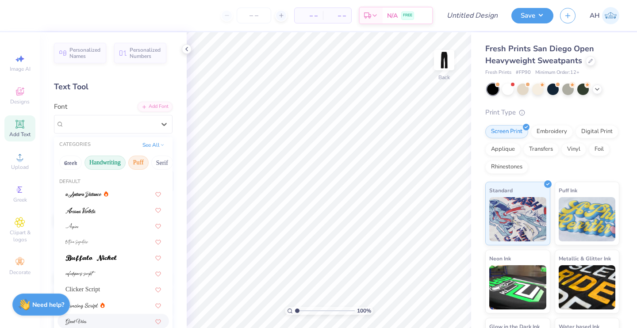
click at [144, 160] on button "Puff" at bounding box center [138, 163] width 20 height 14
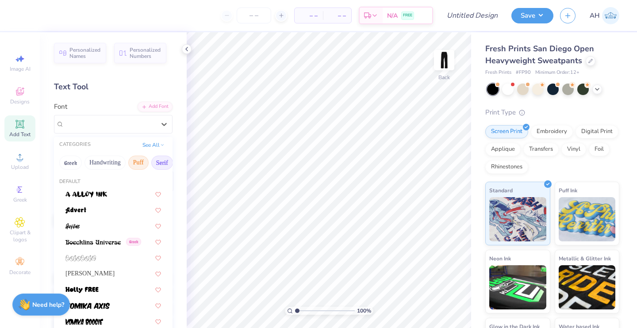
click at [162, 161] on button "Serif" at bounding box center [162, 163] width 22 height 14
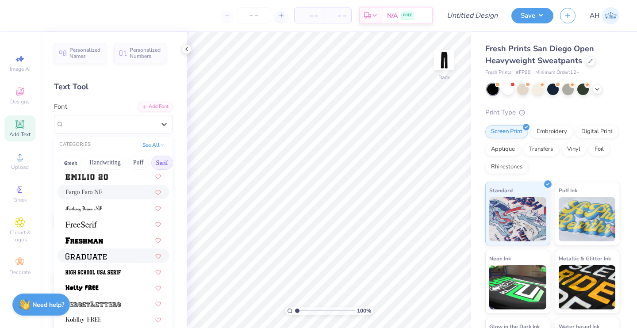
scroll to position [717, 0]
click at [102, 192] on span "Fargo Faro NF" at bounding box center [83, 192] width 37 height 9
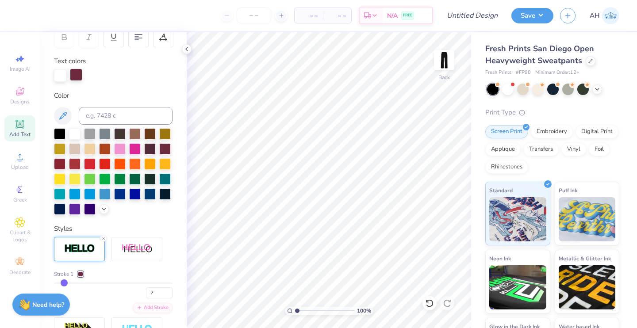
scroll to position [287, 0]
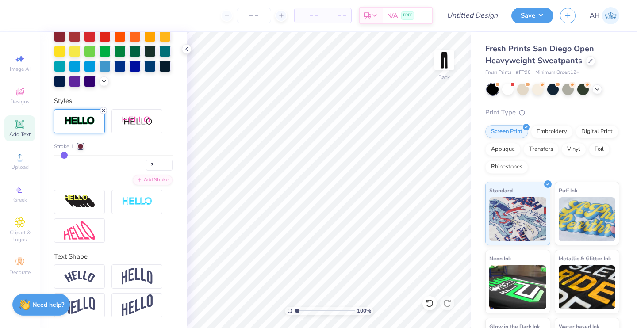
click at [103, 110] on line at bounding box center [103, 110] width 3 height 3
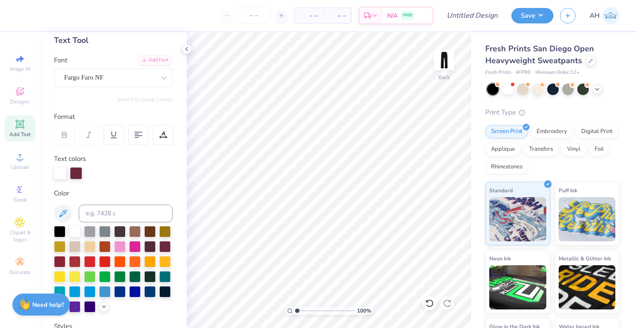
scroll to position [42, 0]
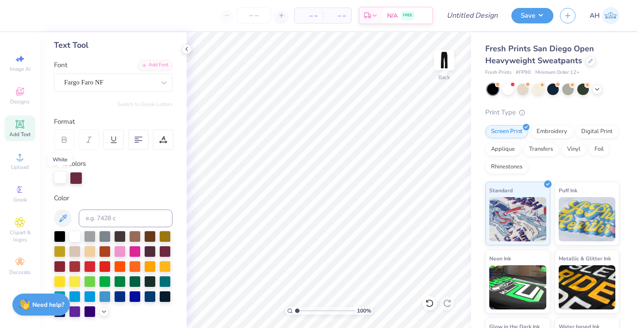
click at [63, 174] on div at bounding box center [60, 177] width 12 height 12
click at [186, 50] on icon at bounding box center [186, 49] width 7 height 7
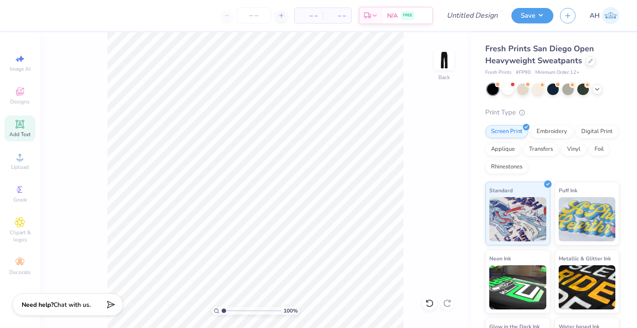
click at [23, 119] on icon at bounding box center [20, 124] width 11 height 11
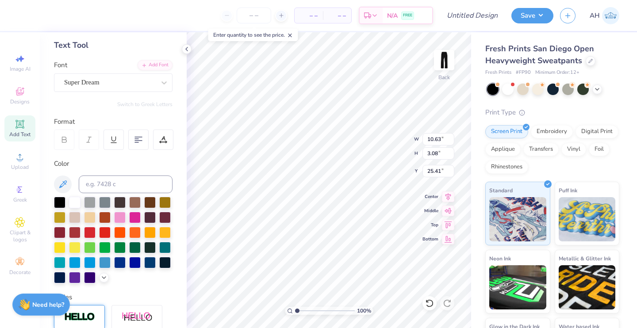
type input "10.63"
type input "3.08"
type input "3.23"
type input "10.63"
type input "18.75"
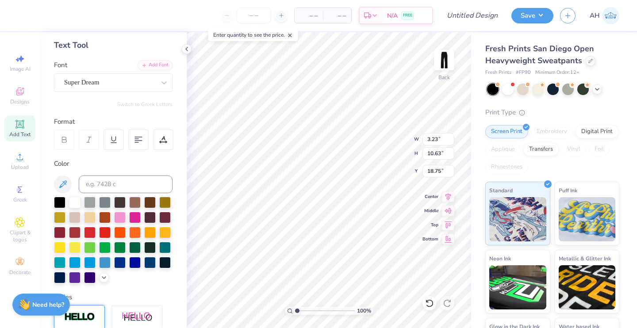
type input "5.02"
type input "16.54"
type input "18.73"
type textarea "T"
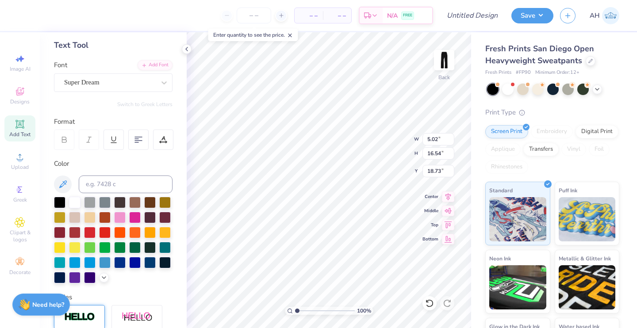
type textarea "e"
type textarea "ENVY"
click at [156, 78] on div at bounding box center [164, 83] width 16 height 16
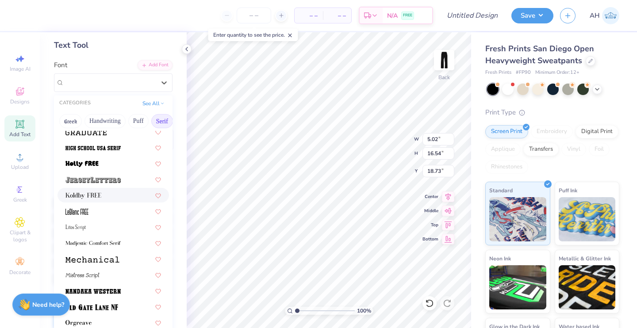
scroll to position [802, 0]
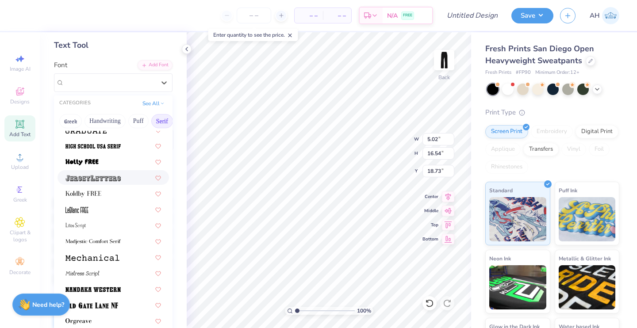
click at [109, 179] on img at bounding box center [92, 178] width 55 height 6
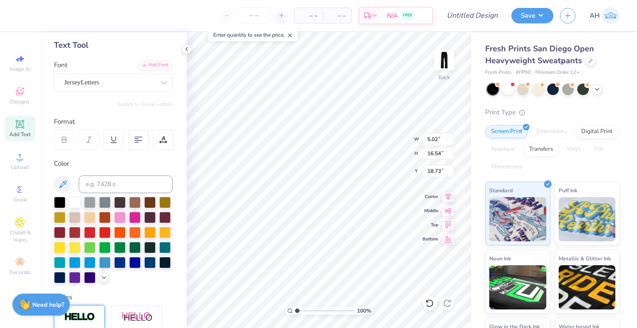
scroll to position [7, 2]
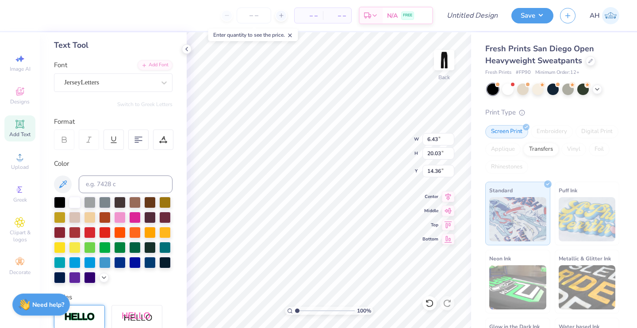
type input "14.53"
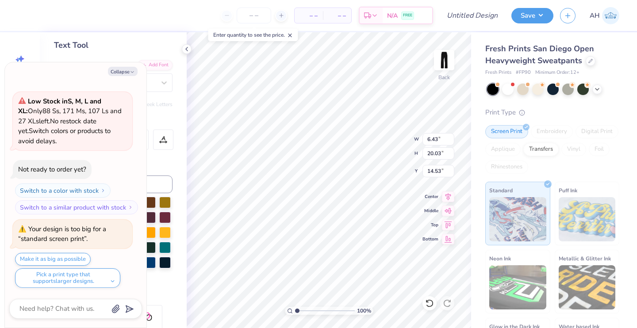
scroll to position [7, 1]
type textarea "x"
type textarea "E NVY"
type textarea "x"
type textarea "ENVY"
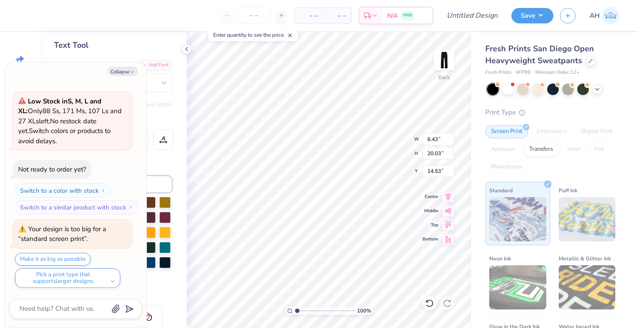
scroll to position [7, 2]
click at [43, 312] on textarea at bounding box center [64, 309] width 90 height 12
type textarea "x"
type textarea "H"
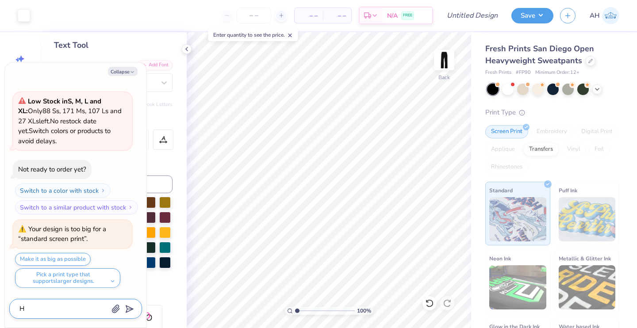
type textarea "x"
type textarea "How"
type textarea "x"
type textarea "How"
type textarea "x"
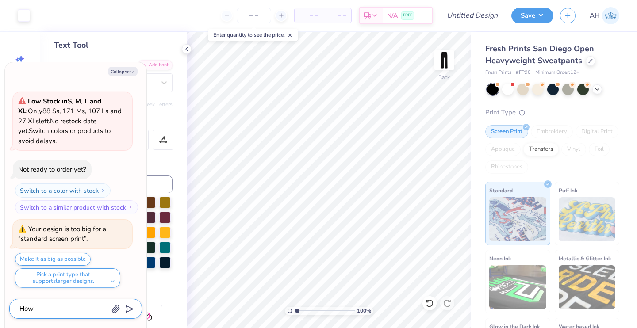
type textarea "How d"
type textarea "x"
type textarea "How do"
type textarea "x"
type textarea "How do"
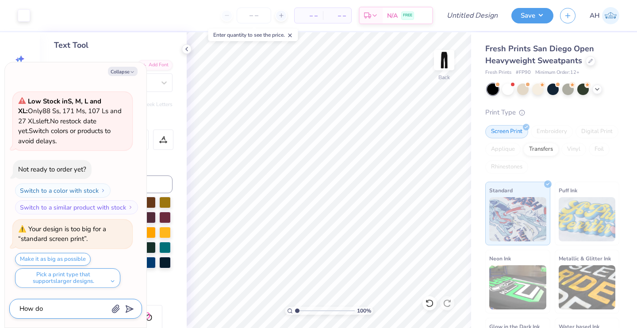
type textarea "x"
type textarea "How do i"
type textarea "x"
type textarea "How do i"
type textarea "x"
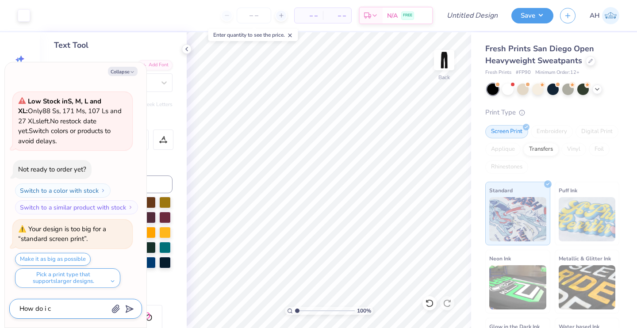
type textarea "How do i co"
type textarea "x"
type textarea "How do i con"
type textarea "x"
type textarea "How do i cont"
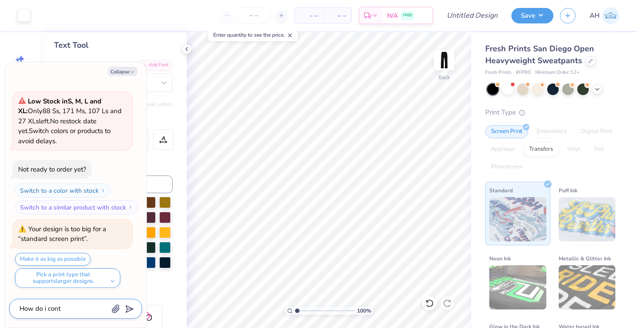
type textarea "x"
type textarea "How do i conta"
type textarea "x"
type textarea "How do i contac"
type textarea "x"
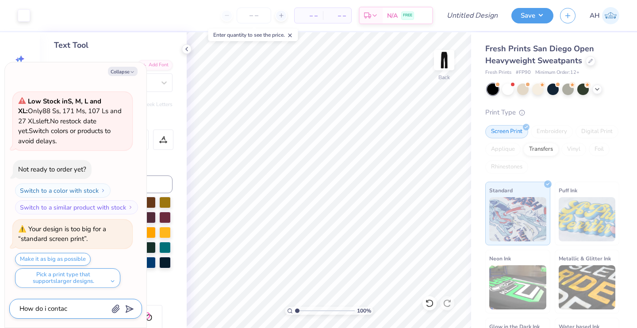
type textarea "How do i contact"
type textarea "x"
type textarea "How do i contact"
type textarea "x"
type textarea "How do i contact t"
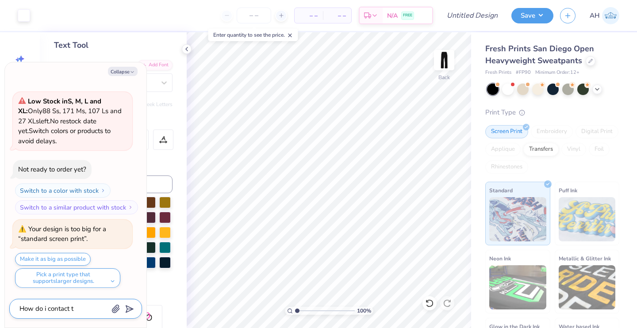
type textarea "x"
type textarea "How do i contact th"
type textarea "x"
type textarea "How do i contact the"
type textarea "x"
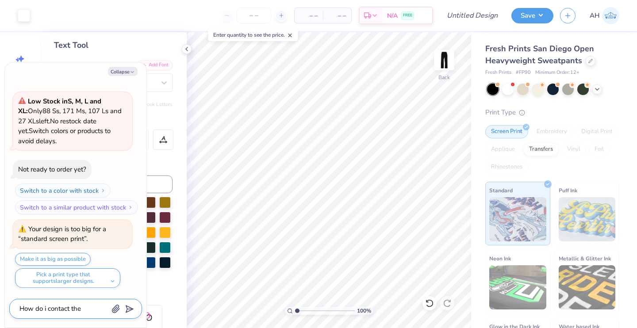
type textarea "How do i contact the"
click at [63, 292] on div "How can we help you? Low Stock in S, M, L and XL : Only 88 Ss, 171 Ms, 107 Ls a…" at bounding box center [75, 173] width 133 height 241
click at [83, 312] on textarea "How do i contact the" at bounding box center [64, 309] width 90 height 12
type textarea "x"
type textarea "How do i contact the a"
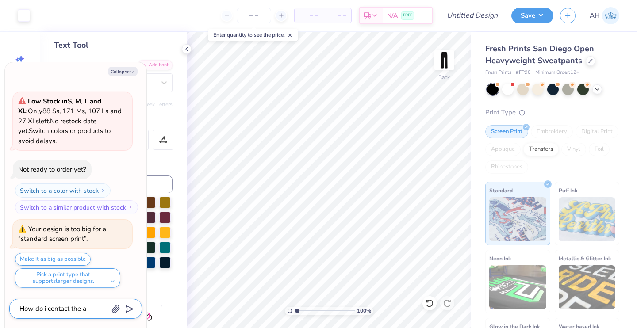
type textarea "x"
type textarea "How do i contact the ar"
type textarea "x"
type textarea "How do i contact the art"
type textarea "x"
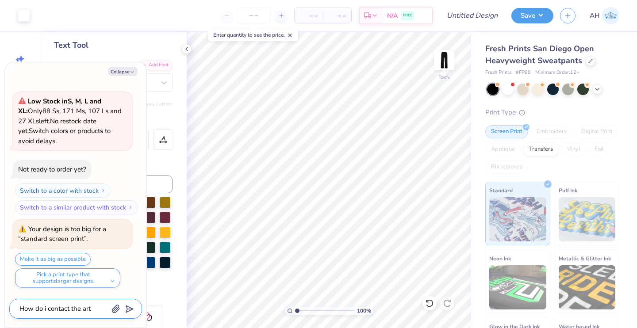
type textarea "How do i contact the art"
type textarea "x"
type textarea "How do i contact the art t"
type textarea "x"
type textarea "How do i contact the art te"
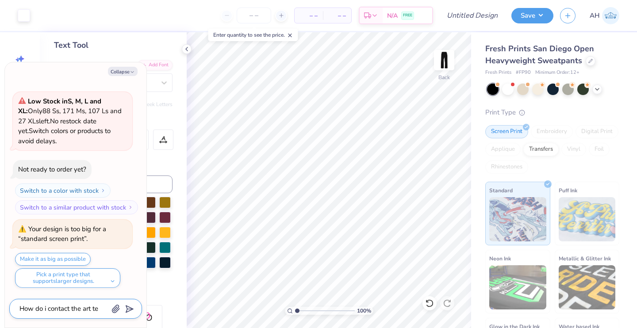
type textarea "x"
type textarea "How do i contact the art tea"
type textarea "x"
type textarea "How do i contact the art team"
type textarea "x"
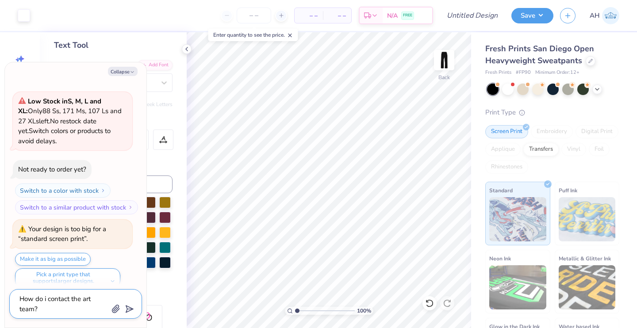
type textarea "How do i contact the art team?"
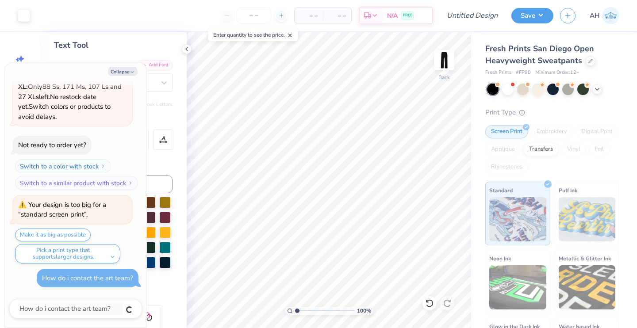
type textarea "x"
click at [130, 74] on icon "button" at bounding box center [132, 71] width 5 height 5
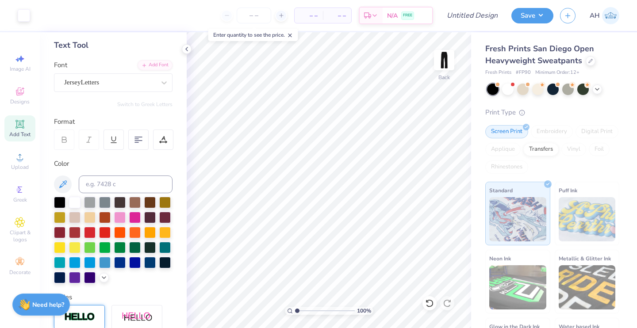
click at [72, 283] on div at bounding box center [113, 240] width 118 height 87
click at [102, 278] on polyline at bounding box center [104, 277] width 4 height 2
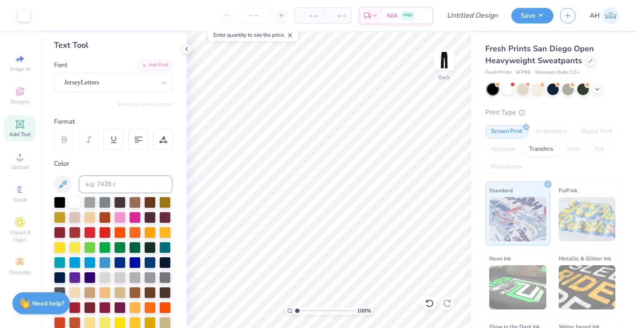
click at [57, 303] on strong "Need help?" at bounding box center [48, 303] width 32 height 8
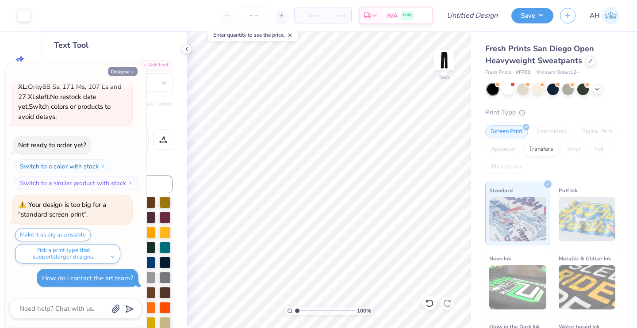
click at [131, 72] on polyline "button" at bounding box center [132, 72] width 3 height 1
type textarea "x"
